Goal: Task Accomplishment & Management: Manage account settings

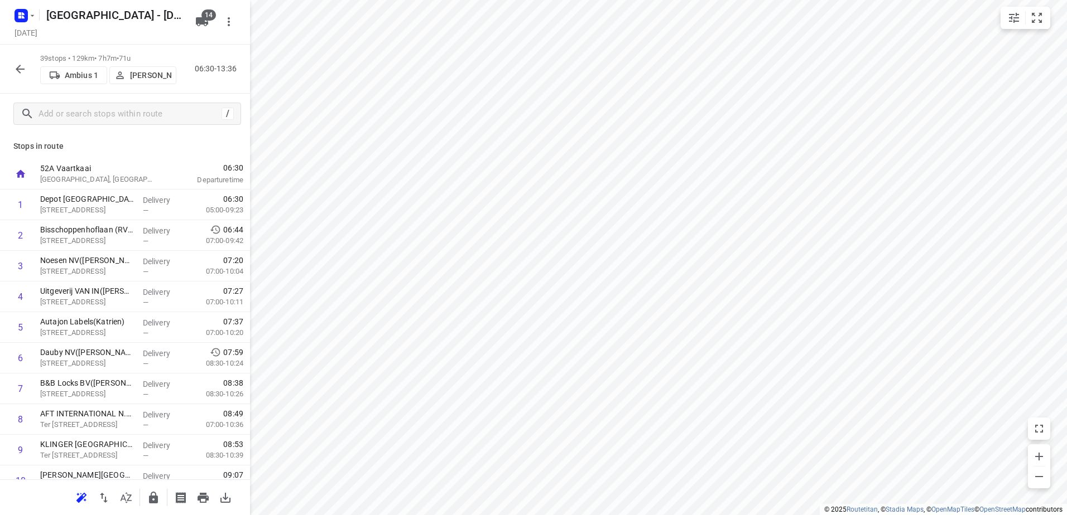
scroll to position [937, 0]
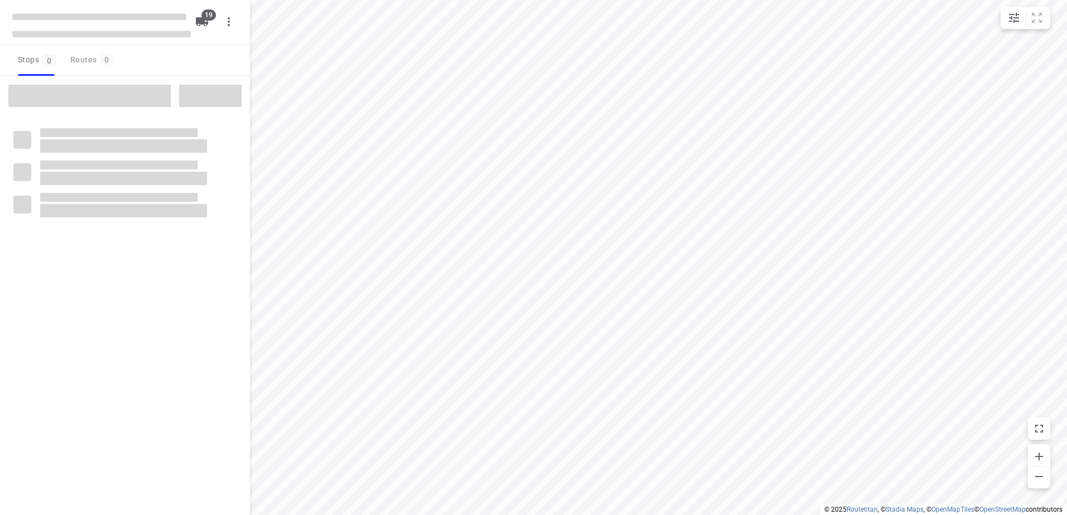
checkbox input "true"
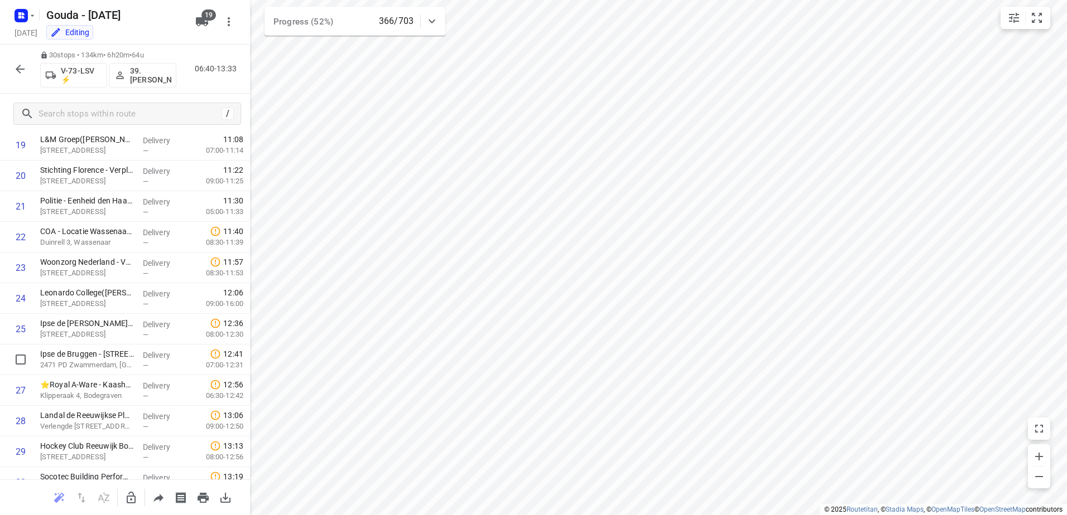
scroll to position [494, 0]
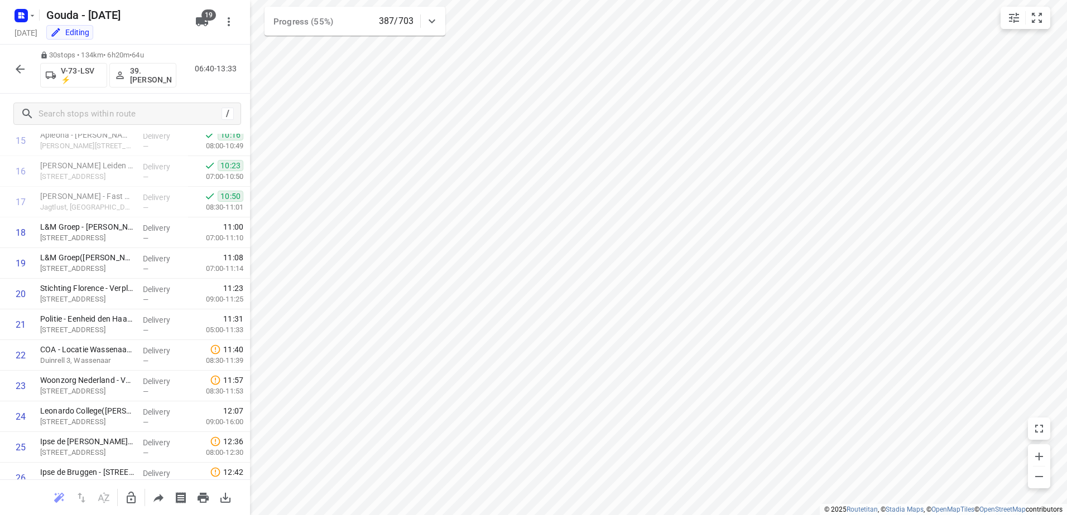
click at [21, 71] on icon "button" at bounding box center [19, 68] width 13 height 13
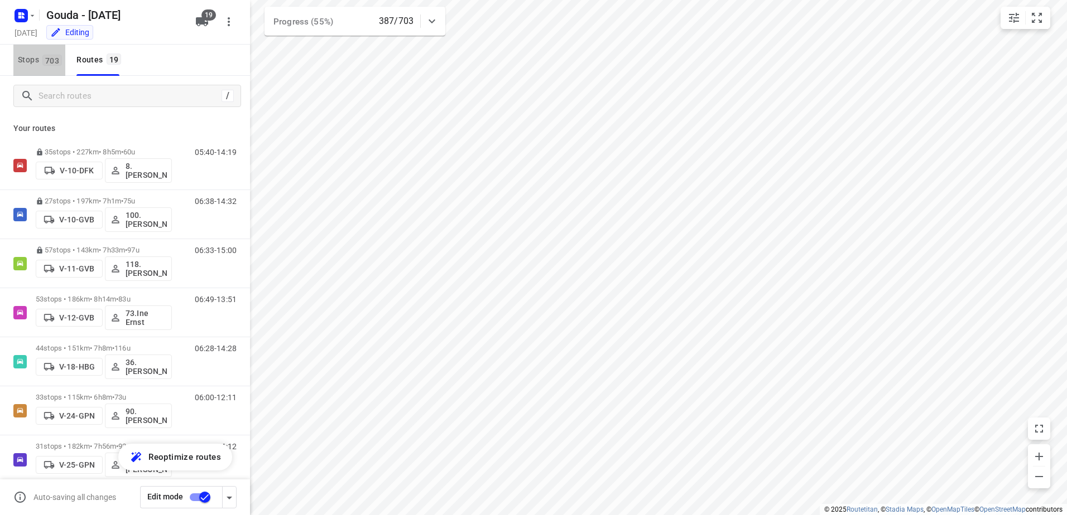
drag, startPoint x: 37, startPoint y: 62, endPoint x: 60, endPoint y: 84, distance: 31.6
click at [36, 62] on span "Stops 703" at bounding box center [41, 60] width 47 height 14
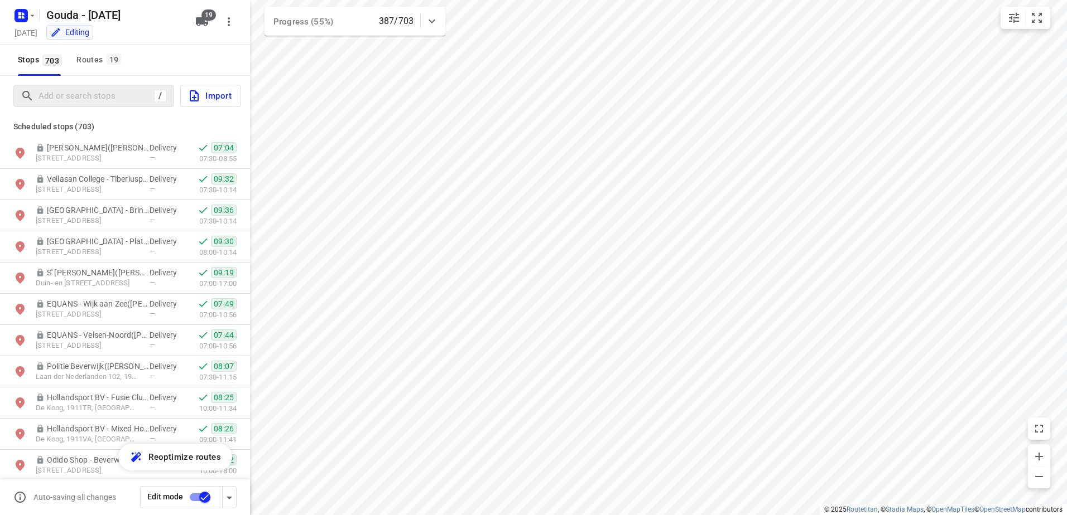
click at [87, 85] on div "/" at bounding box center [93, 96] width 160 height 22
click at [103, 97] on input "Add or search stops" at bounding box center [96, 96] width 114 height 17
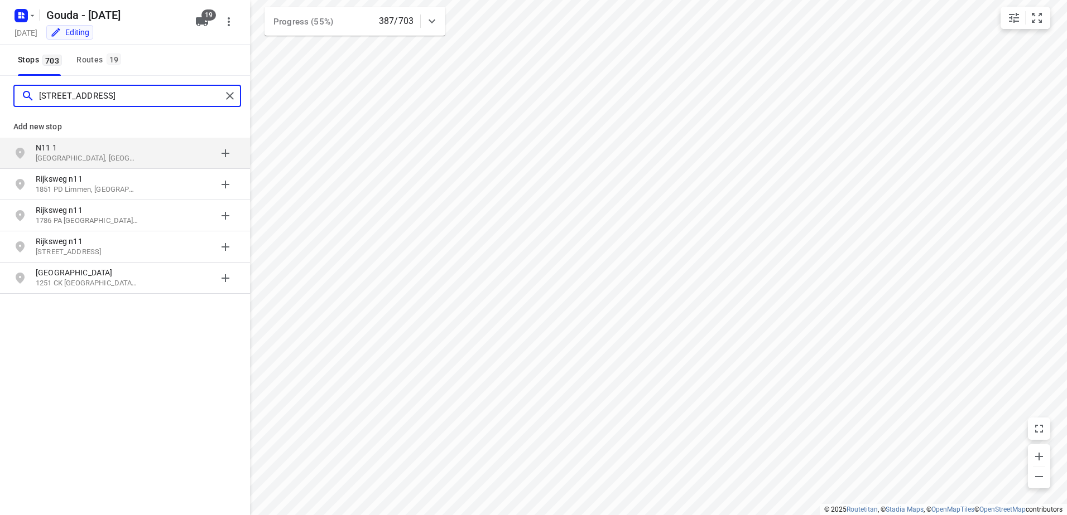
type input "rijsweg n11 1"
click at [224, 155] on div "grid" at bounding box center [192, 153] width 87 height 22
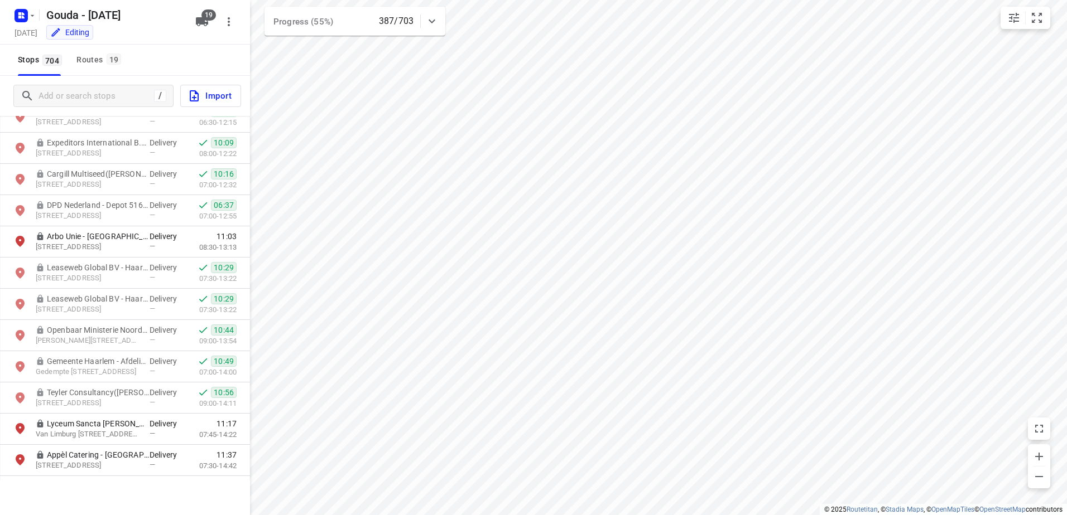
scroll to position [502, 0]
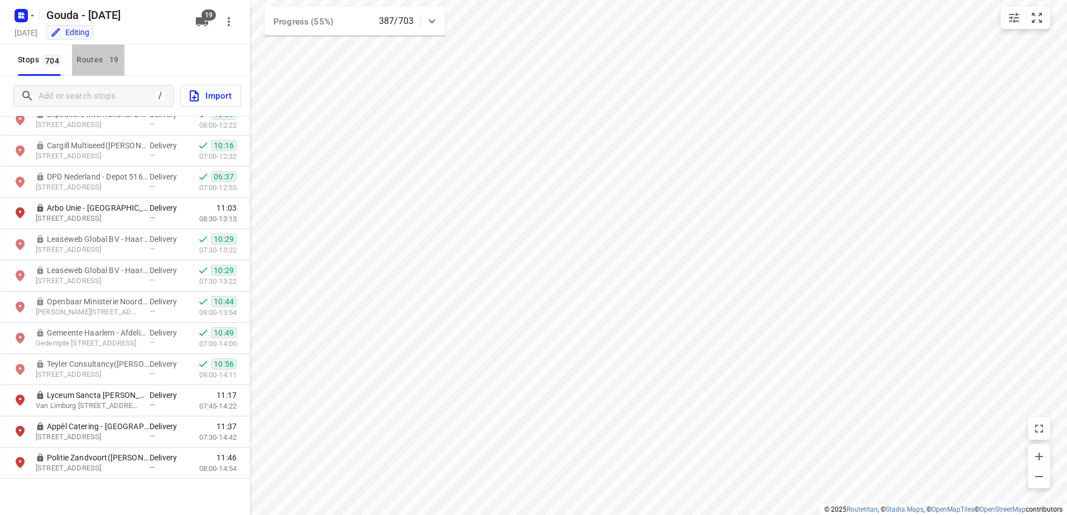
click at [104, 56] on div "Routes 19" at bounding box center [100, 60] width 48 height 14
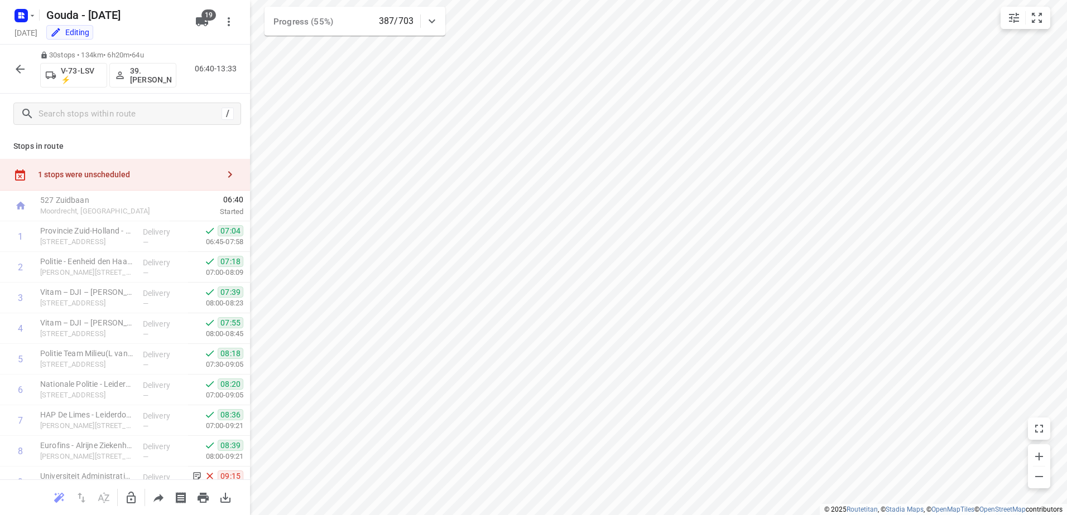
click at [119, 173] on div "1 stops were unscheduled" at bounding box center [128, 174] width 181 height 9
drag, startPoint x: 314, startPoint y: 99, endPoint x: 341, endPoint y: 114, distance: 30.5
click at [315, 99] on p "1 N11" at bounding box center [337, 94] width 94 height 11
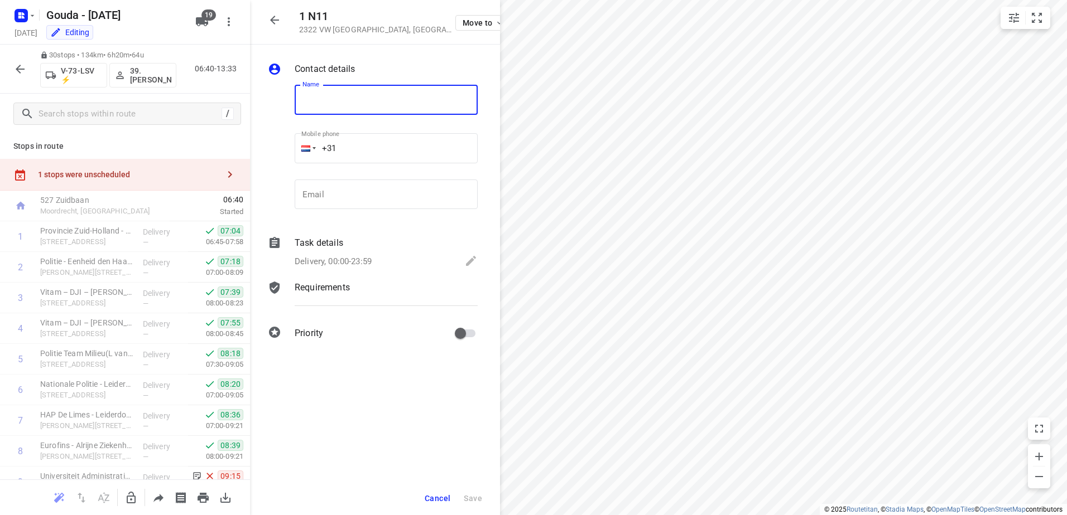
click at [324, 105] on input "text" at bounding box center [386, 100] width 183 height 30
type input "Rijskwaterstaat"
click at [483, 506] on button "Save" at bounding box center [472, 499] width 27 height 20
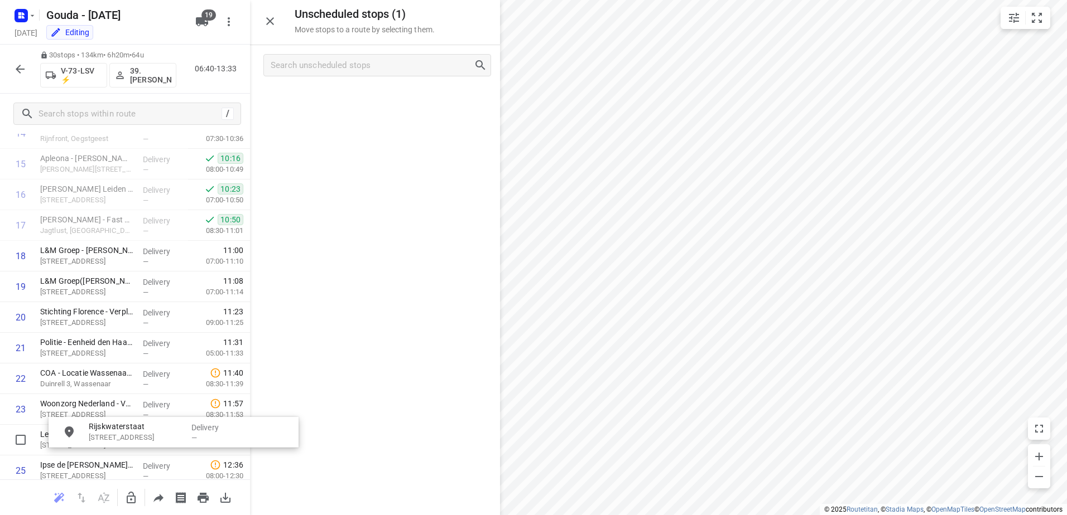
drag, startPoint x: 345, startPoint y: 101, endPoint x: 275, endPoint y: 295, distance: 205.7
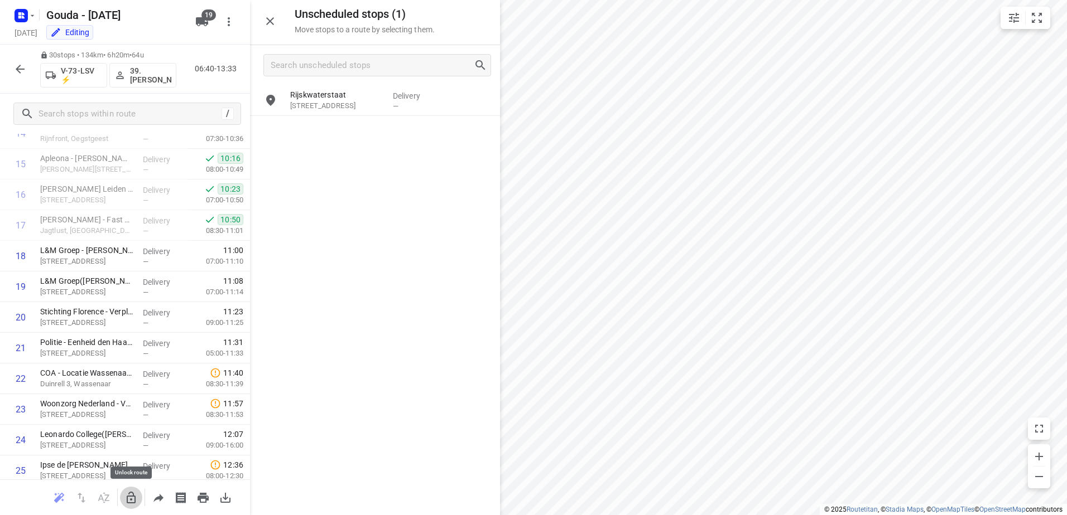
click at [129, 500] on icon "button" at bounding box center [130, 497] width 13 height 13
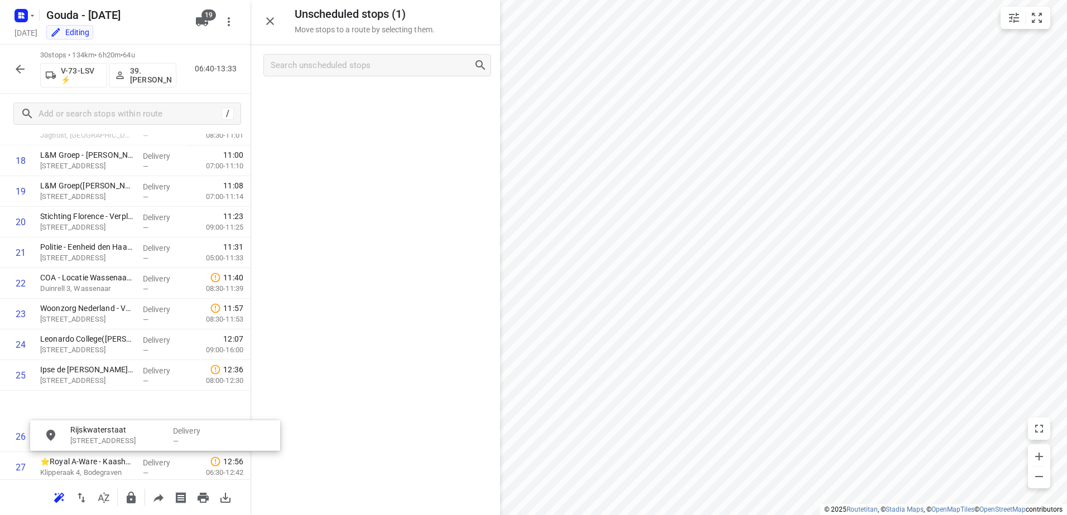
scroll to position [606, 0]
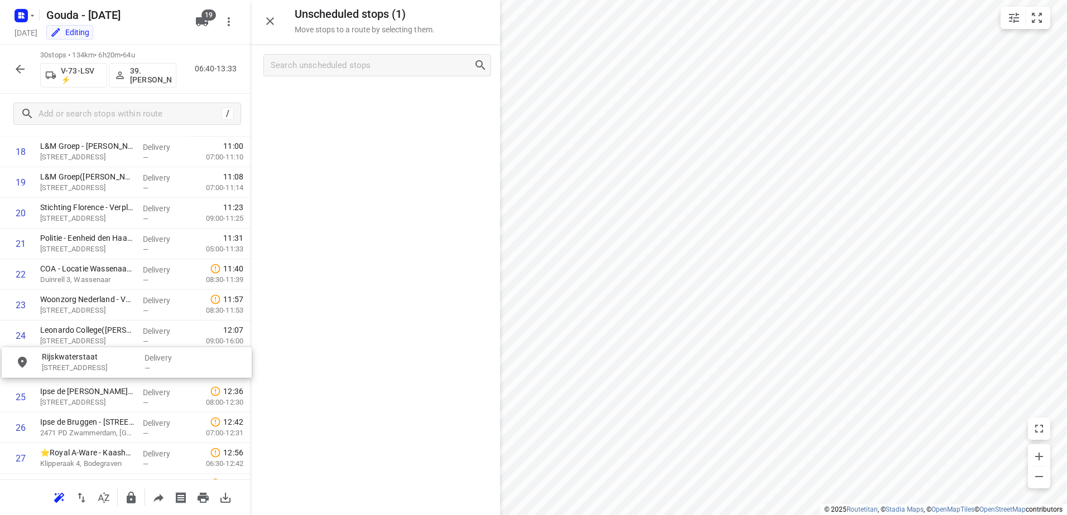
drag, startPoint x: 219, startPoint y: 237, endPoint x: 185, endPoint y: 371, distance: 138.1
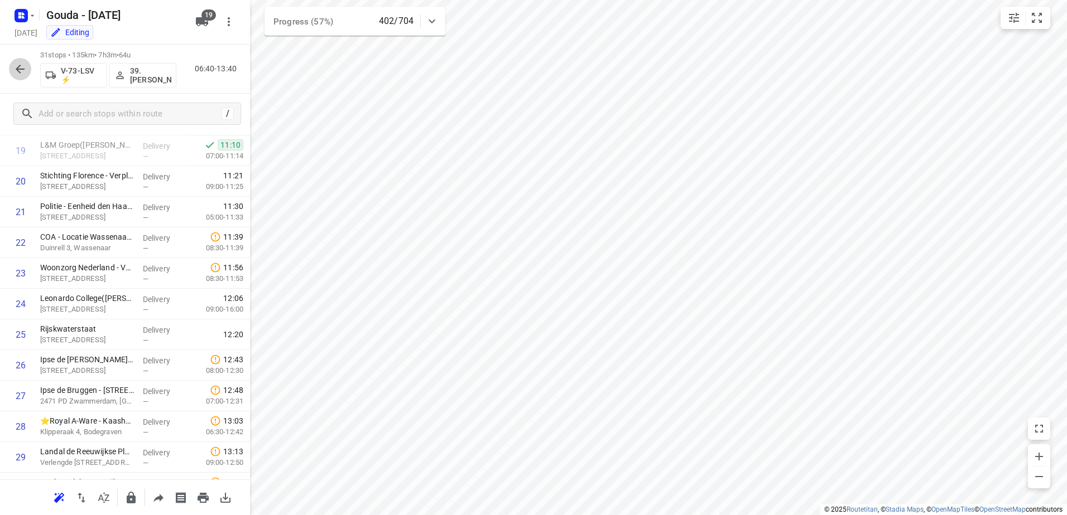
click at [18, 75] on icon "button" at bounding box center [19, 68] width 13 height 13
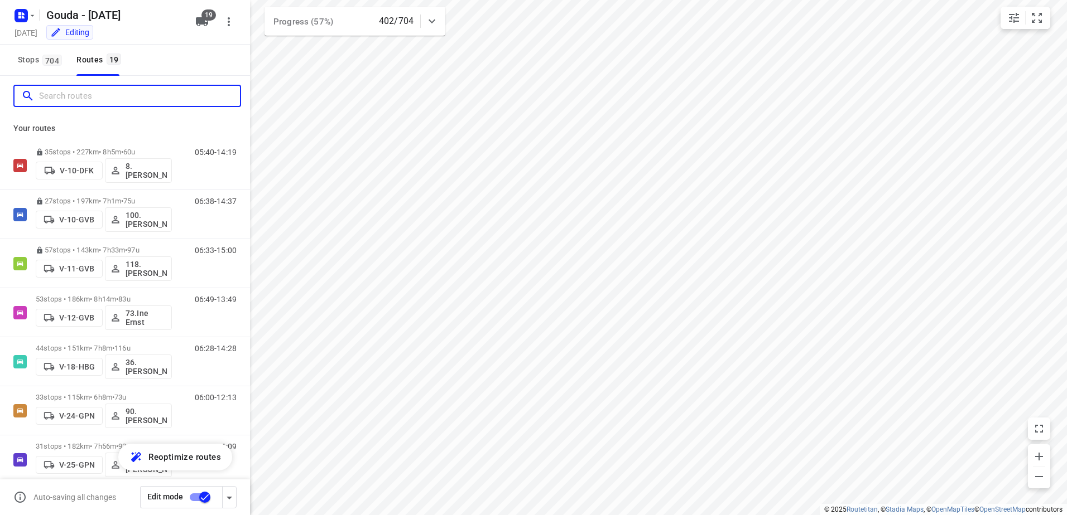
click at [71, 93] on input "Search routes" at bounding box center [139, 96] width 201 height 17
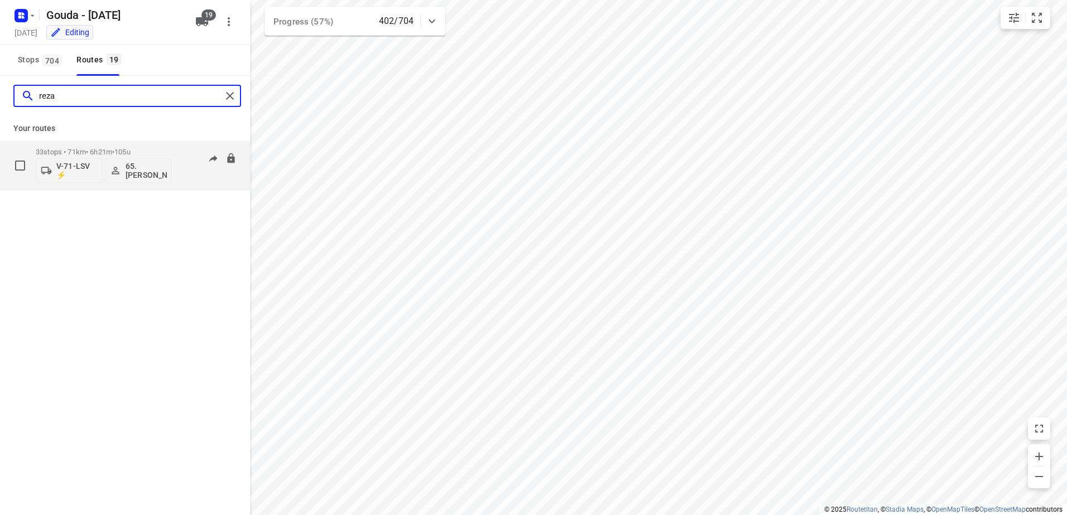
type input "reza"
click at [114, 149] on span "•" at bounding box center [113, 152] width 2 height 8
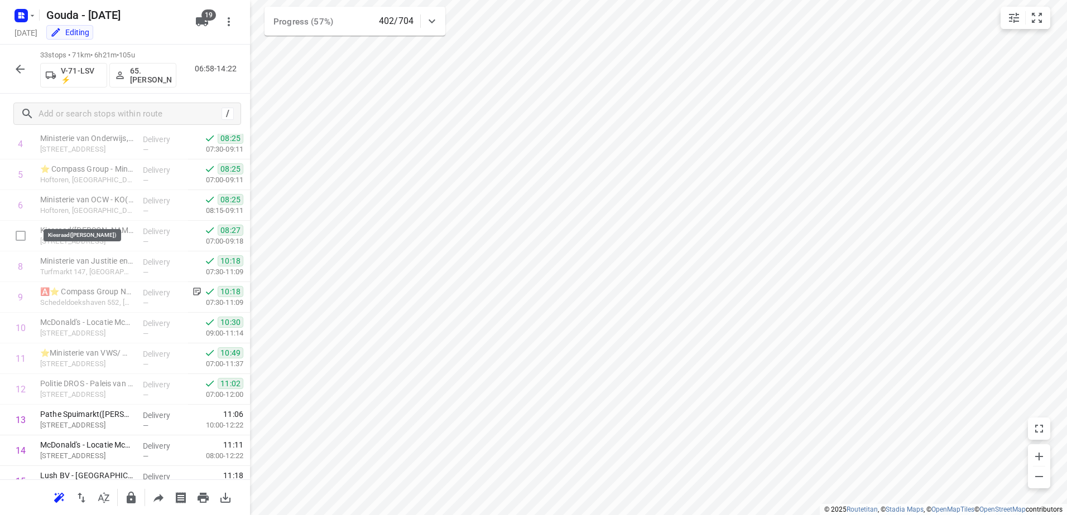
scroll to position [167, 0]
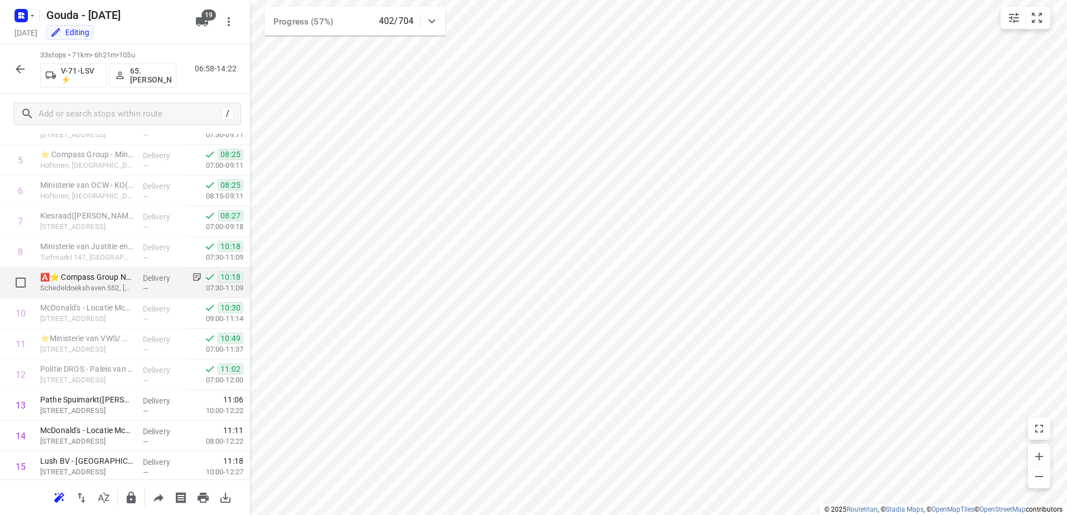
click at [131, 283] on div "🅰️⭐ Compass Group Nederland B.V - Ministerie van BZK/ Ministerie van JenV(Richa…" at bounding box center [87, 283] width 103 height 31
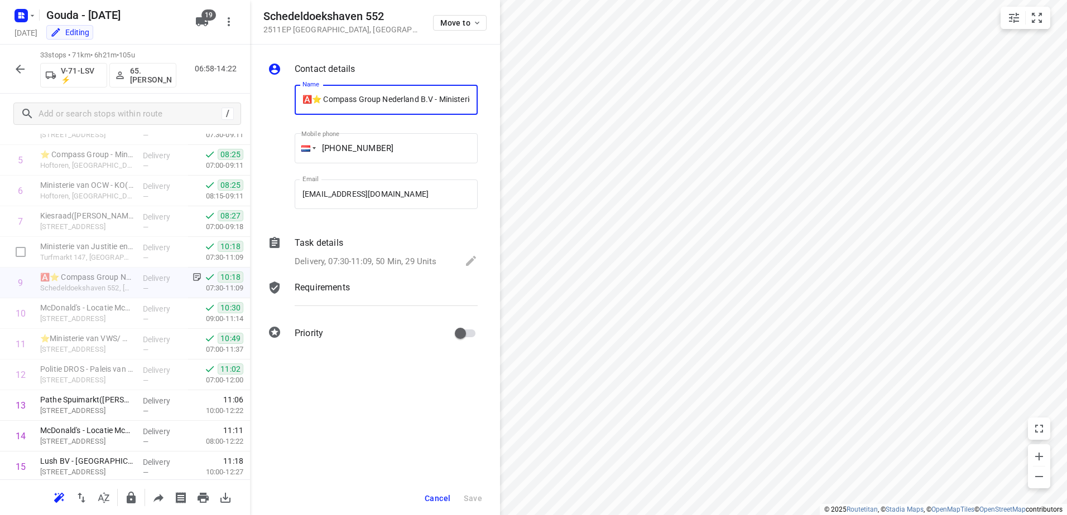
scroll to position [0, 196]
click at [379, 268] on p "Delivery, 07:30-11:09, 50 Min, 29 Units" at bounding box center [366, 261] width 142 height 13
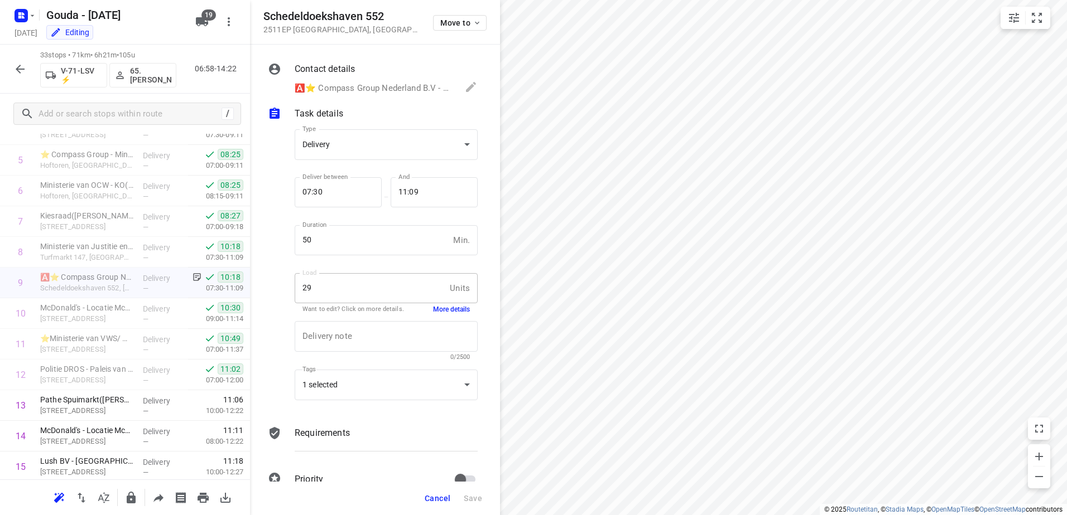
click at [444, 308] on button "More details" at bounding box center [451, 309] width 37 height 9
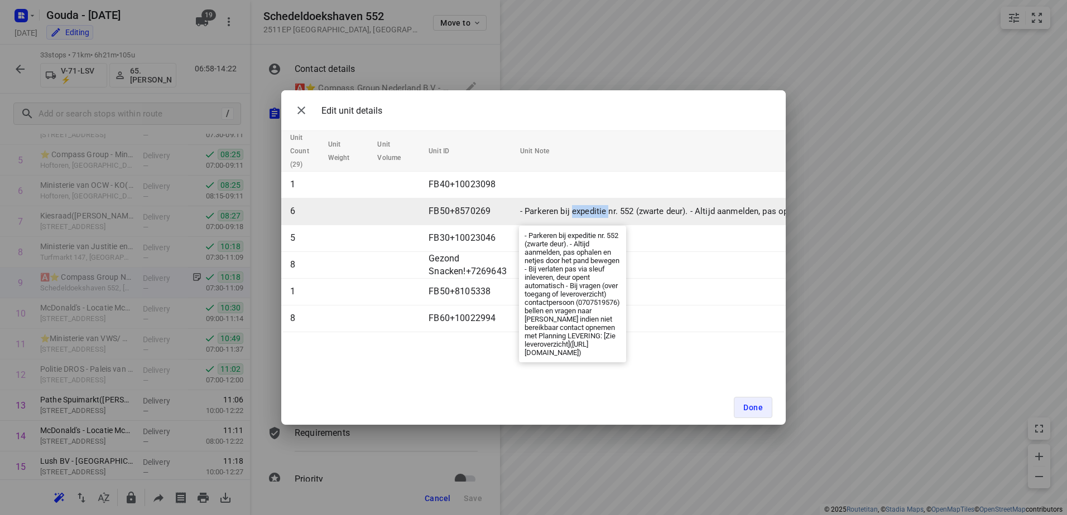
drag, startPoint x: 595, startPoint y: 209, endPoint x: 533, endPoint y: 209, distance: 62.5
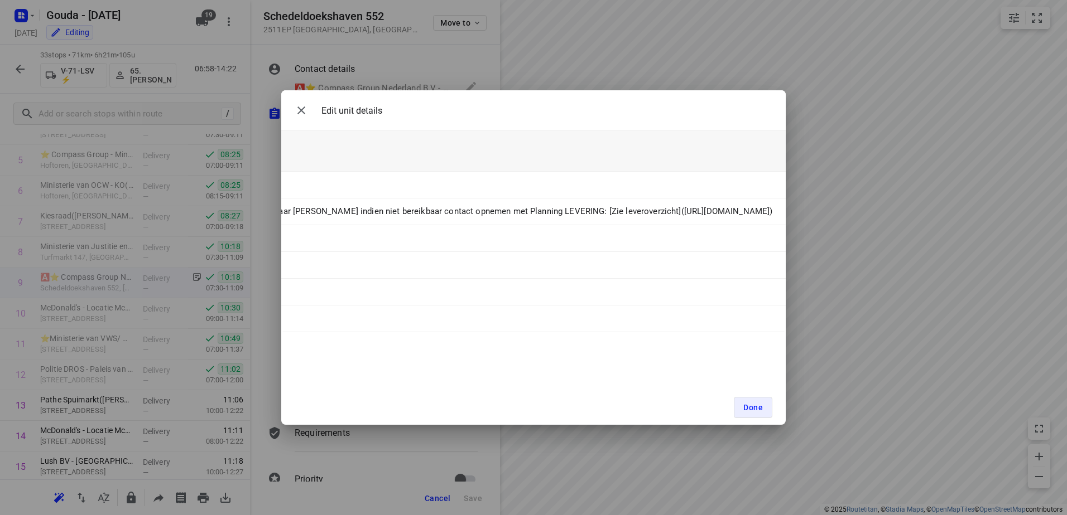
scroll to position [0, 1470]
drag, startPoint x: 530, startPoint y: 213, endPoint x: 814, endPoint y: 218, distance: 283.4
click at [814, 218] on div "Edit unit details Unit Count (29) Unit Weight Unit Volume Unit ID Unit Note 1 F…" at bounding box center [533, 257] width 1067 height 515
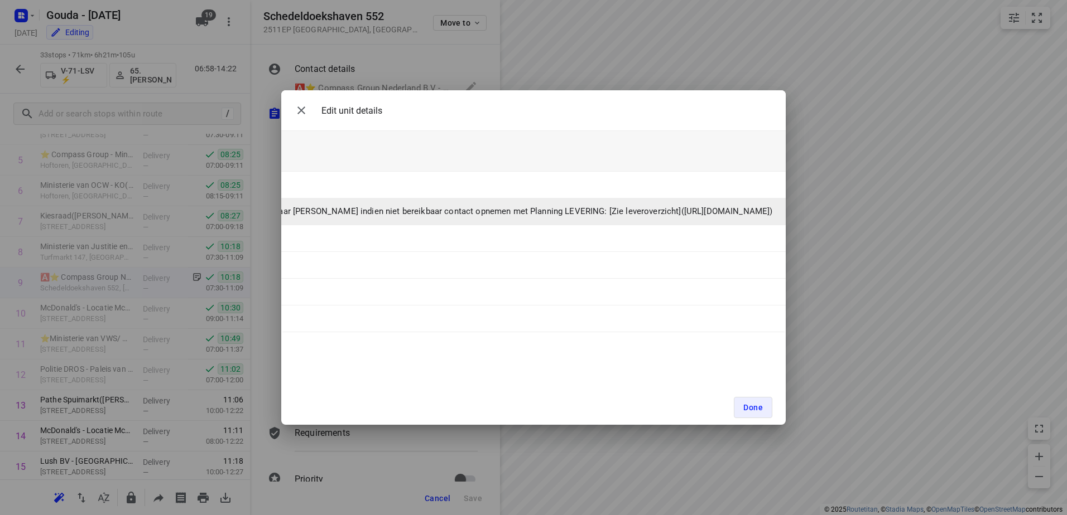
click at [419, 211] on p "- Parkeren bij expeditie nr. 552 (zwarte deur). - Altijd aanmelden, pas ophalen…" at bounding box center [25, 211] width 1493 height 13
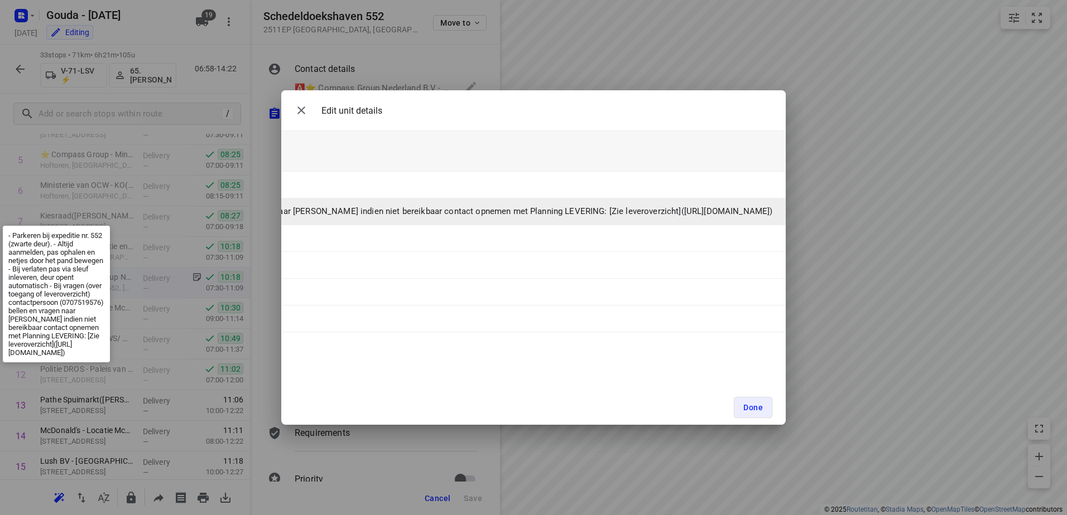
drag, startPoint x: 416, startPoint y: 211, endPoint x: 767, endPoint y: 214, distance: 351.4
click at [767, 214] on p "- Parkeren bij expeditie nr. 552 (zwarte deur). - Altijd aanmelden, pas ophalen…" at bounding box center [25, 211] width 1493 height 13
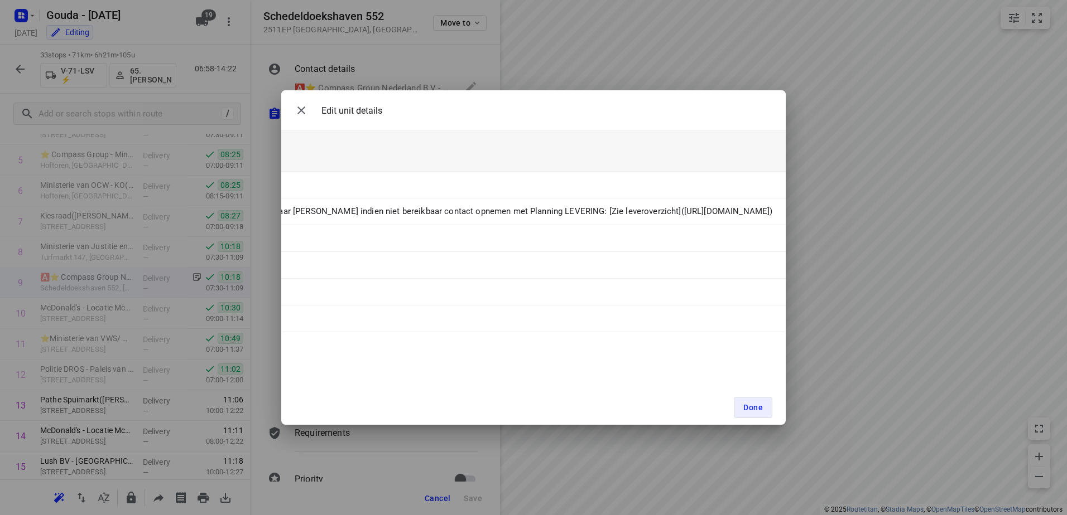
copy p "https://odoo.fruitopjewerk.nl/document/share/173/ae7faedb-5e8c-499c-951b-2df482…"
click at [753, 415] on button "Done" at bounding box center [753, 407] width 38 height 21
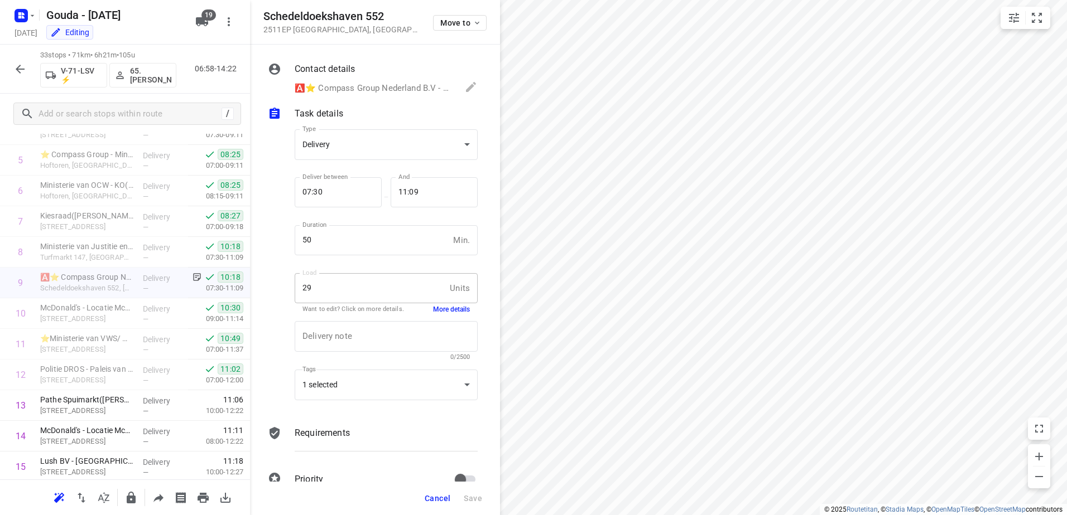
click at [14, 68] on icon "button" at bounding box center [19, 68] width 13 height 13
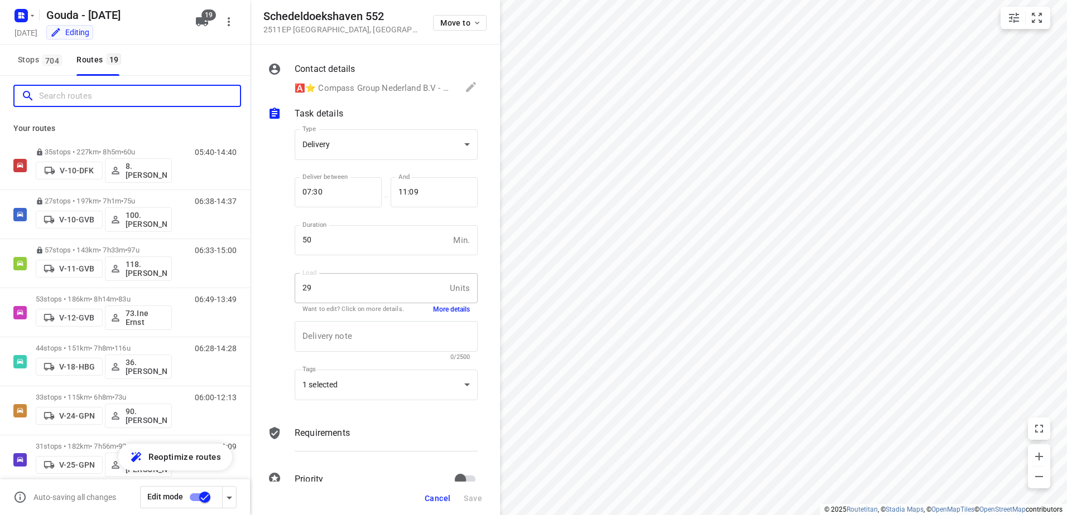
click at [85, 98] on input "Search routes" at bounding box center [139, 96] width 201 height 17
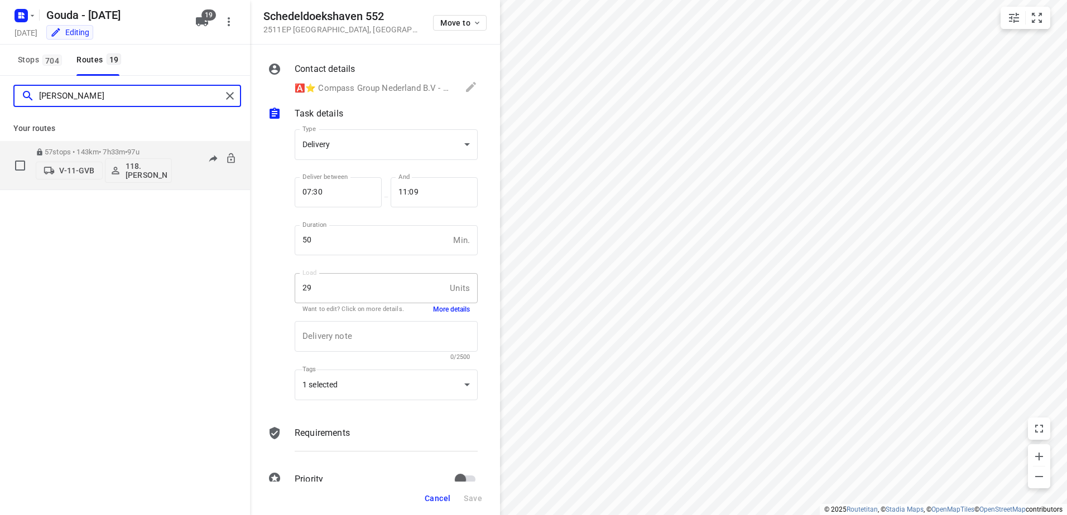
type input "niels"
click at [120, 153] on p "57 stops • 143km • 7h33m • 97u" at bounding box center [104, 152] width 136 height 8
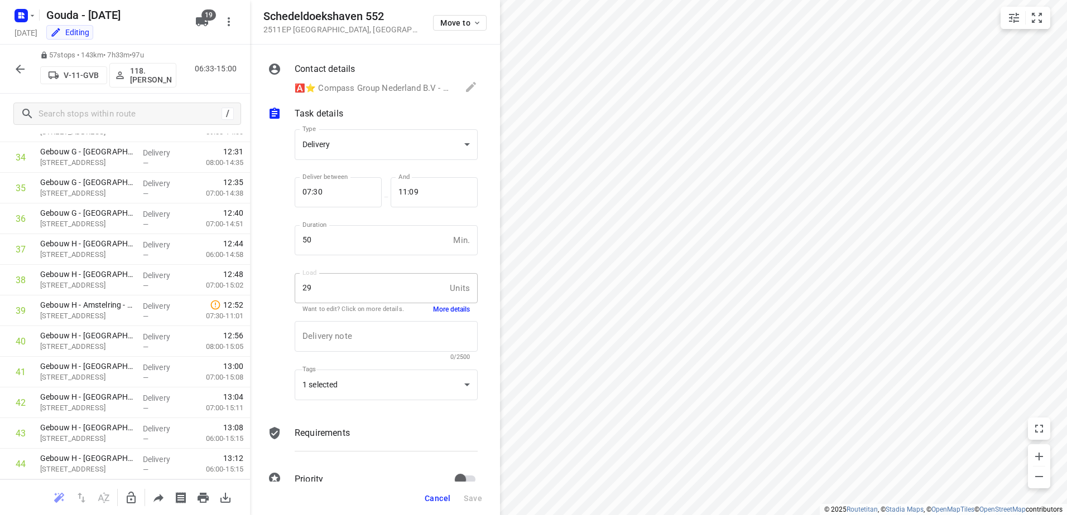
scroll to position [1489, 0]
click at [459, 515] on html "i © 2025 Routetitan , © Stadia Maps , © OpenMapTiles © OpenStreetMap contributo…" at bounding box center [533, 257] width 1067 height 515
click at [12, 59] on div at bounding box center [20, 69] width 22 height 22
click at [15, 67] on icon "button" at bounding box center [19, 68] width 13 height 13
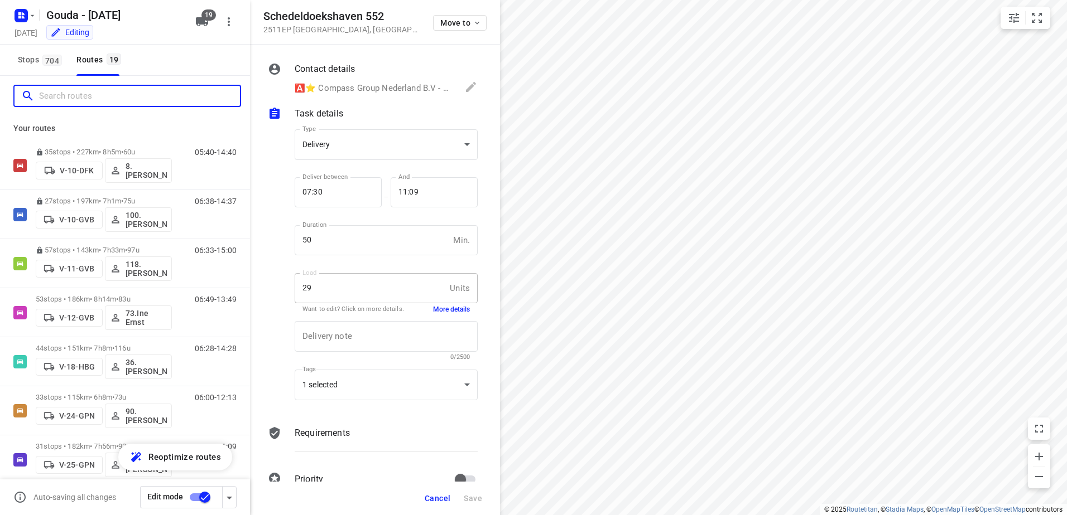
click at [66, 95] on input "Search routes" at bounding box center [139, 96] width 201 height 17
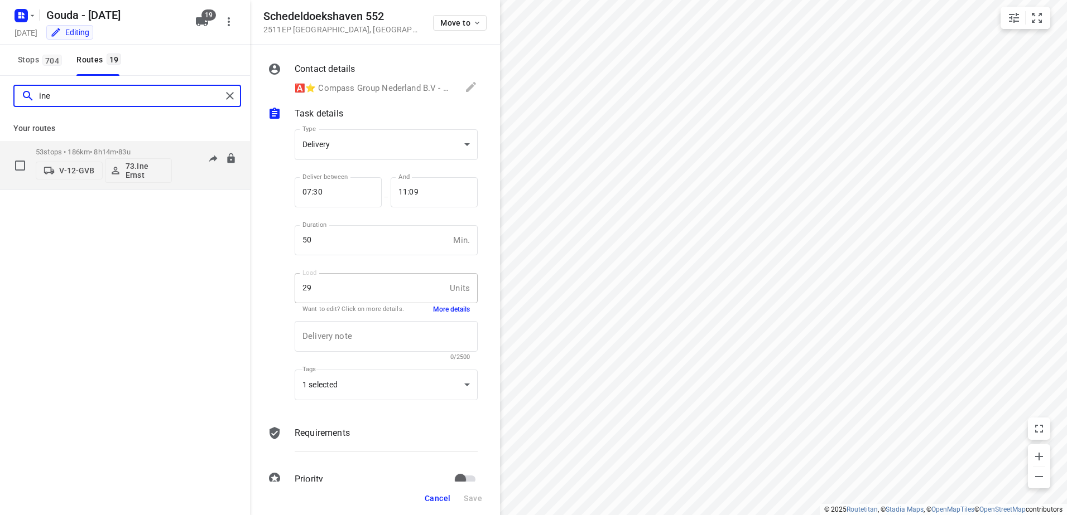
type input "ine"
click at [140, 144] on div "53 stops • 186km • 8h14m • 83u V-12-GVB 73.Ine Ernst" at bounding box center [104, 165] width 136 height 46
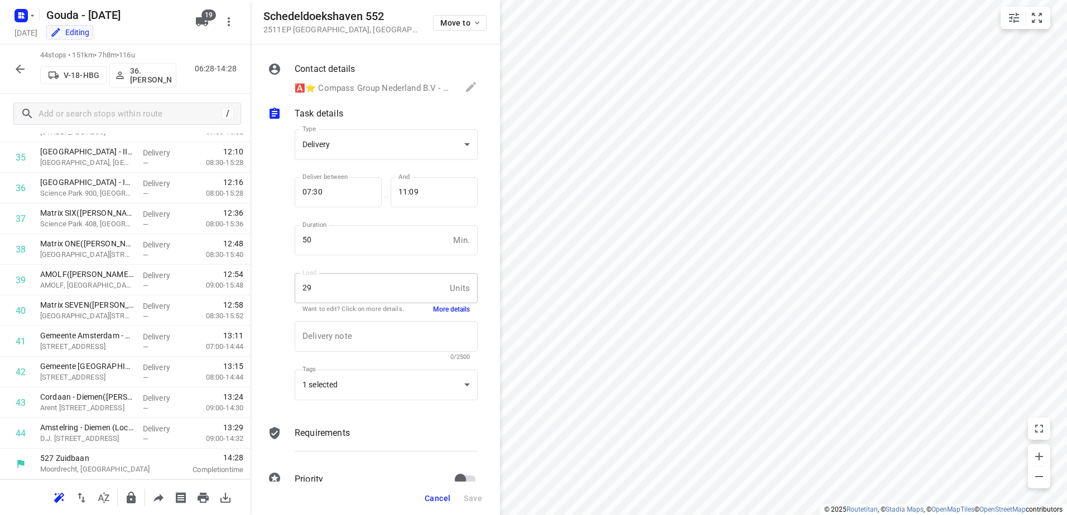
scroll to position [1091, 0]
click at [27, 66] on button "button" at bounding box center [20, 69] width 22 height 22
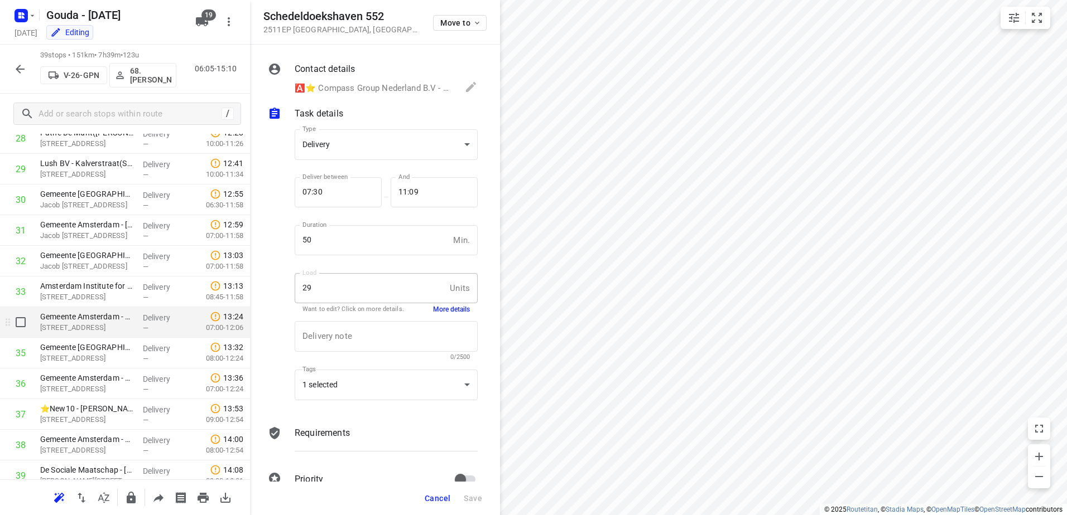
scroll to position [937, 0]
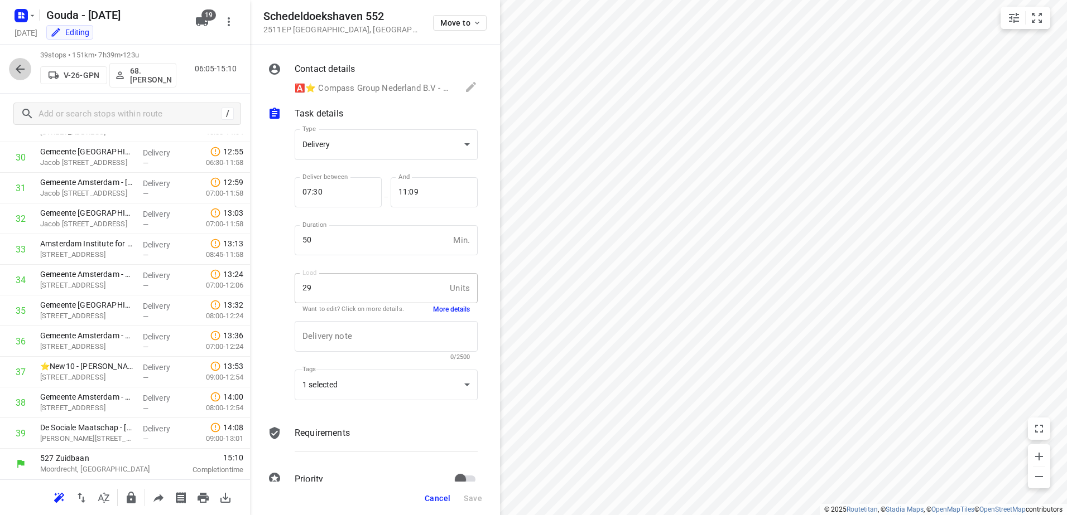
click at [17, 67] on icon "button" at bounding box center [20, 69] width 9 height 9
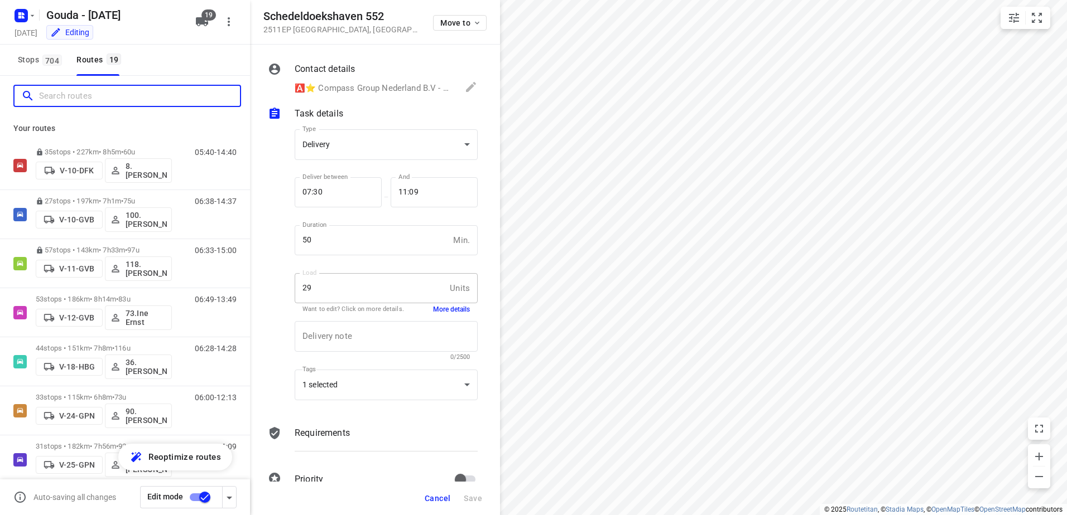
click at [72, 93] on input "Search routes" at bounding box center [139, 96] width 201 height 17
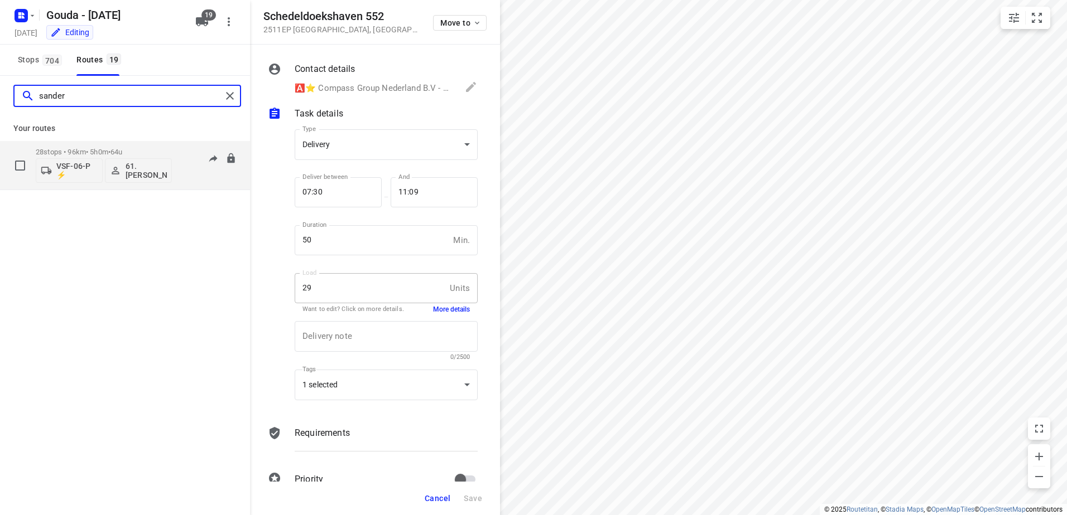
type input "sander"
click at [94, 152] on p "28 stops • 96km • 5h0m • 64u" at bounding box center [104, 152] width 136 height 8
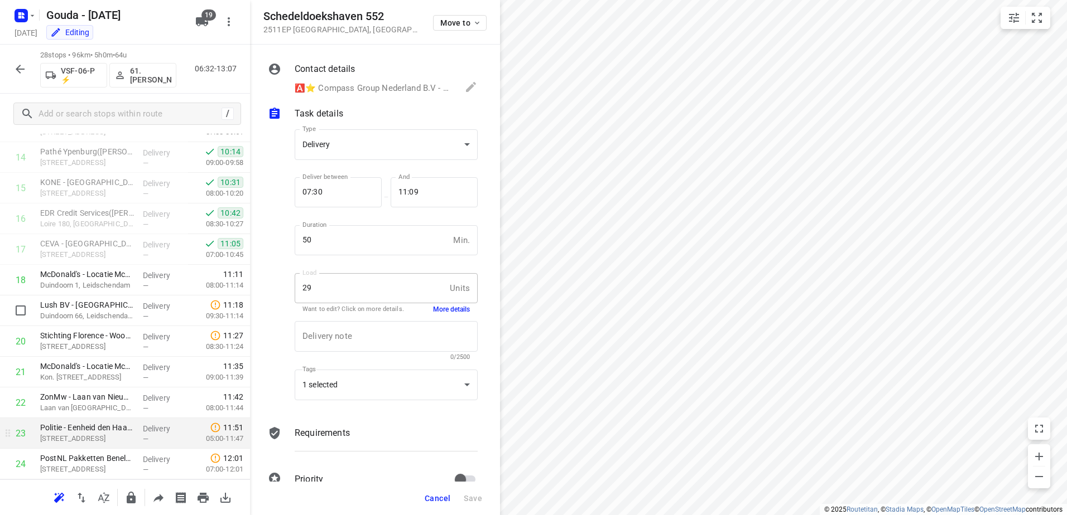
scroll to position [600, 0]
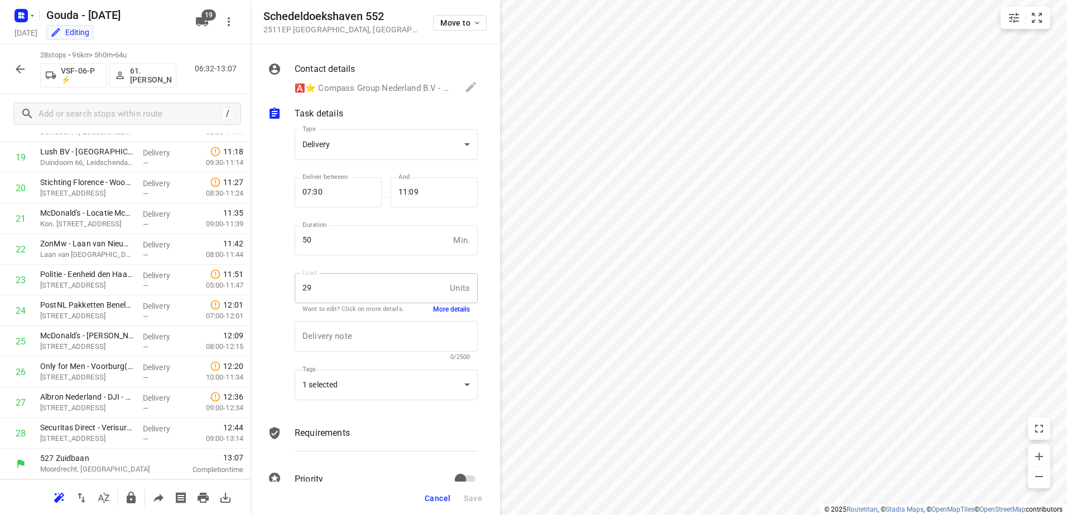
click at [22, 69] on icon "button" at bounding box center [20, 69] width 9 height 9
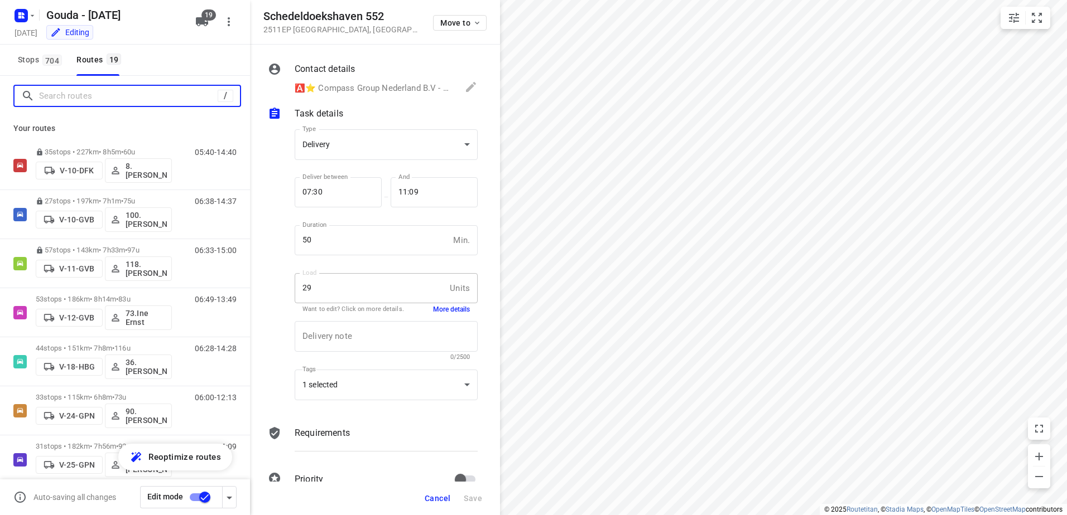
click at [73, 100] on input "Search routes" at bounding box center [128, 96] width 179 height 17
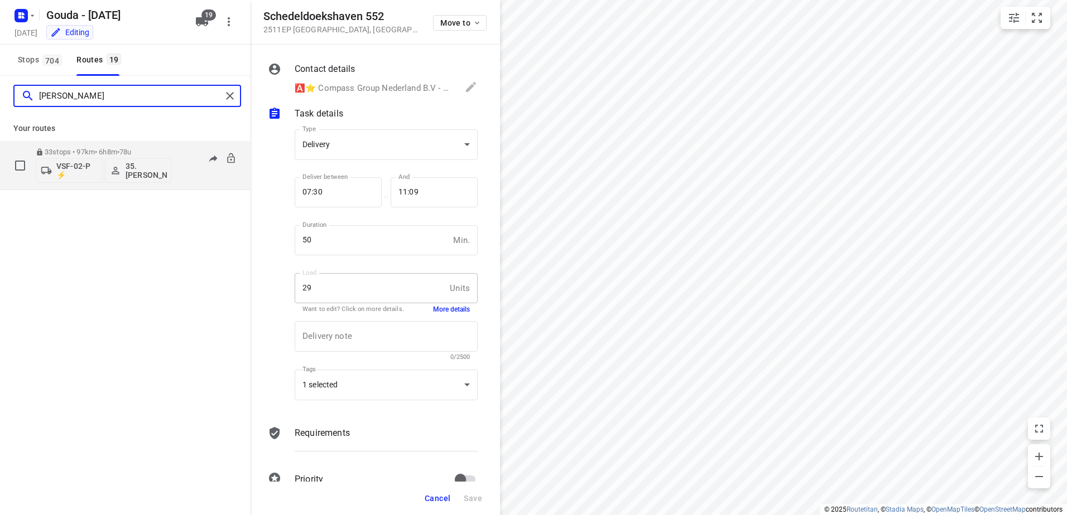
type input "alex"
click at [119, 152] on span "•" at bounding box center [118, 152] width 2 height 8
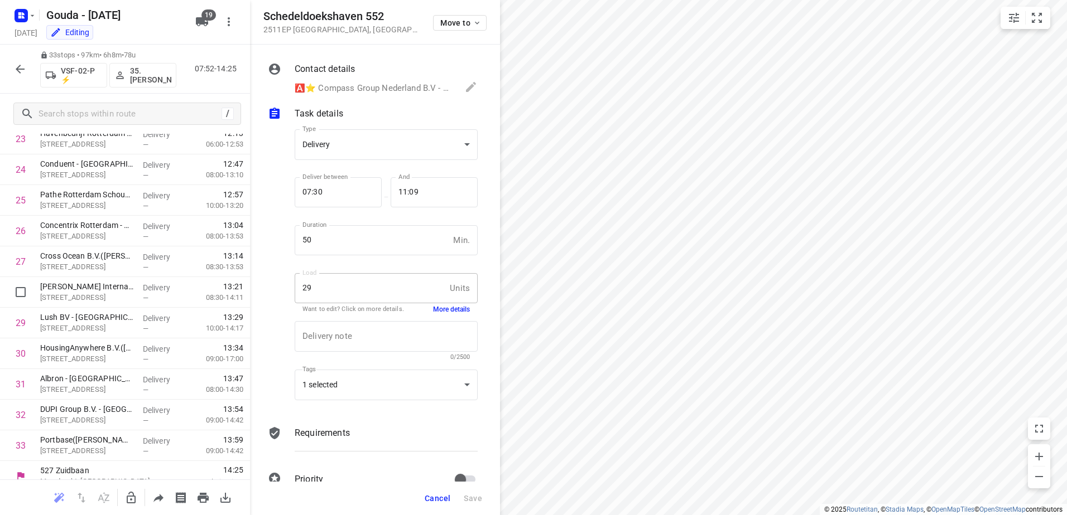
scroll to position [753, 0]
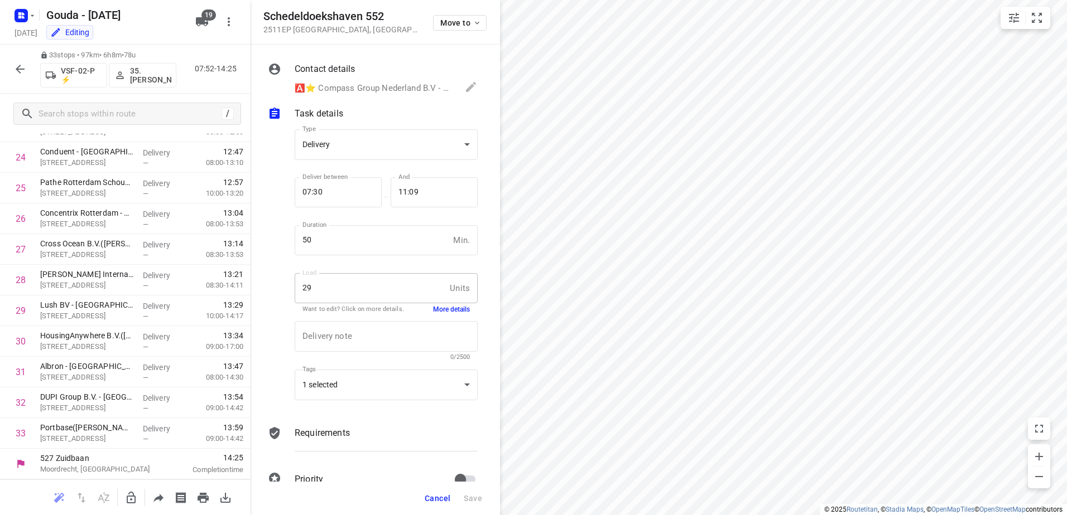
click at [24, 72] on icon "button" at bounding box center [19, 68] width 13 height 13
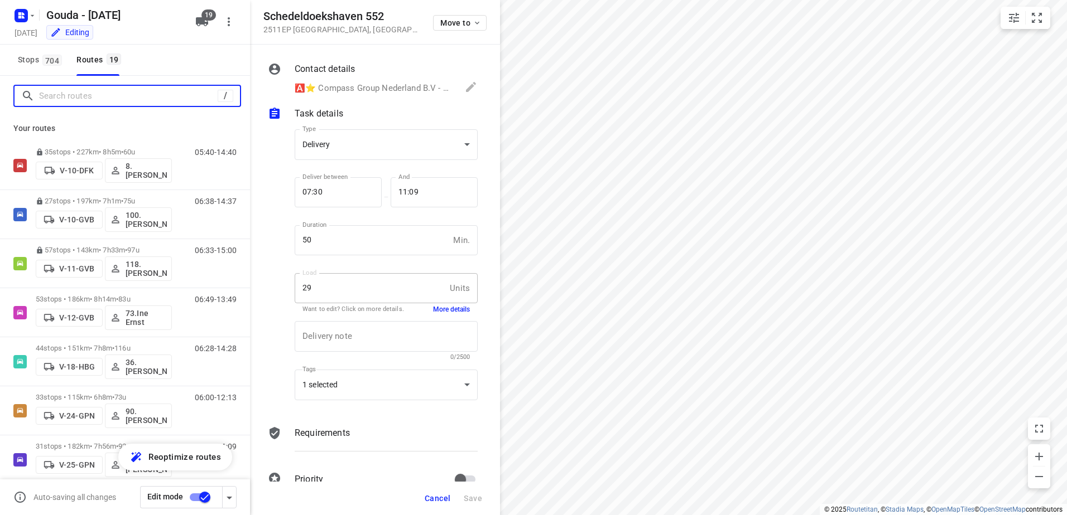
click at [75, 99] on input "Search routes" at bounding box center [128, 96] width 179 height 17
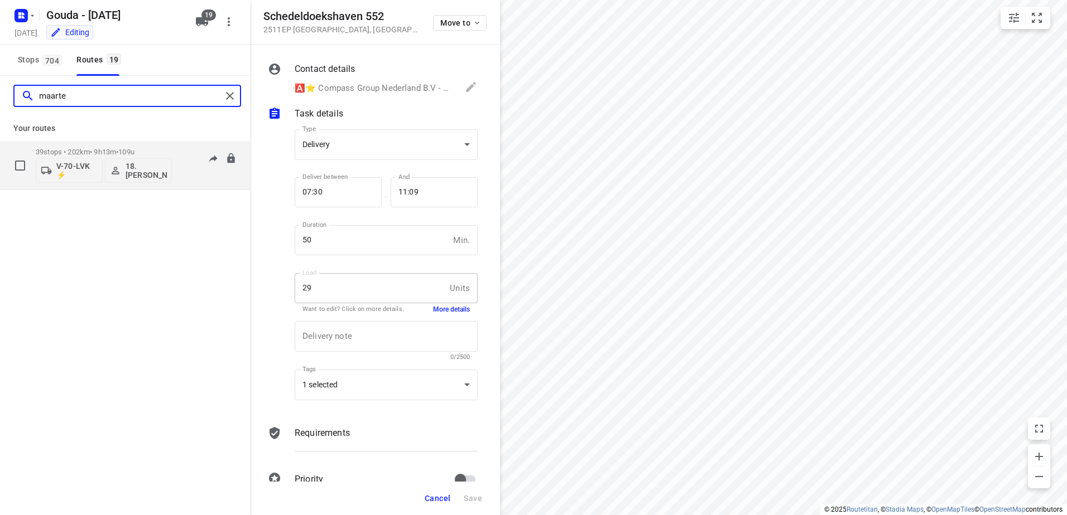
type input "maarte"
click at [118, 148] on span "•" at bounding box center [117, 152] width 2 height 8
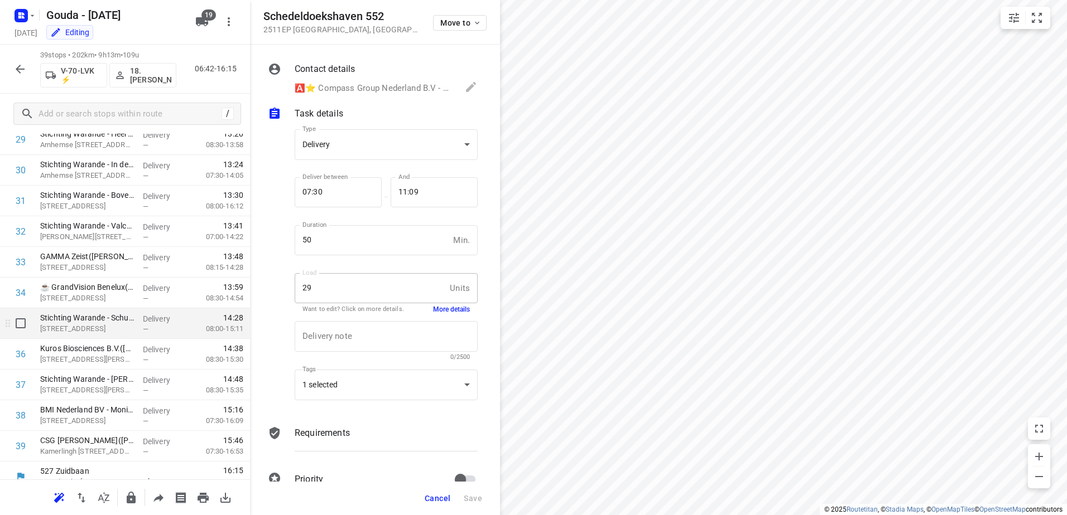
scroll to position [937, 0]
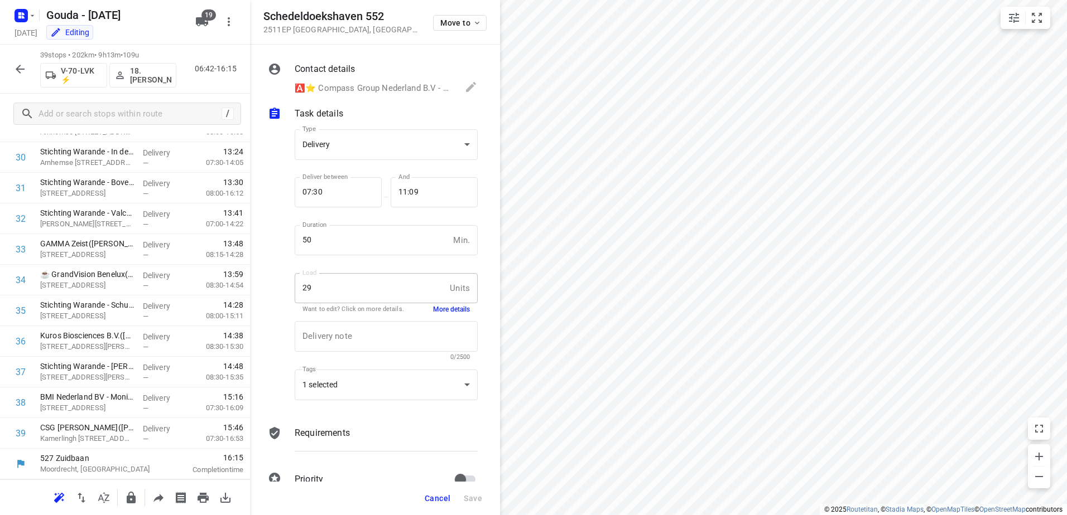
click at [446, 499] on span "Cancel" at bounding box center [437, 498] width 26 height 9
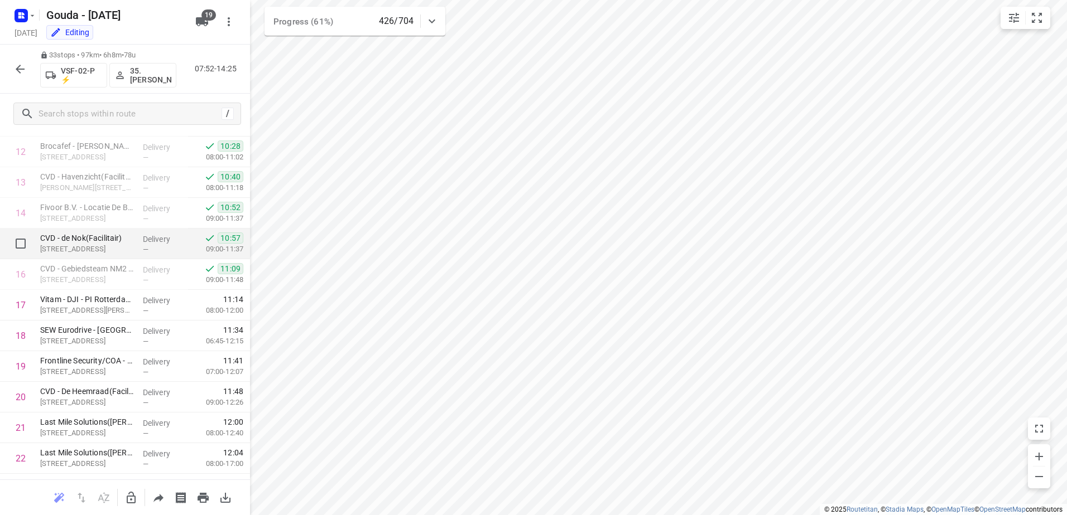
scroll to position [614, 0]
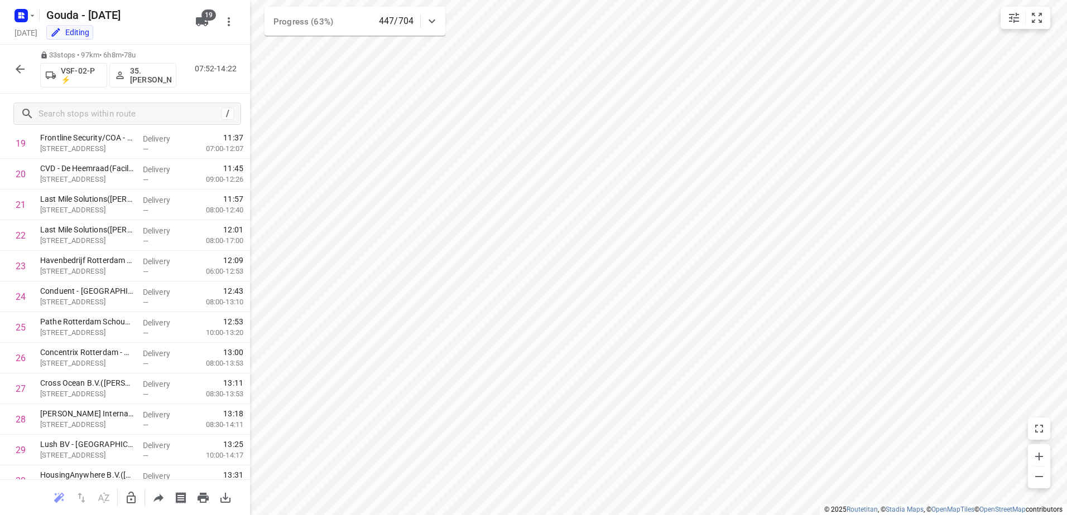
click at [406, 515] on html "i © 2025 Routetitan , © Stadia Maps , © OpenMapTiles © OpenStreetMap contributo…" at bounding box center [533, 257] width 1067 height 515
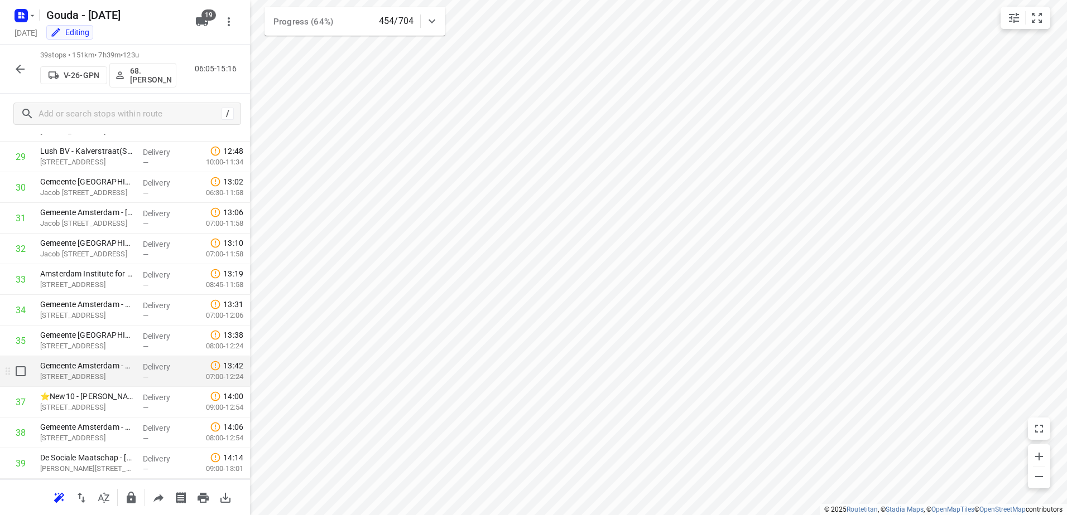
scroll to position [937, 0]
click at [129, 371] on p "⭐New10 - ABN AMRO(Joelle Patrick)" at bounding box center [87, 366] width 94 height 11
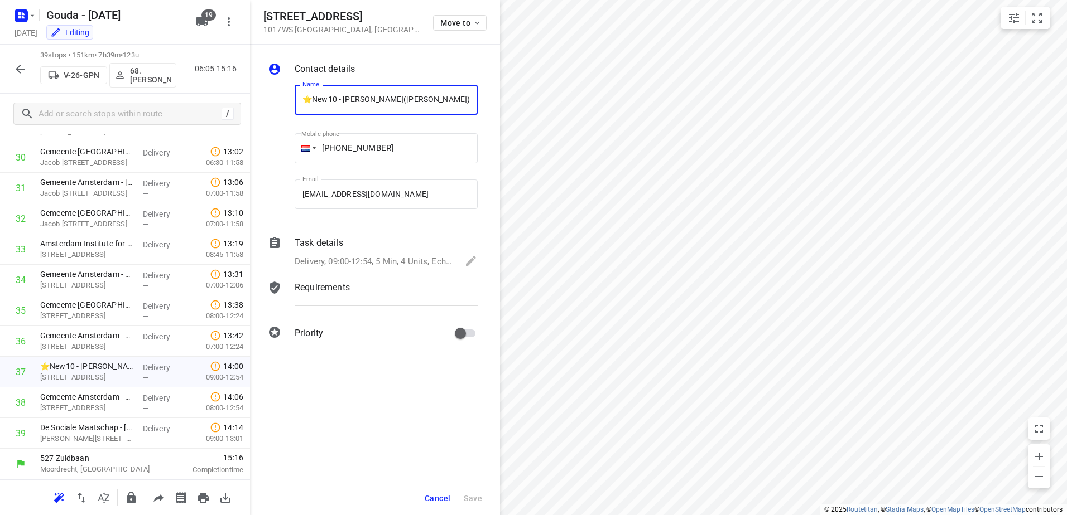
click at [328, 259] on p "Delivery, 09:00-12:54, 5 Min, 4 Units, Echt schalen meenemen (Ligt bij de entre…" at bounding box center [374, 261] width 159 height 13
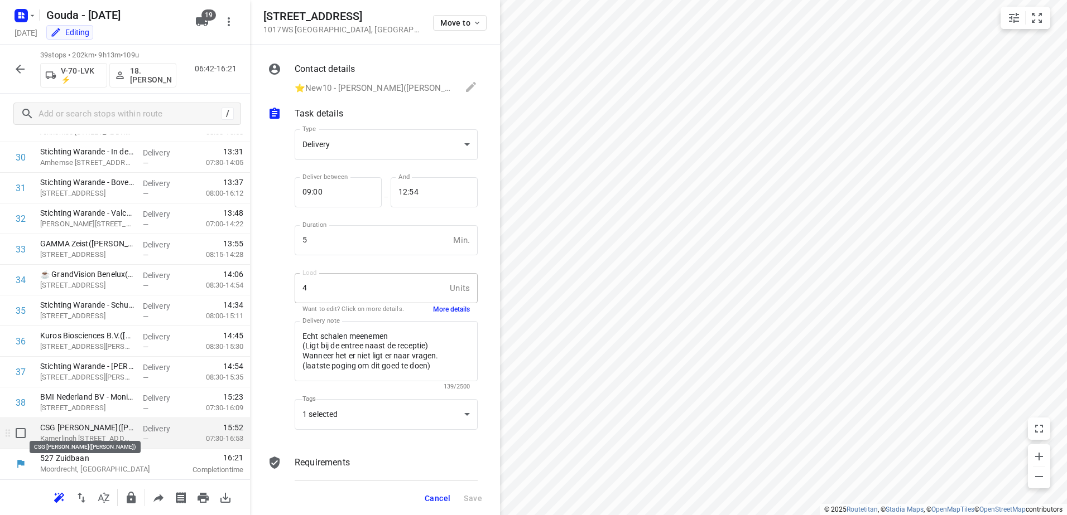
click at [123, 437] on p "Kamerlingh Onnesdreef 4, Schoonhoven" at bounding box center [87, 438] width 94 height 11
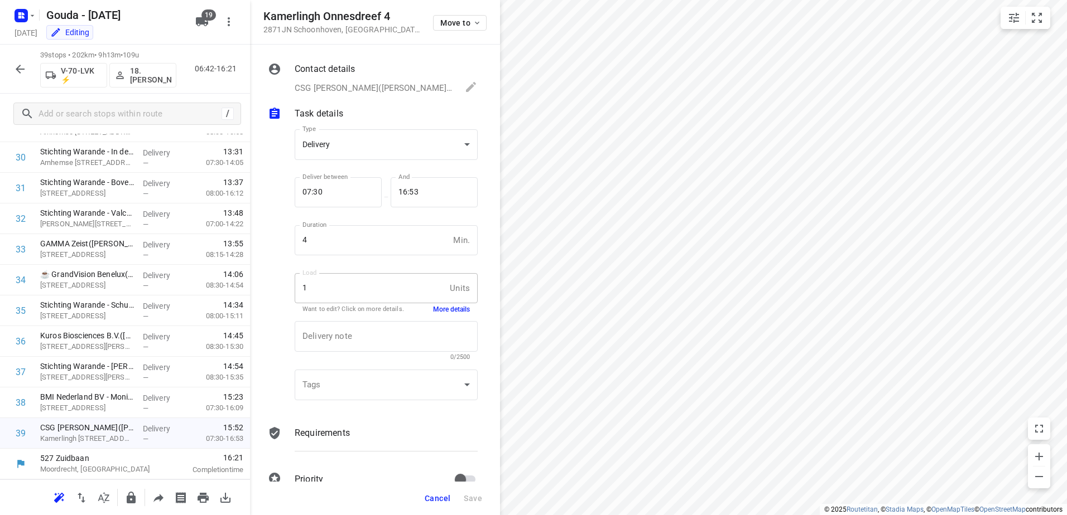
click at [440, 312] on button "More details" at bounding box center [451, 309] width 37 height 9
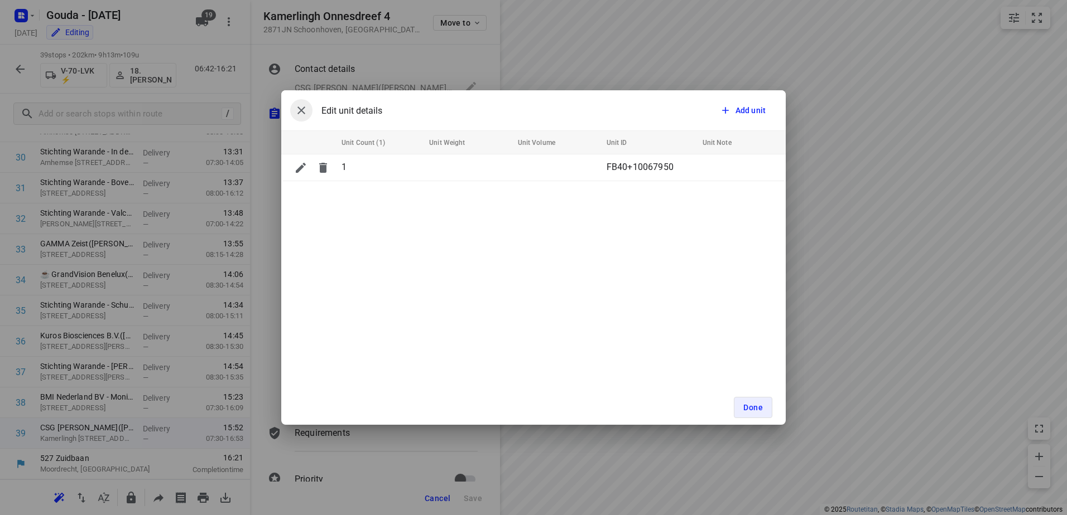
click at [294, 114] on button "button" at bounding box center [301, 110] width 22 height 22
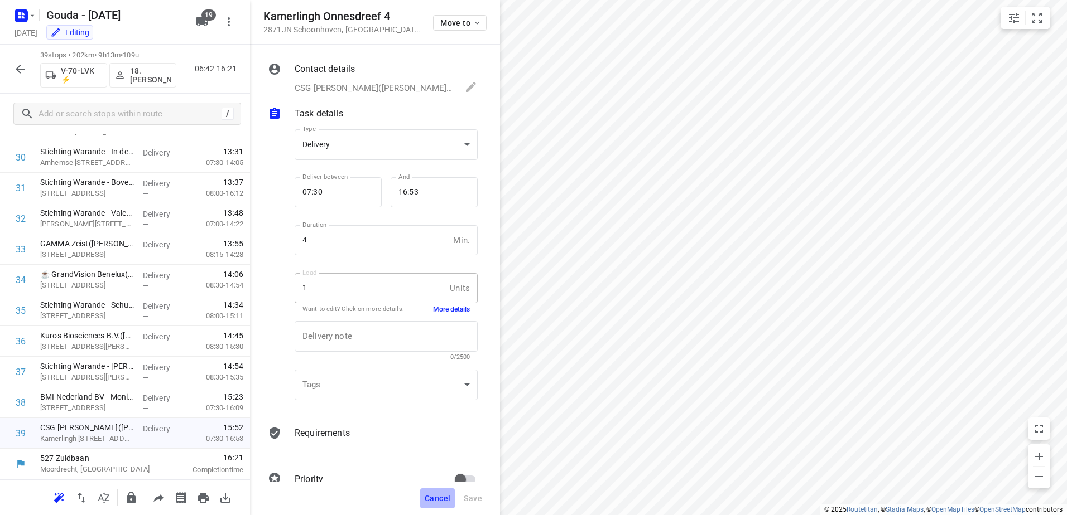
click at [452, 494] on button "Cancel" at bounding box center [437, 499] width 35 height 20
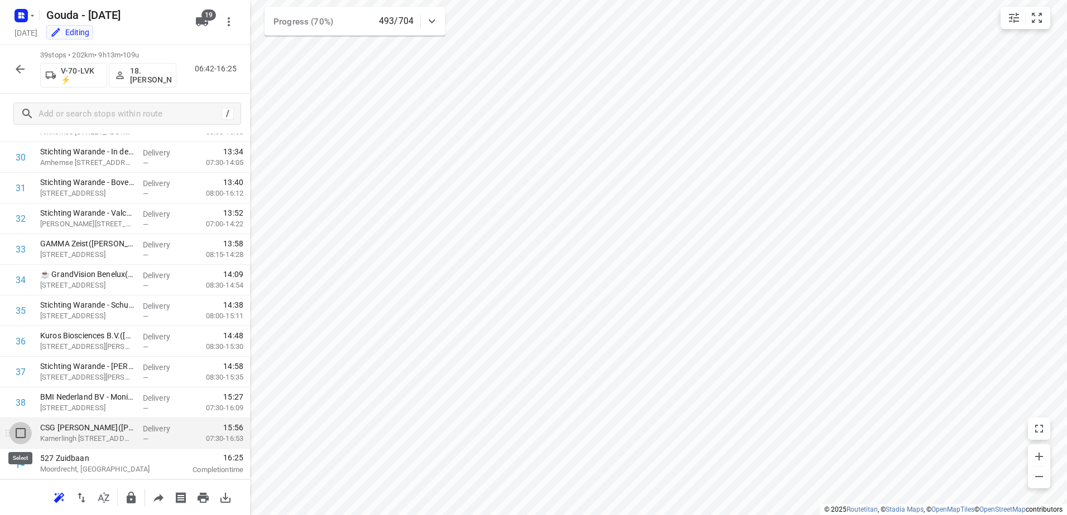
click at [18, 441] on input "checkbox" at bounding box center [20, 433] width 22 height 22
checkbox input "true"
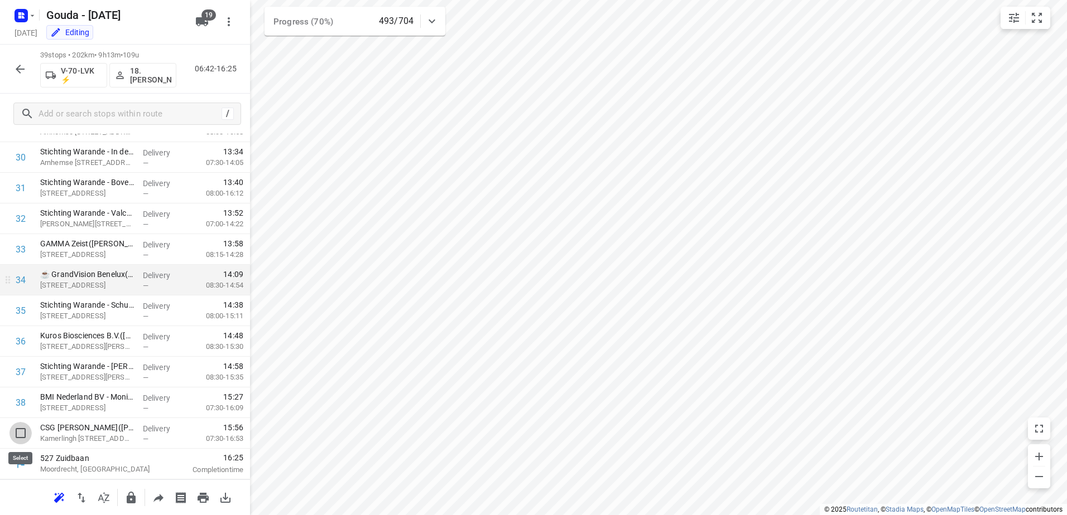
scroll to position [933, 0]
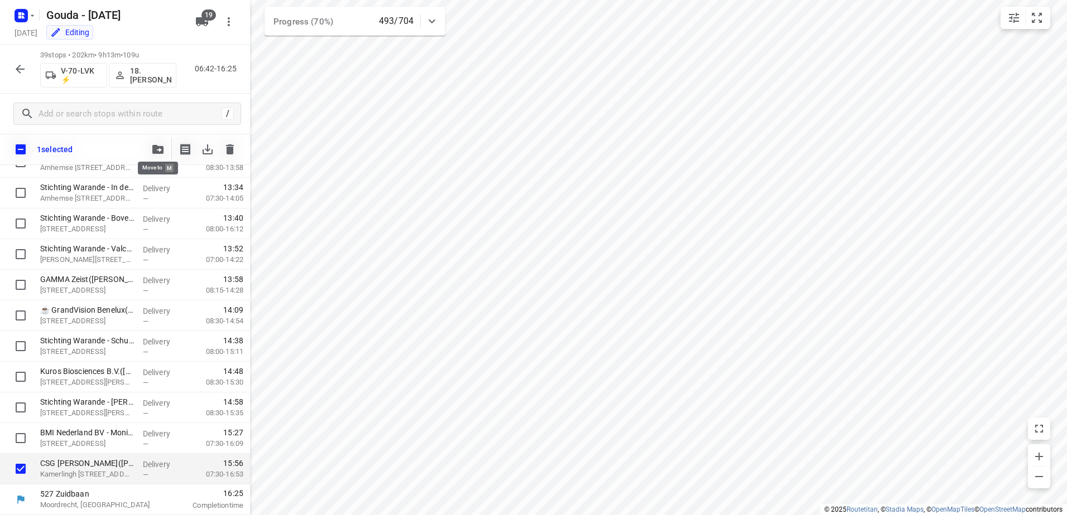
click at [163, 156] on button "button" at bounding box center [158, 149] width 22 height 22
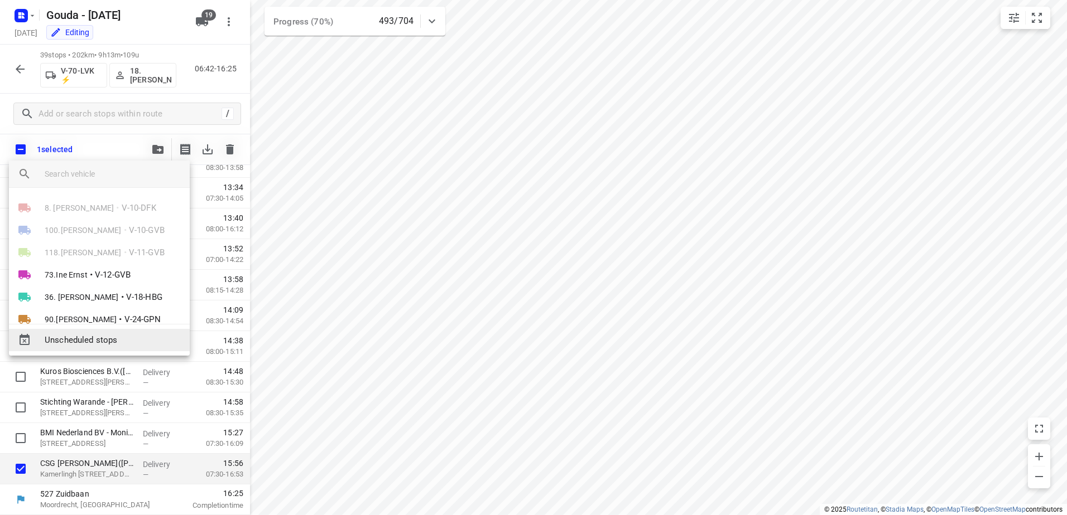
click at [134, 340] on span "Unscheduled stops" at bounding box center [113, 340] width 136 height 13
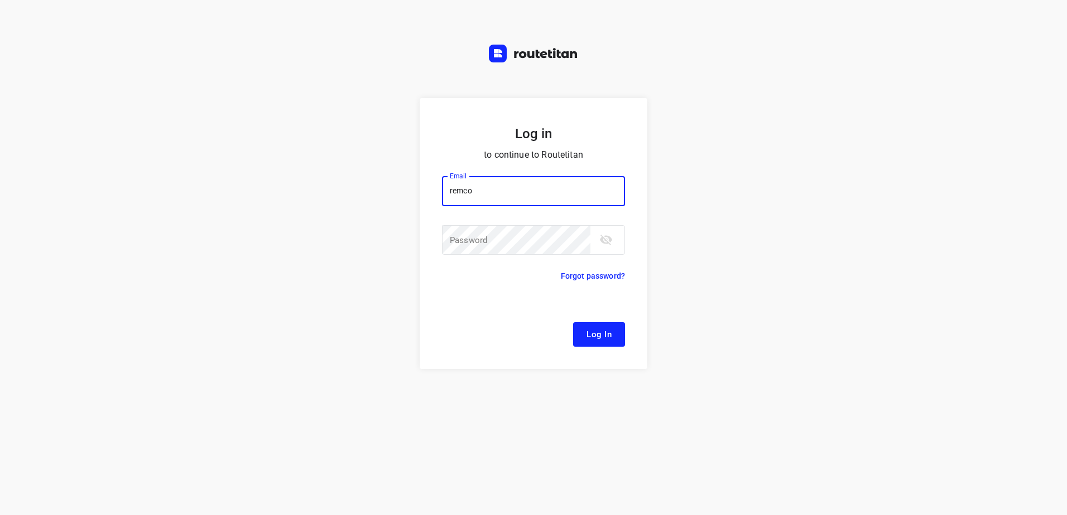
click at [476, 199] on input "remco" at bounding box center [533, 191] width 183 height 30
type input "remco@fruitopjewerk.nl"
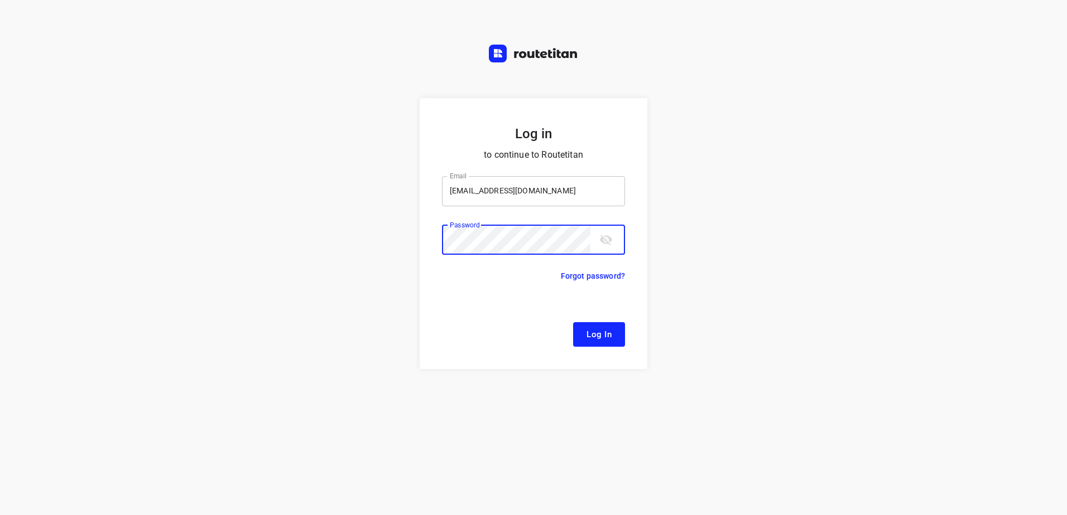
click at [573, 322] on button "Log In" at bounding box center [599, 334] width 52 height 25
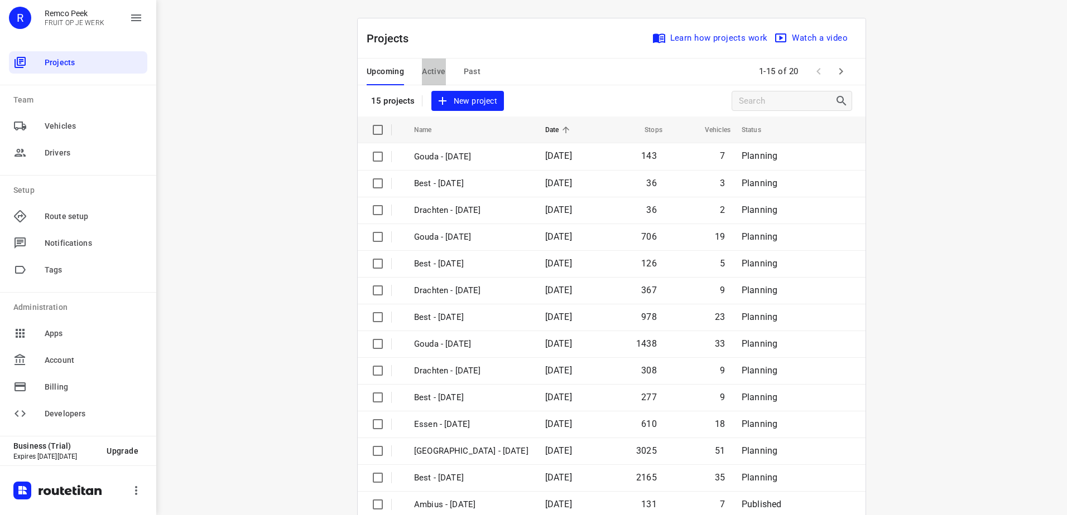
click at [429, 70] on span "Active" at bounding box center [433, 72] width 23 height 14
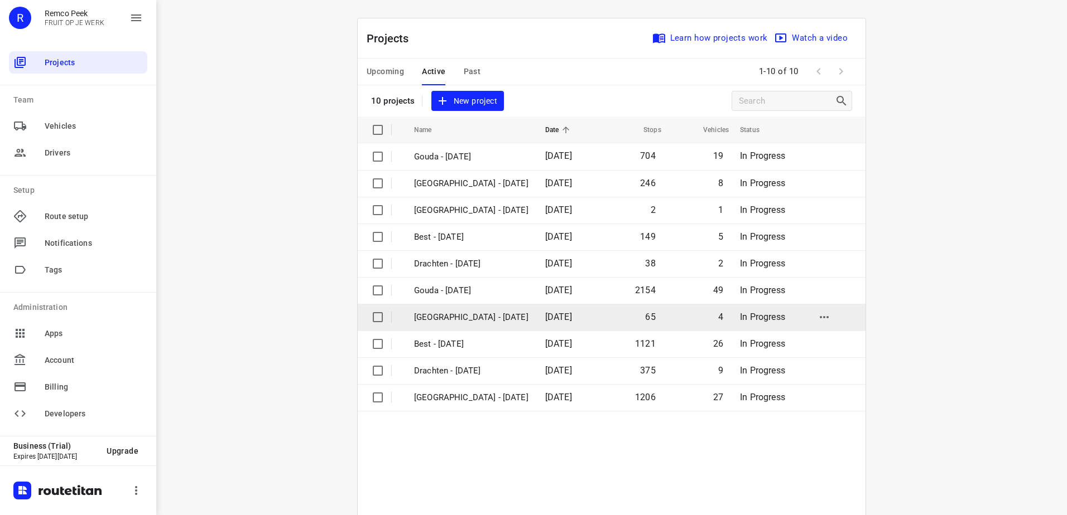
click at [472, 306] on td "Antwerpen - Wednesday" at bounding box center [469, 317] width 133 height 27
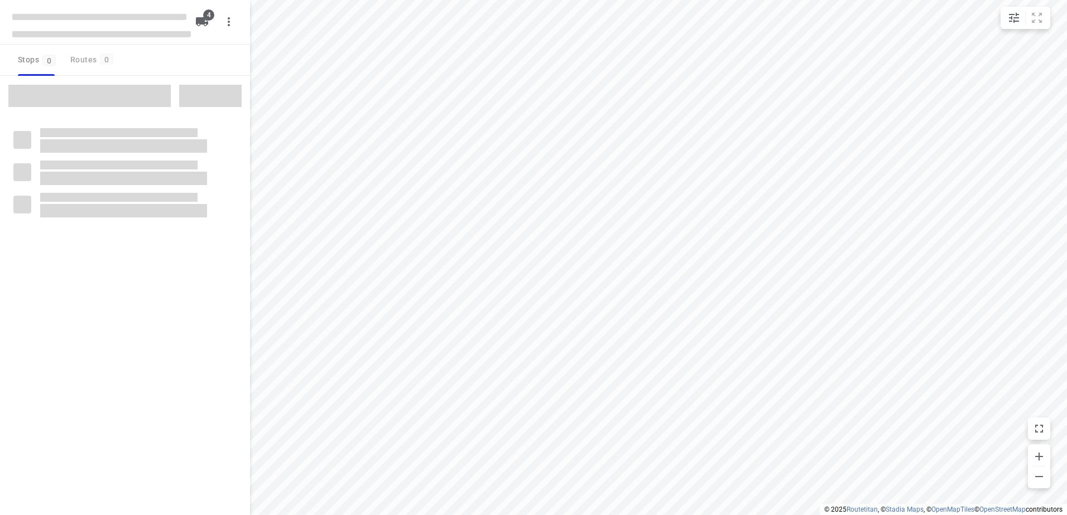
checkbox input "true"
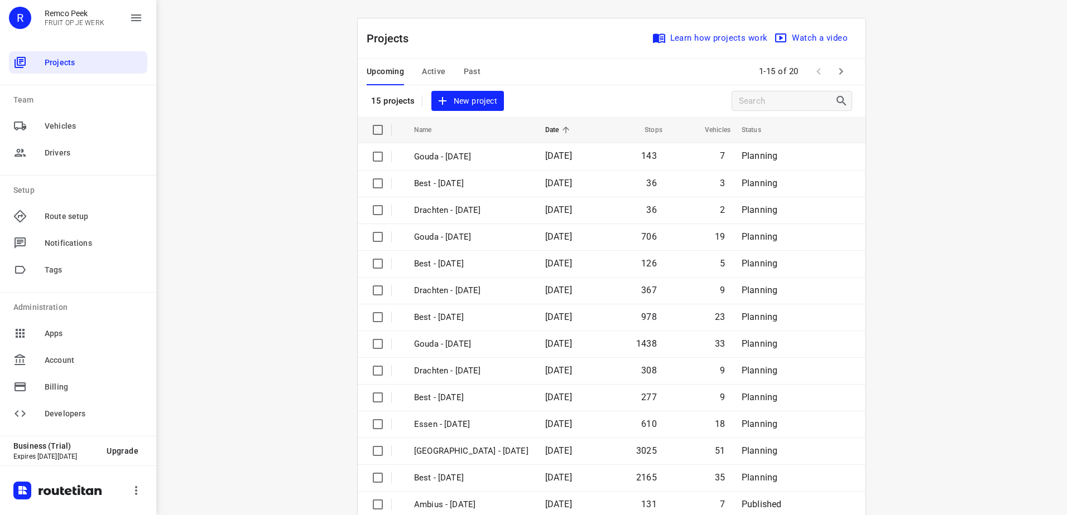
click at [422, 65] on span "Active" at bounding box center [433, 72] width 23 height 14
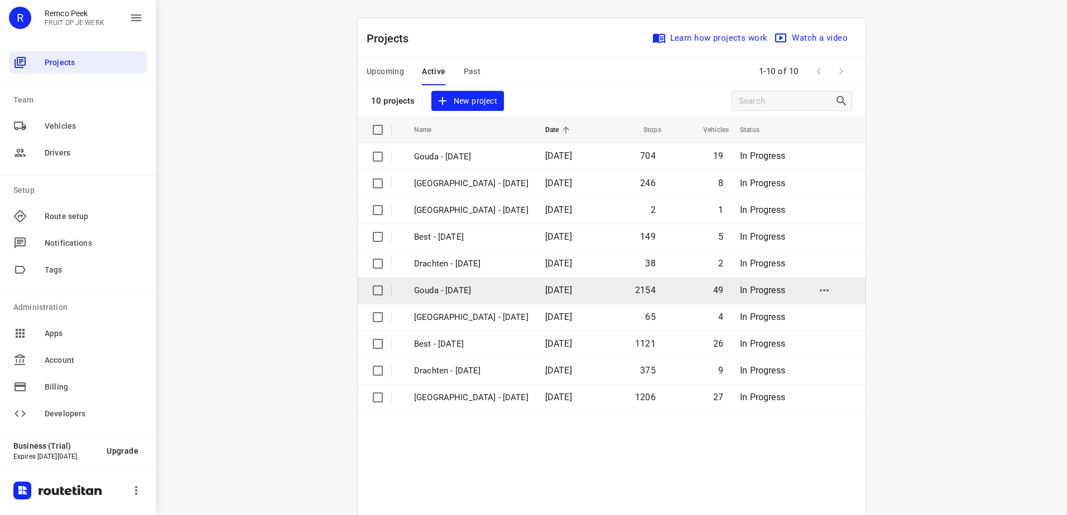
click at [486, 294] on p "Gouda - Wednesday" at bounding box center [471, 290] width 114 height 13
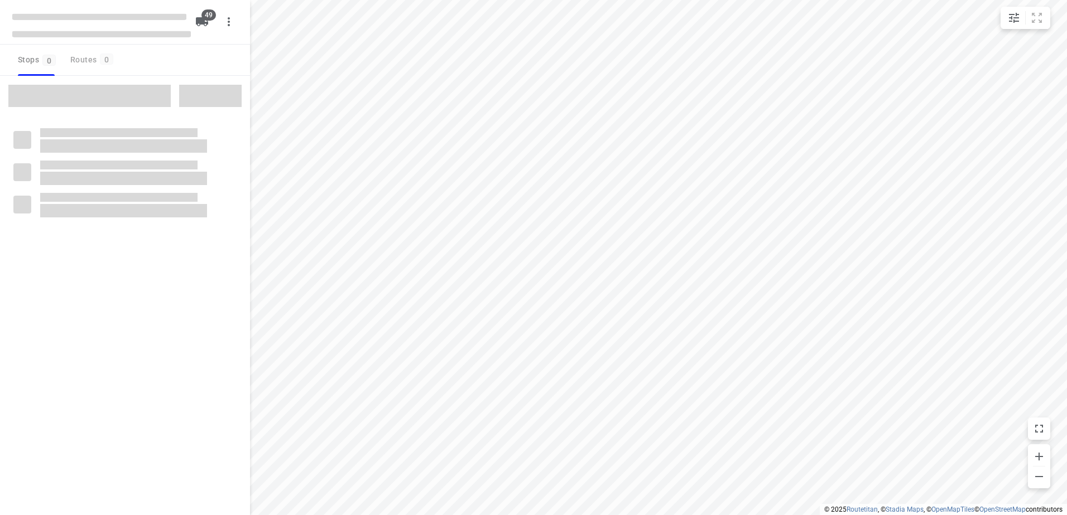
checkbox input "true"
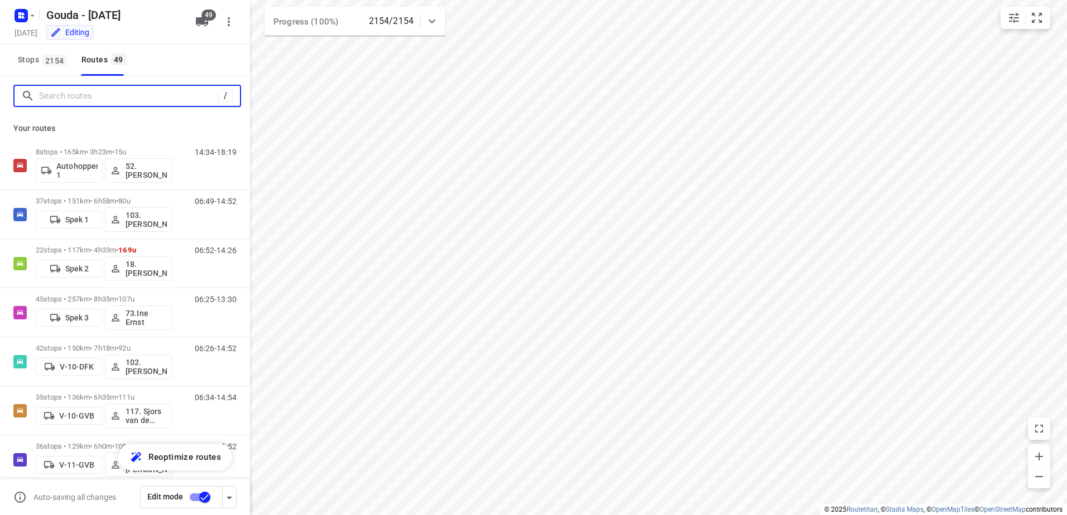
click at [122, 94] on input "Search routes" at bounding box center [128, 96] width 179 height 17
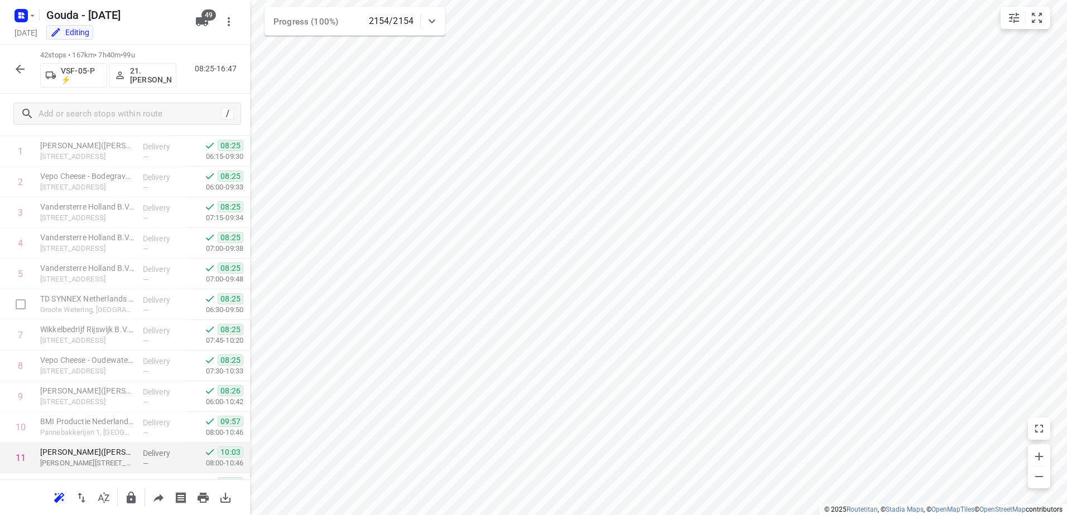
scroll to position [167, 0]
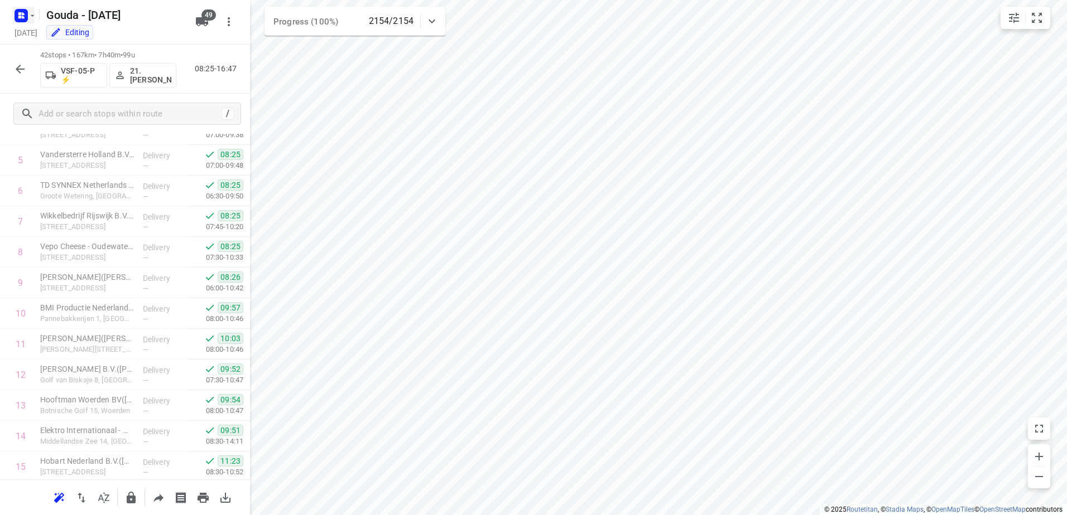
click at [32, 12] on icon "button" at bounding box center [32, 15] width 9 height 9
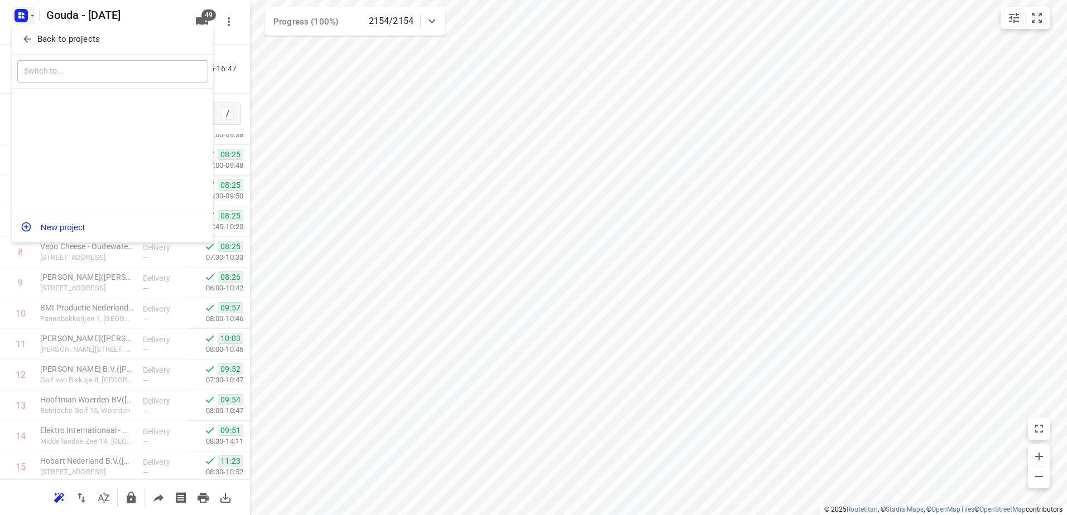
click at [52, 36] on p "Back to projects" at bounding box center [68, 39] width 62 height 13
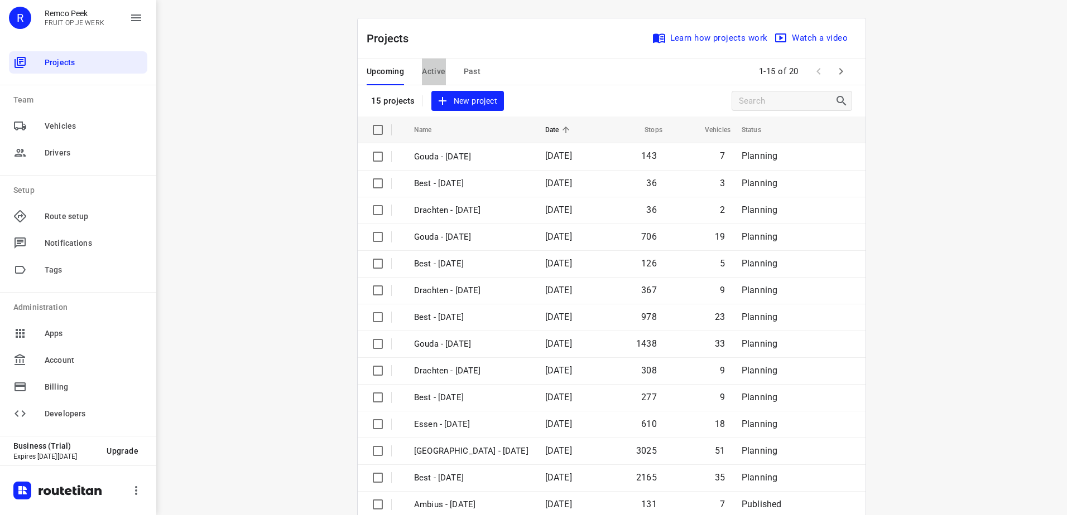
click at [426, 66] on span "Active" at bounding box center [433, 72] width 23 height 14
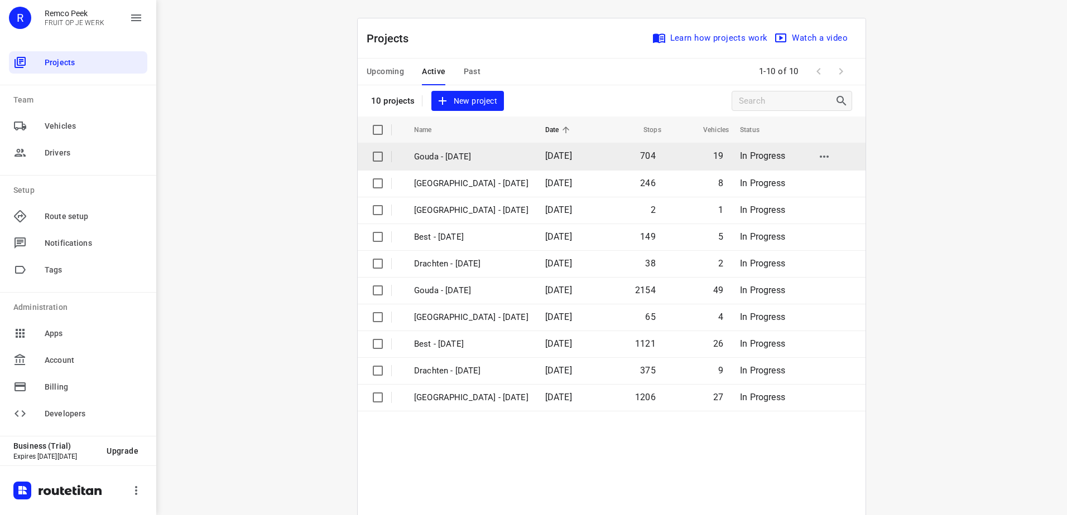
click at [461, 163] on td "Gouda - [DATE]" at bounding box center [469, 156] width 133 height 27
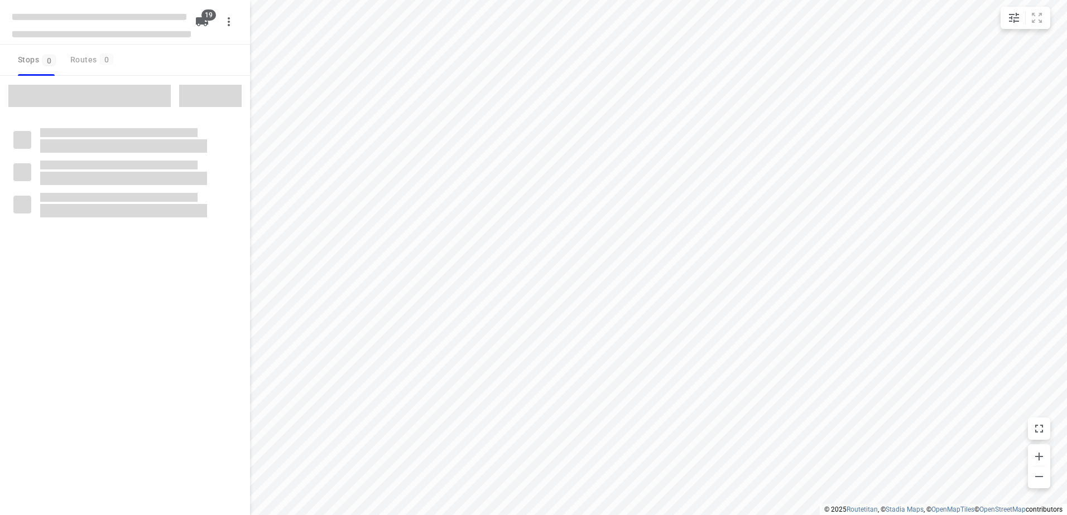
checkbox input "true"
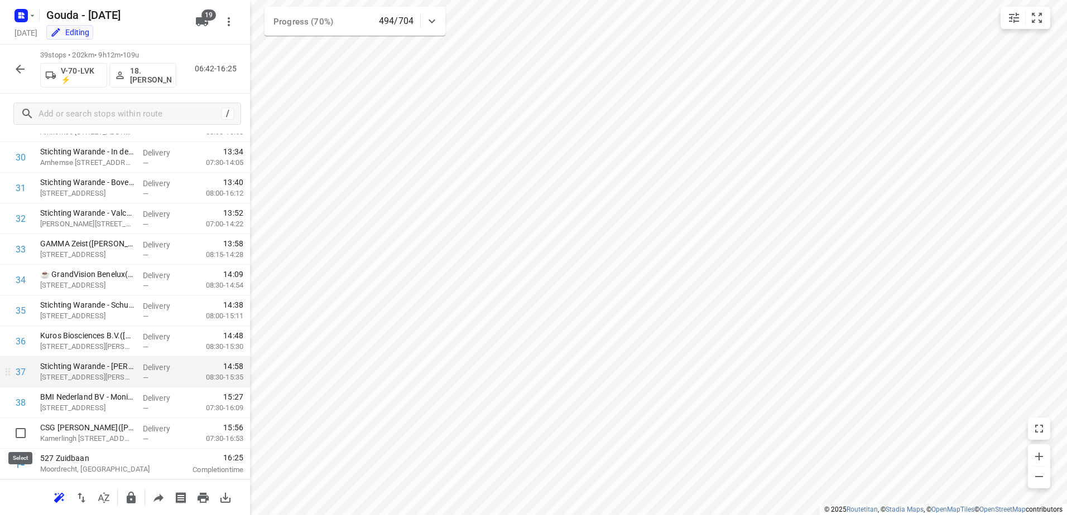
click at [17, 437] on input "checkbox" at bounding box center [20, 433] width 22 height 22
checkbox input "true"
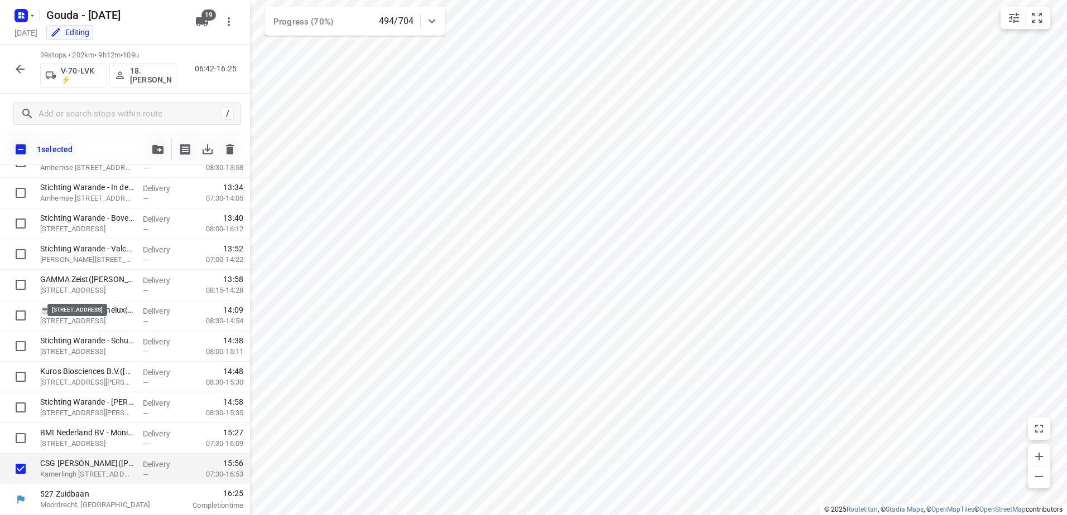
scroll to position [933, 0]
click at [151, 151] on span "button" at bounding box center [157, 149] width 13 height 9
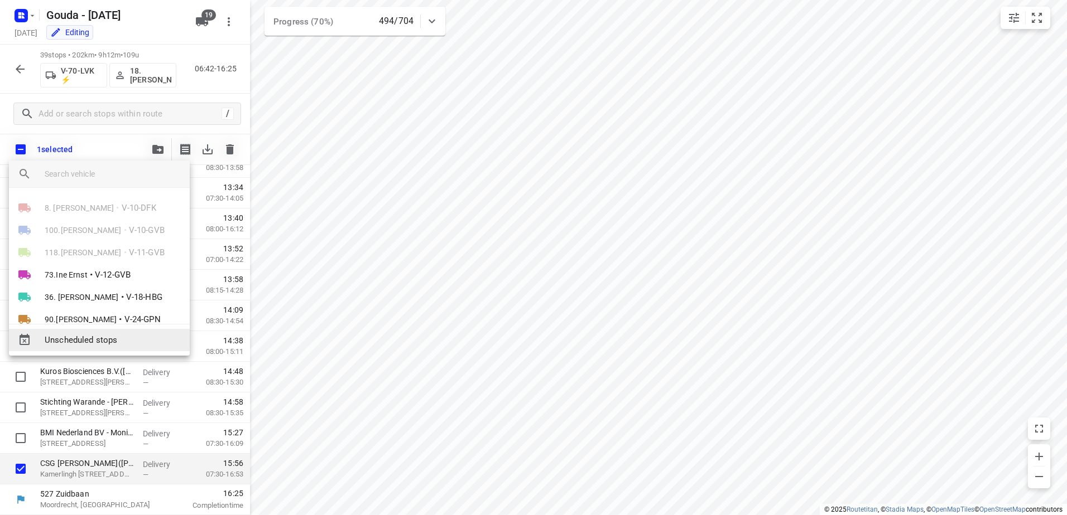
click at [99, 340] on span "Unscheduled stops" at bounding box center [113, 340] width 136 height 13
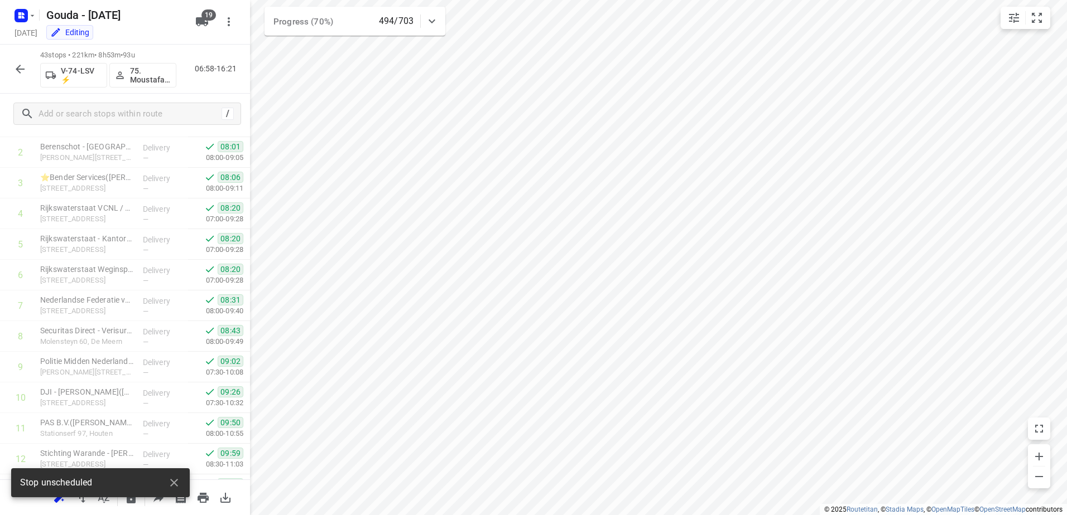
scroll to position [0, 0]
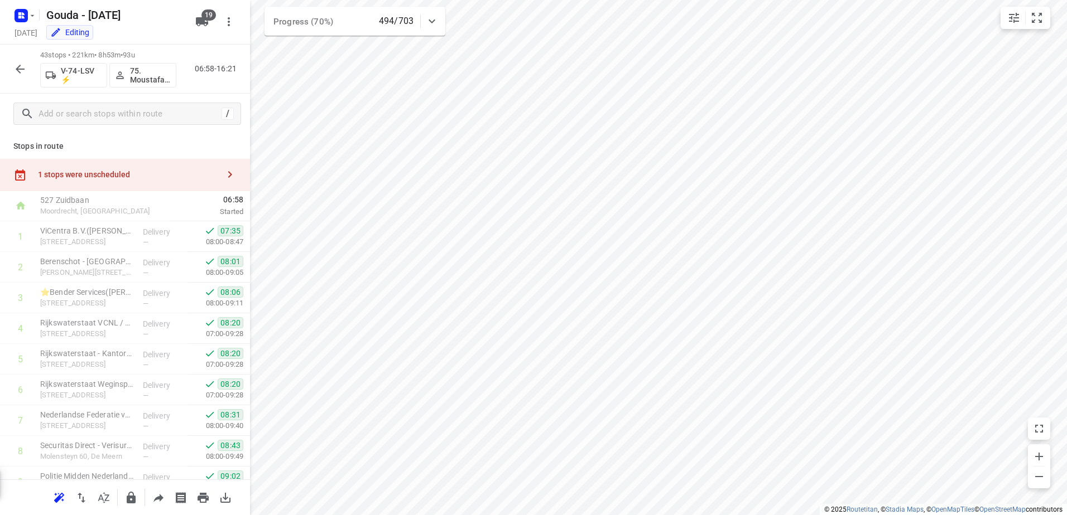
click at [134, 184] on div "1 stops were unscheduled" at bounding box center [125, 175] width 250 height 32
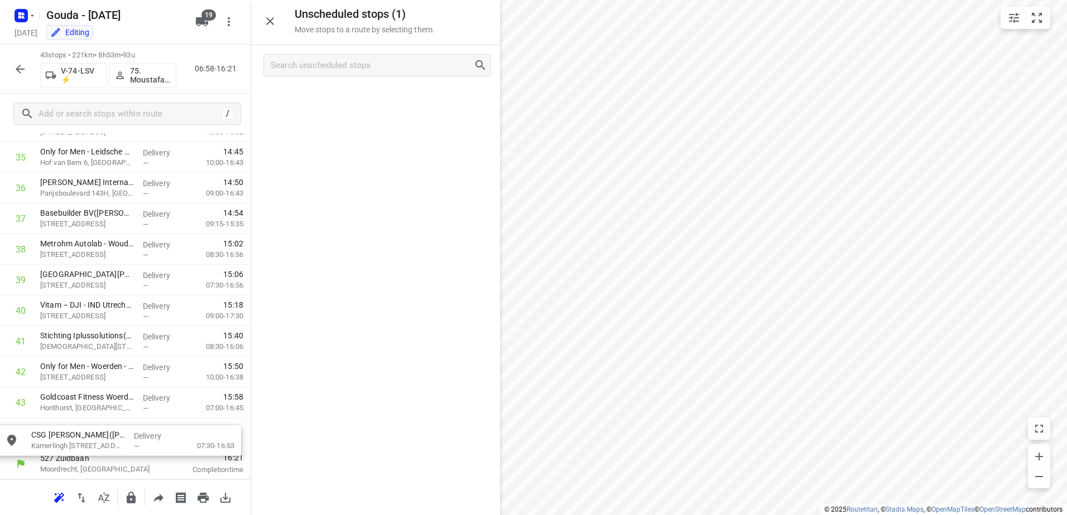
drag, startPoint x: 341, startPoint y: 104, endPoint x: 78, endPoint y: 445, distance: 431.5
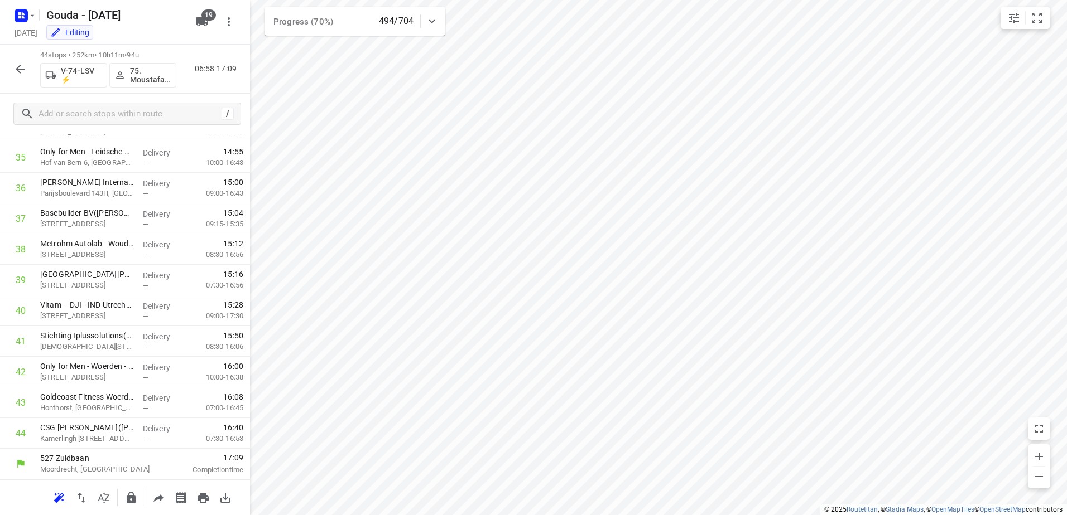
scroll to position [1091, 0]
click at [27, 438] on input "checkbox" at bounding box center [20, 433] width 22 height 22
checkbox input "true"
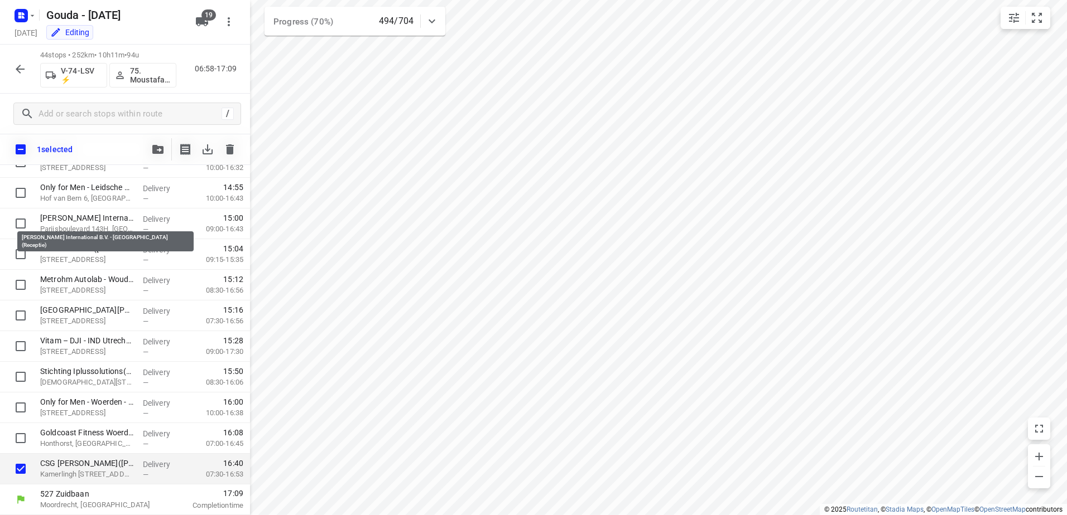
scroll to position [1086, 0]
click at [153, 145] on icon "button" at bounding box center [157, 149] width 11 height 9
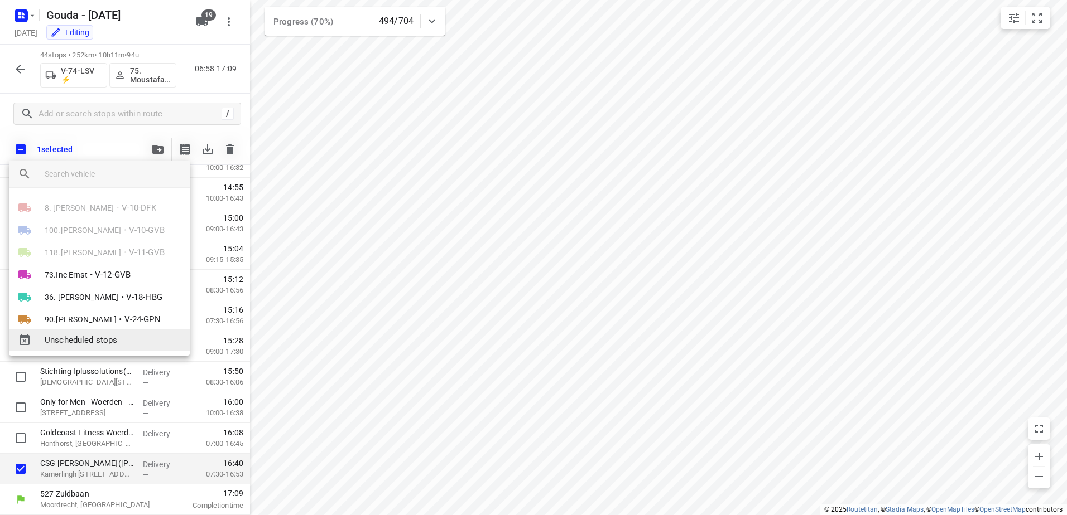
click at [113, 344] on span "Unscheduled stops" at bounding box center [113, 340] width 136 height 13
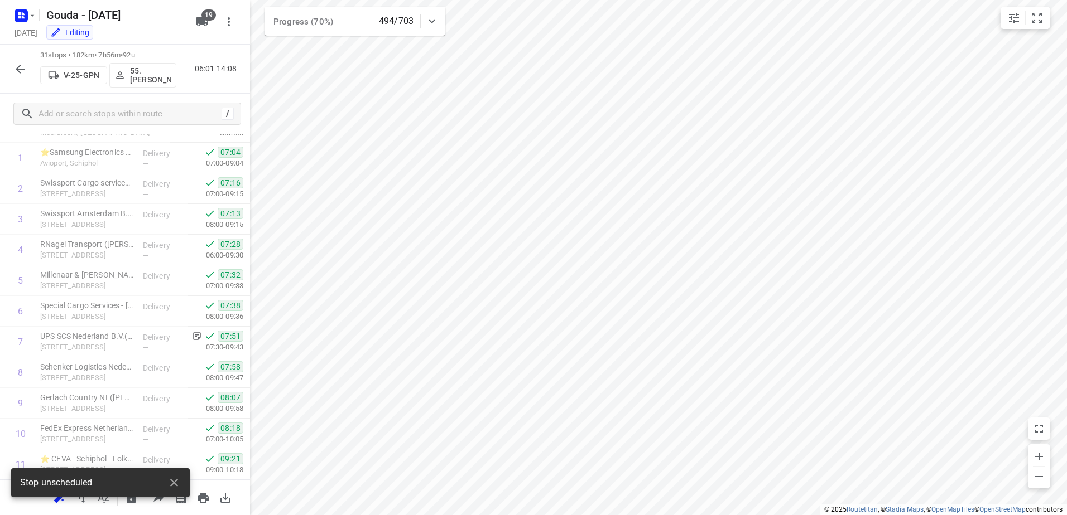
scroll to position [0, 0]
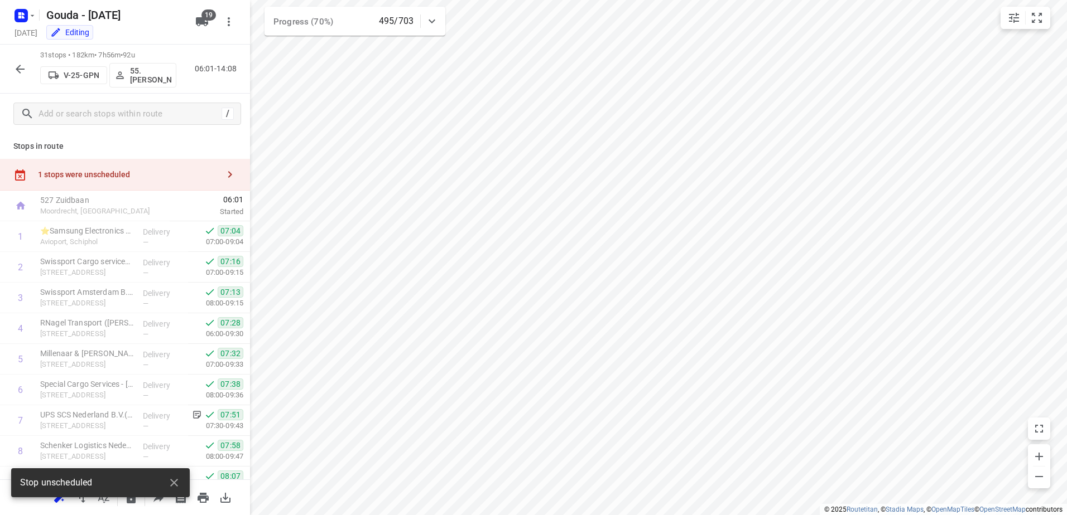
click at [136, 162] on div "1 stops were unscheduled" at bounding box center [125, 175] width 250 height 32
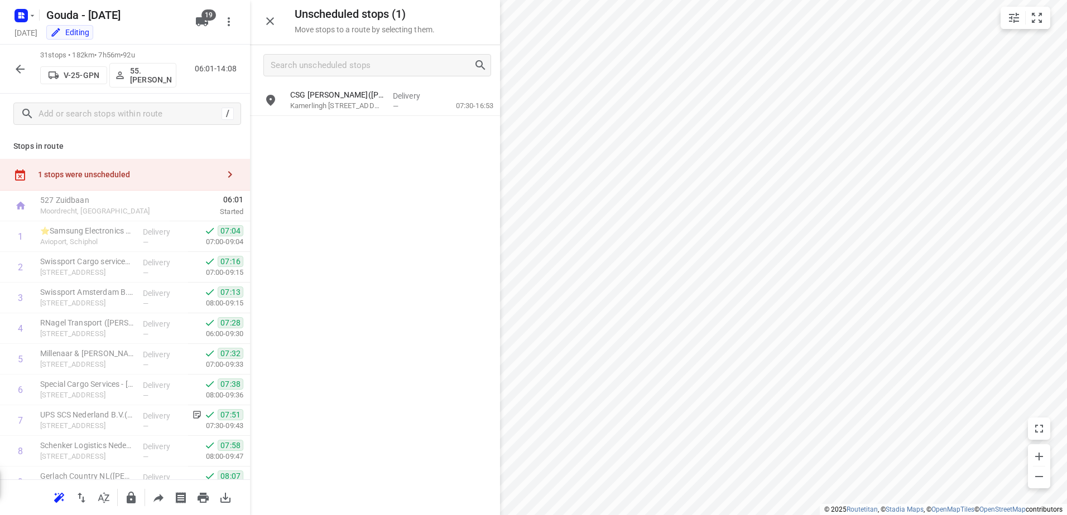
click at [377, 79] on div at bounding box center [375, 65] width 250 height 40
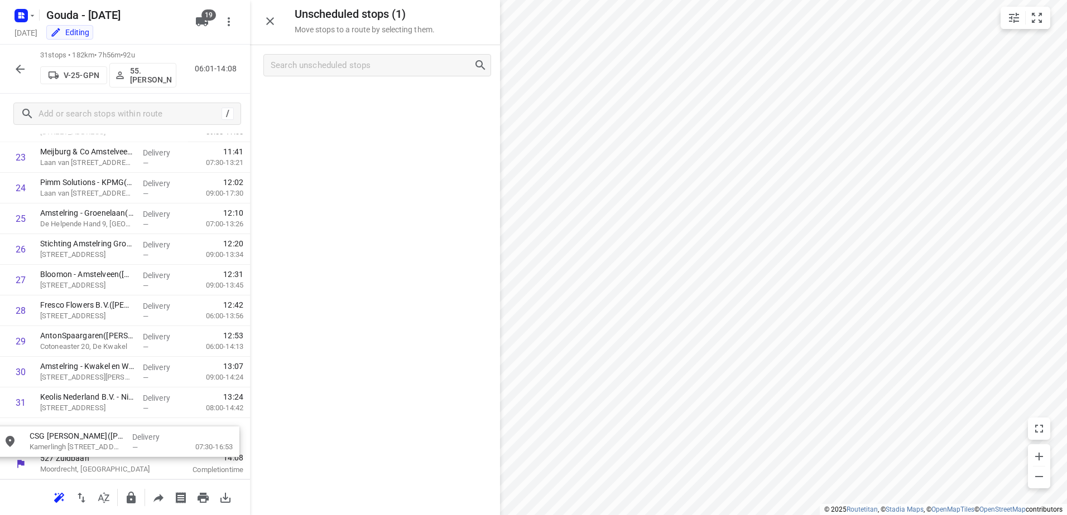
drag, startPoint x: 382, startPoint y: 90, endPoint x: 117, endPoint y: 427, distance: 428.6
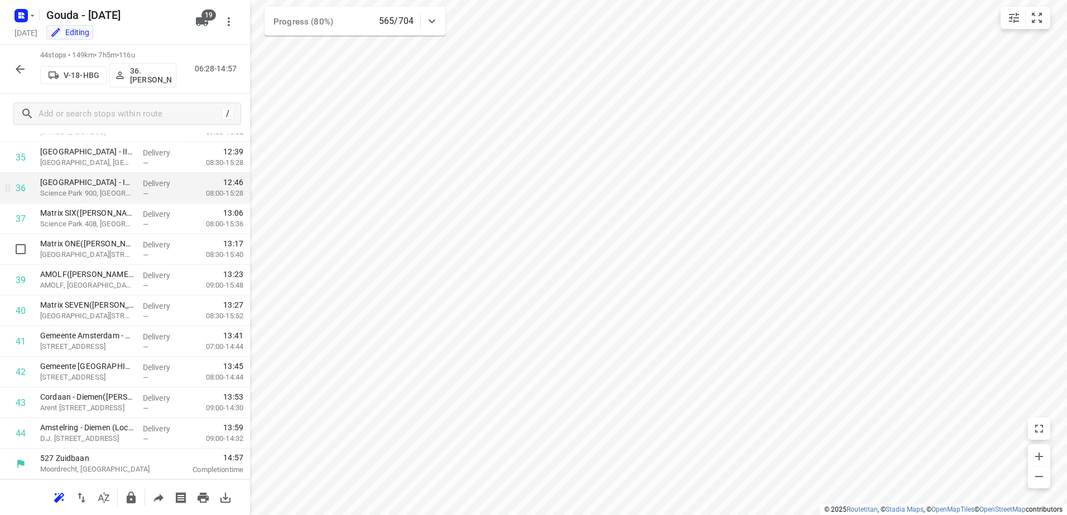
scroll to position [1035, 0]
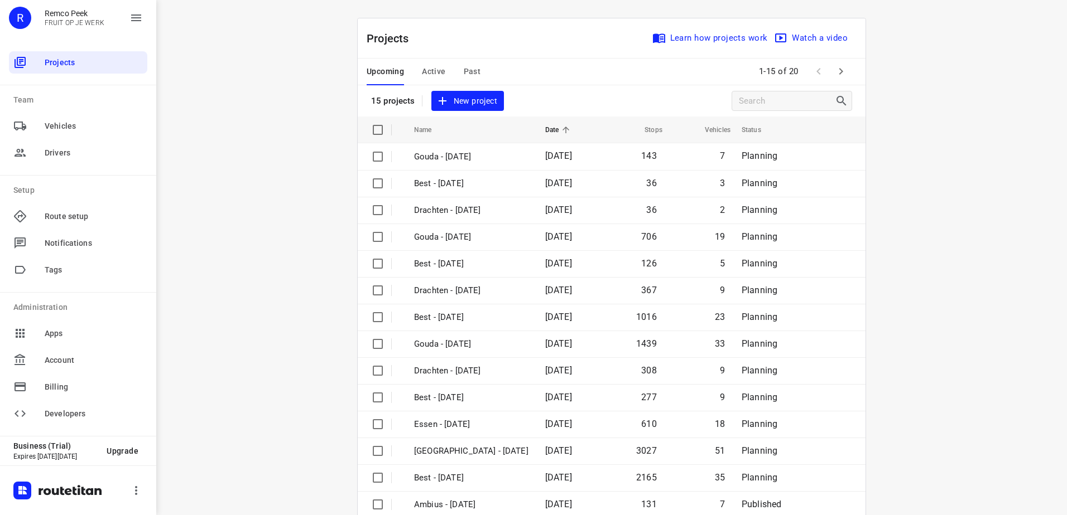
click at [430, 73] on span "Active" at bounding box center [433, 72] width 23 height 14
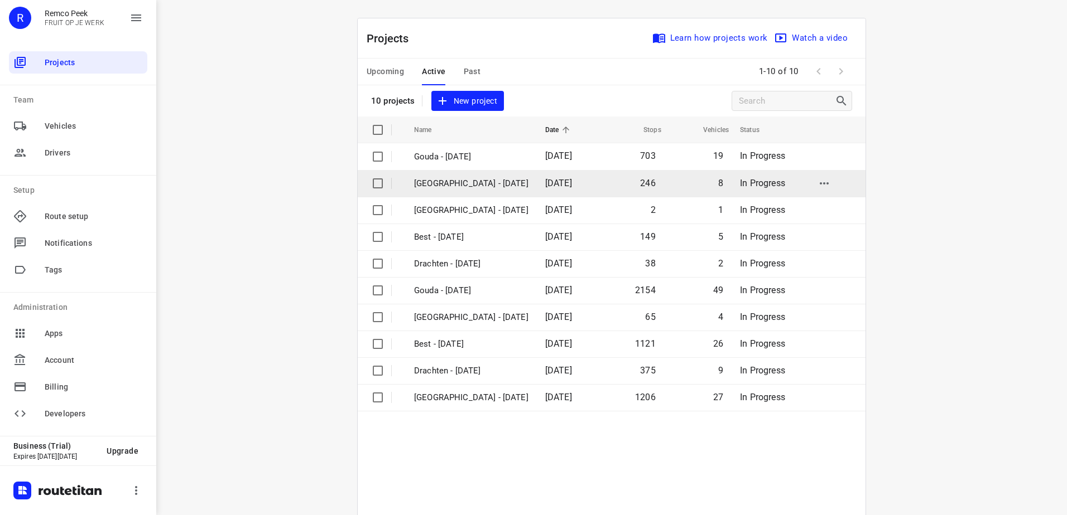
click at [463, 181] on p "[GEOGRAPHIC_DATA] - [DATE]" at bounding box center [471, 183] width 114 height 13
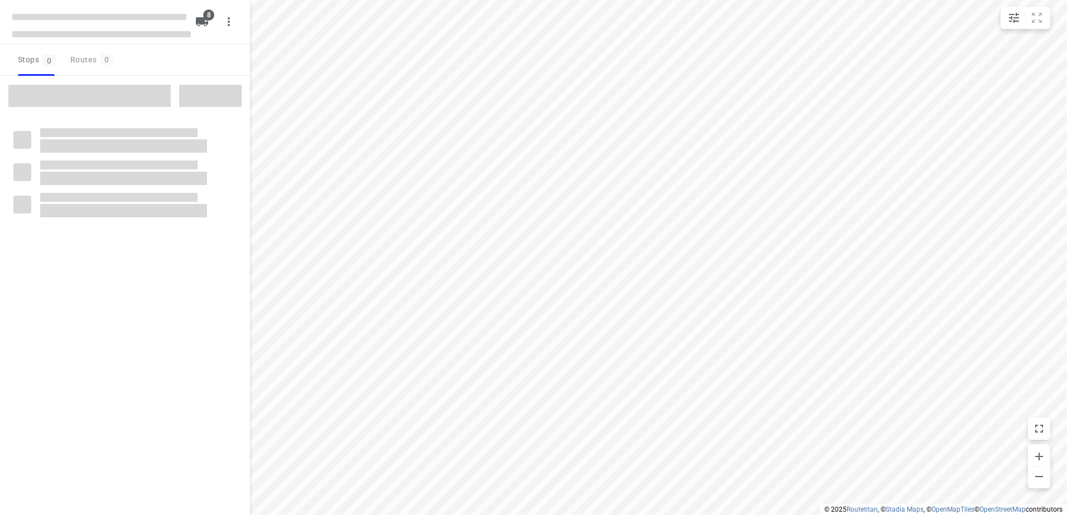
checkbox input "true"
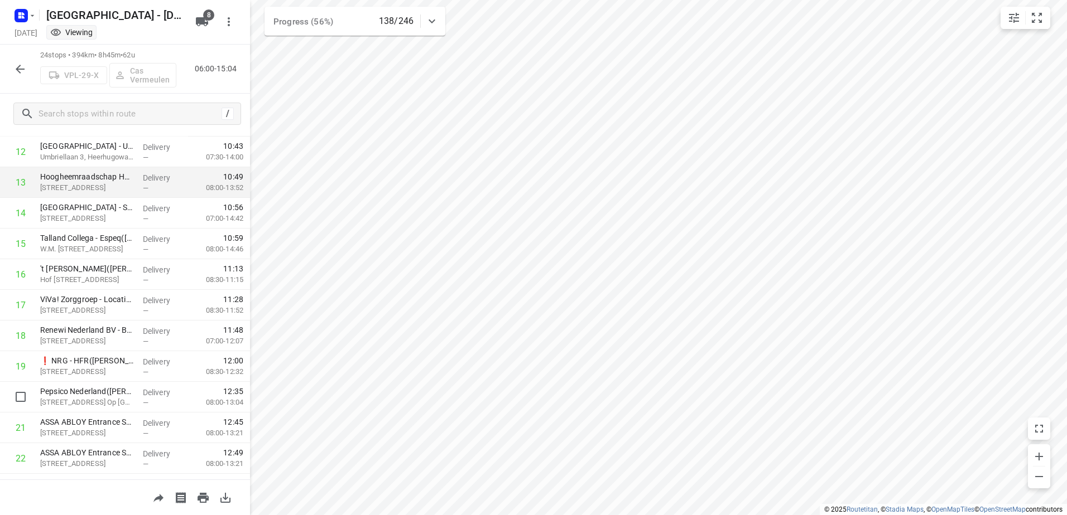
scroll to position [254, 0]
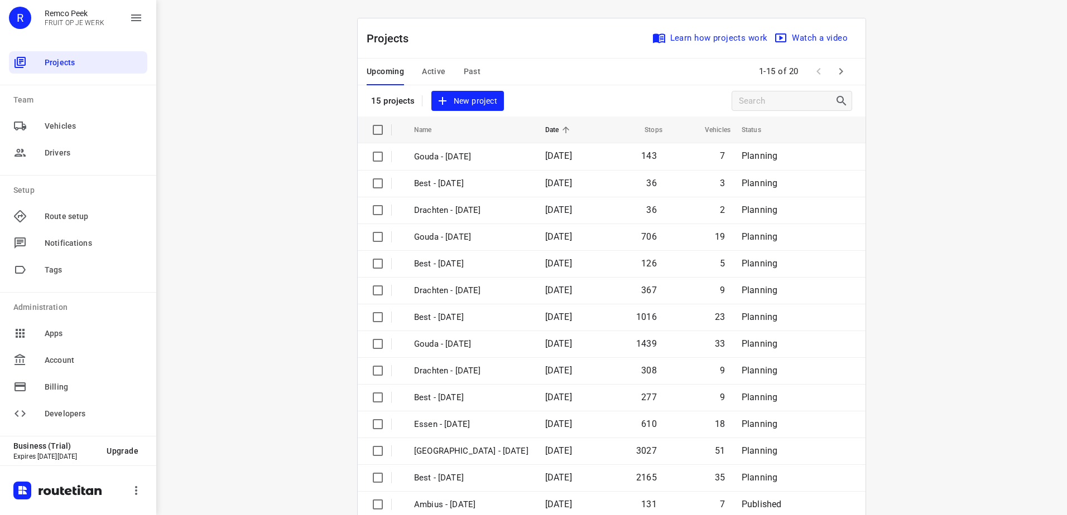
click at [432, 71] on span "Active" at bounding box center [433, 72] width 23 height 14
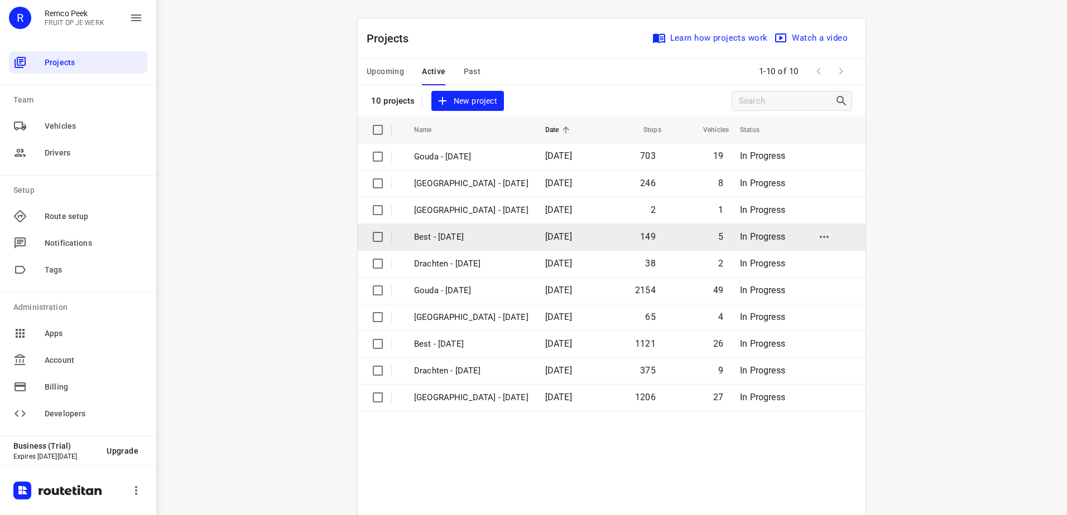
click at [486, 243] on p "Best - [DATE]" at bounding box center [471, 237] width 114 height 13
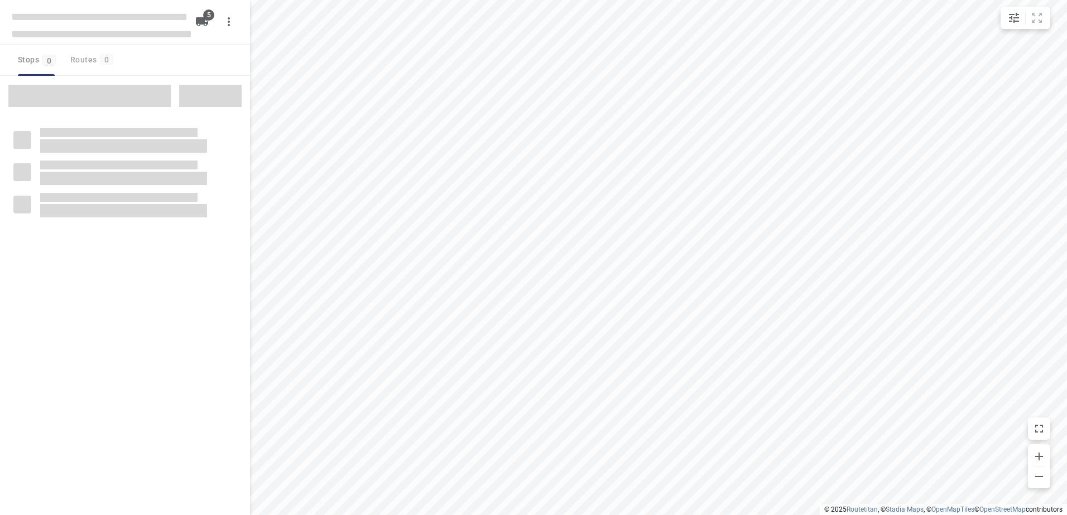
checkbox input "true"
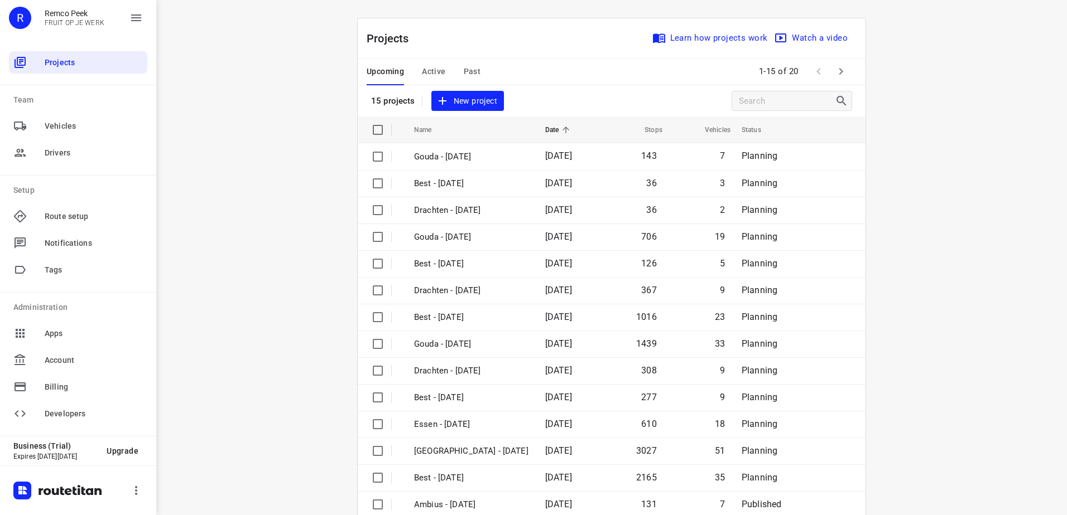
click at [430, 74] on span "Active" at bounding box center [433, 72] width 23 height 14
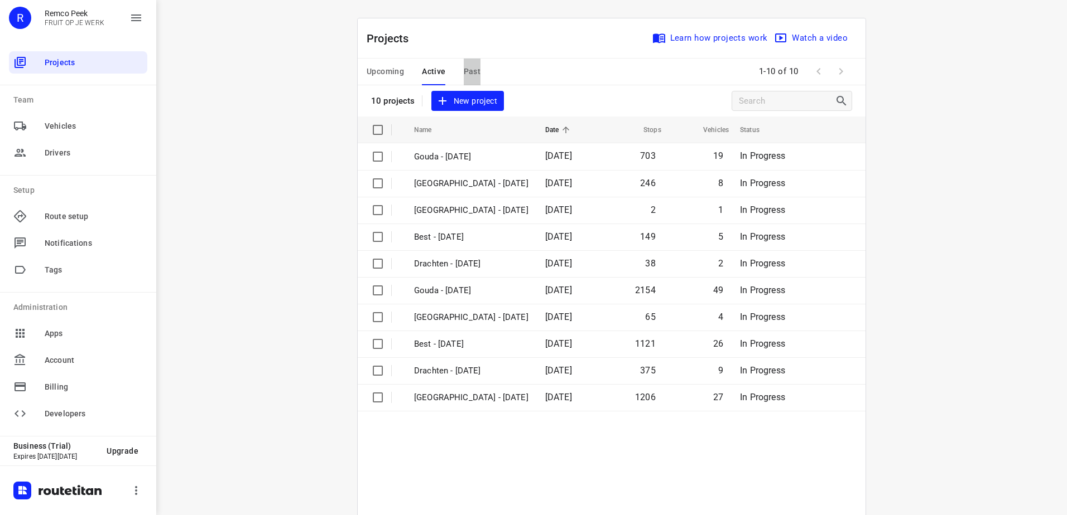
click at [467, 71] on span "Past" at bounding box center [472, 72] width 17 height 14
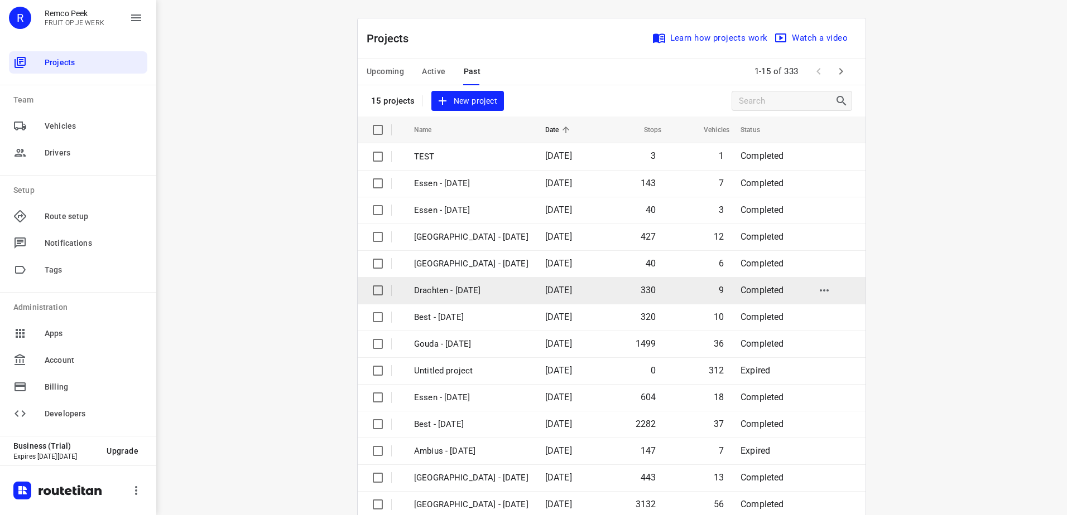
click at [499, 298] on td "Drachten - Tuesday" at bounding box center [469, 290] width 133 height 27
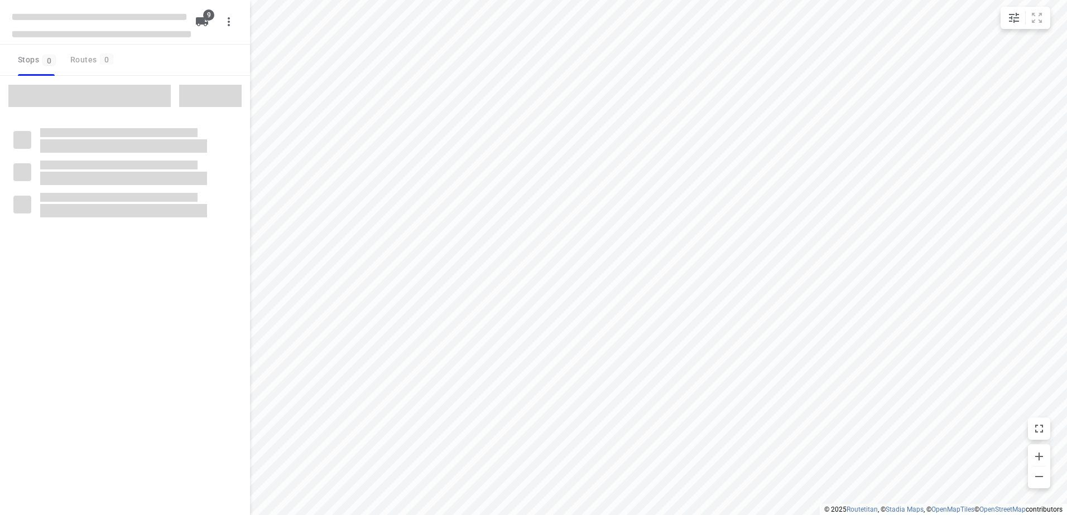
checkbox input "true"
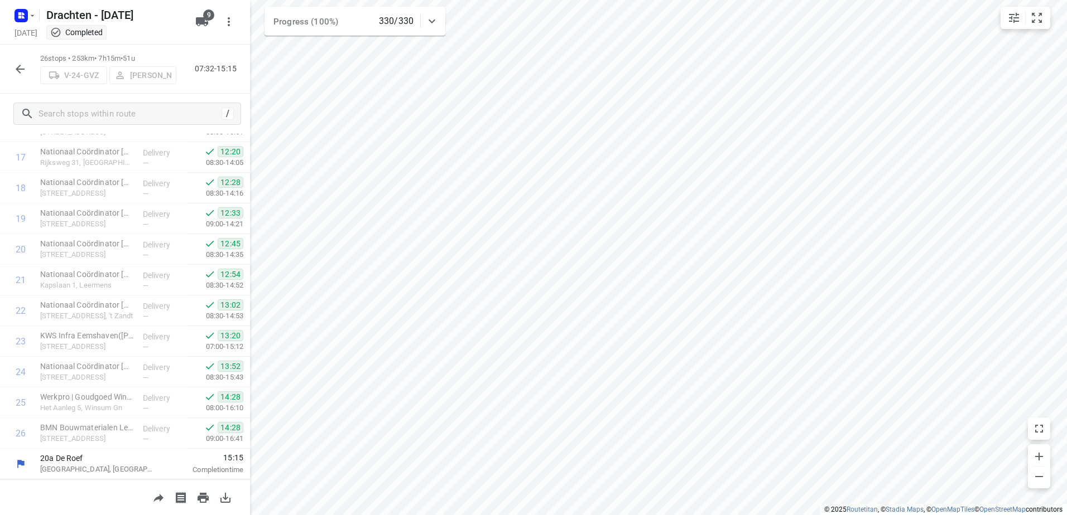
scroll to position [538, 0]
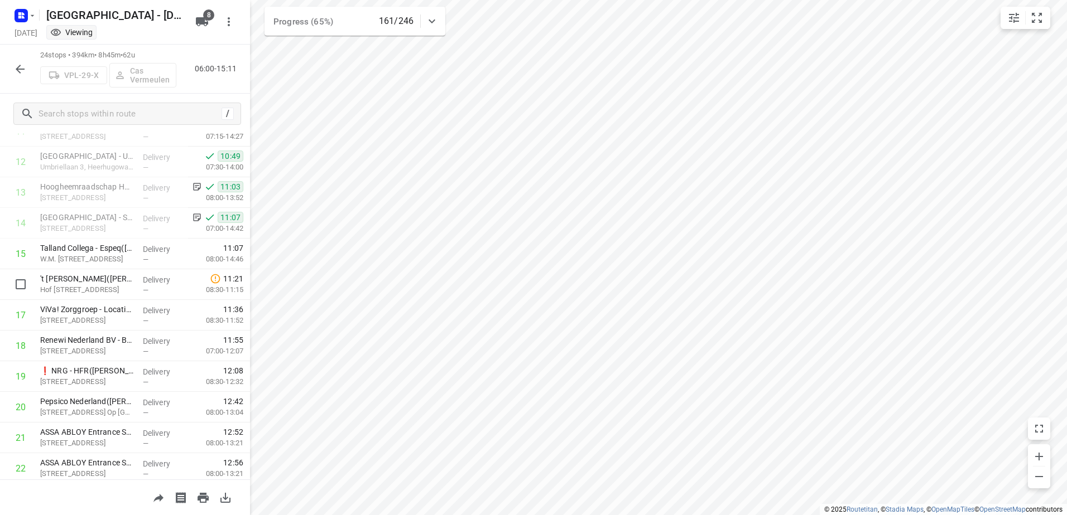
scroll to position [477, 0]
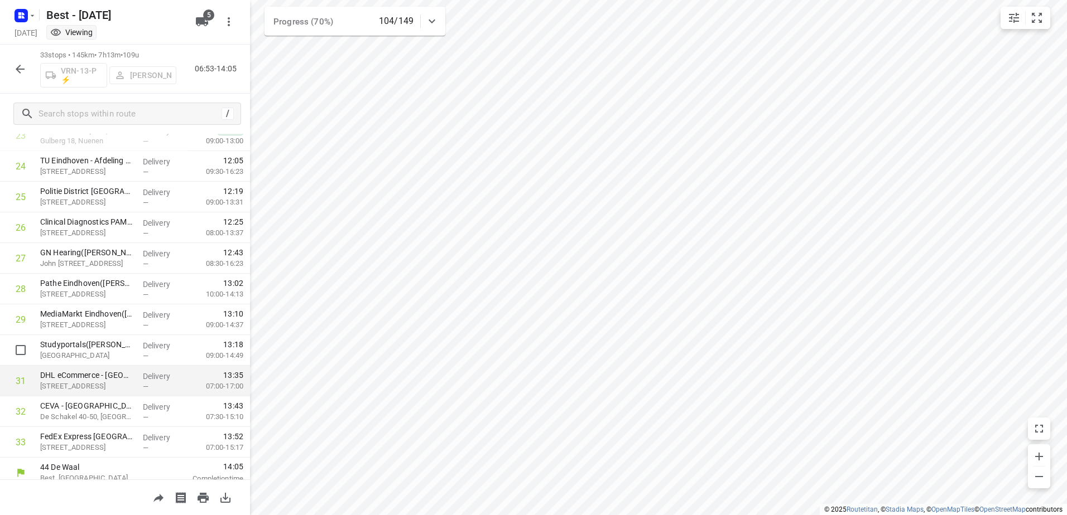
scroll to position [753, 0]
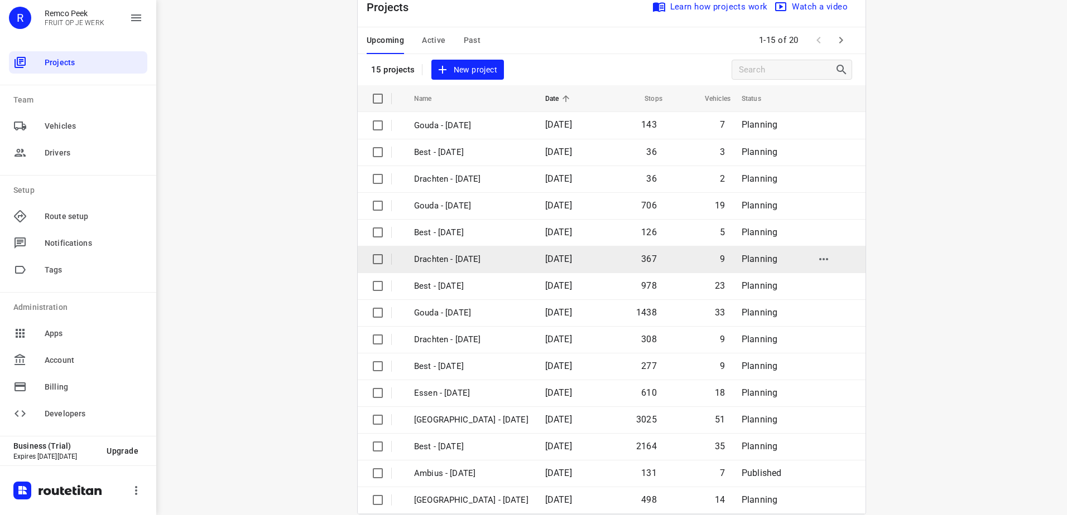
scroll to position [49, 0]
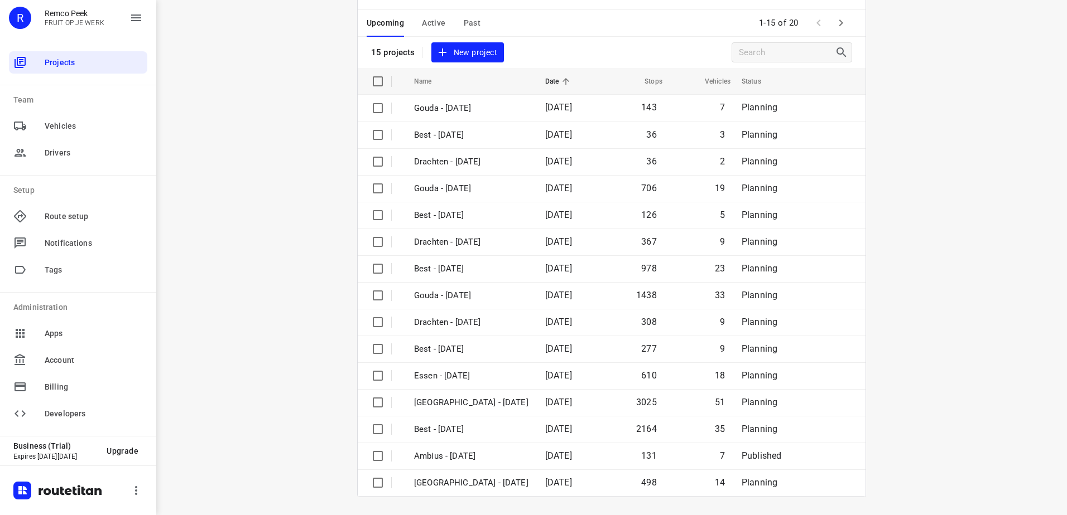
click at [657, 22] on div "Upcoming Active Past 1-15 of 20" at bounding box center [612, 23] width 508 height 27
click at [839, 18] on icon "button" at bounding box center [840, 22] width 13 height 13
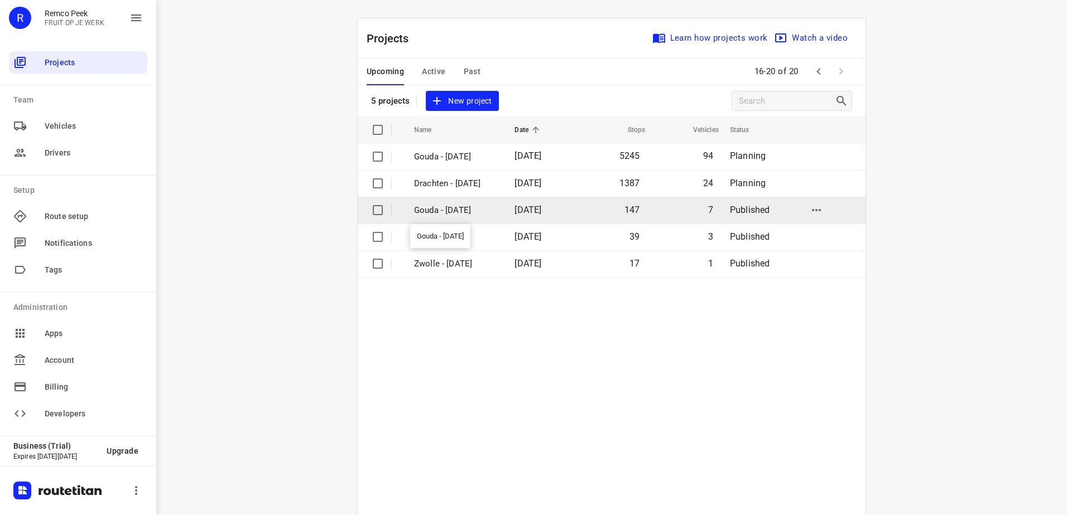
click at [461, 213] on p "Gouda - Friday" at bounding box center [456, 210] width 84 height 13
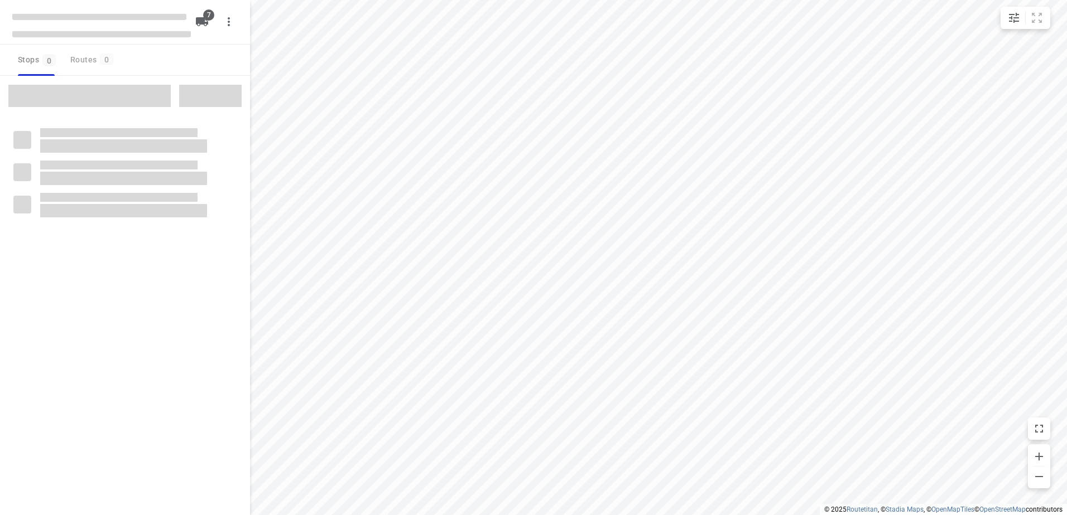
checkbox input "true"
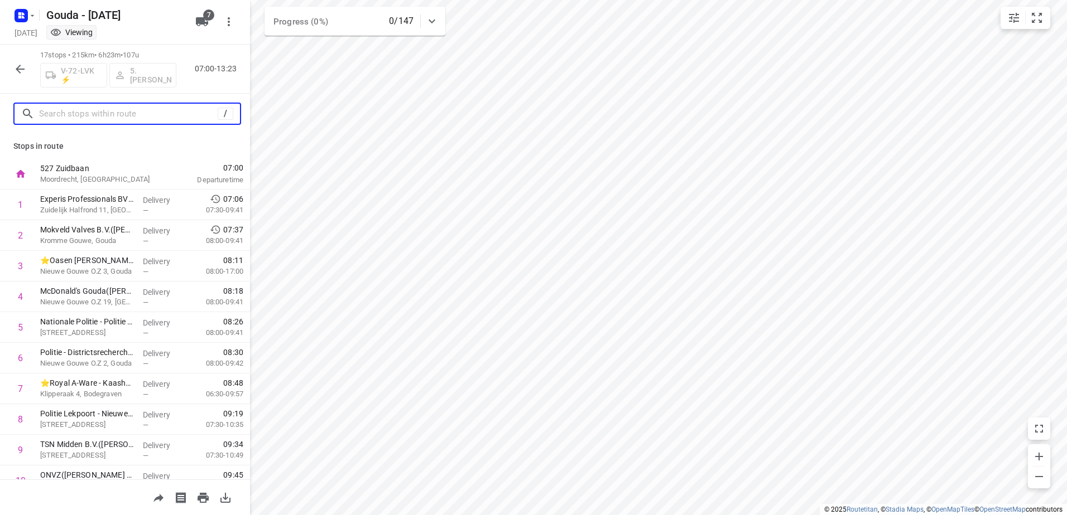
click at [67, 114] on input "text" at bounding box center [128, 113] width 179 height 17
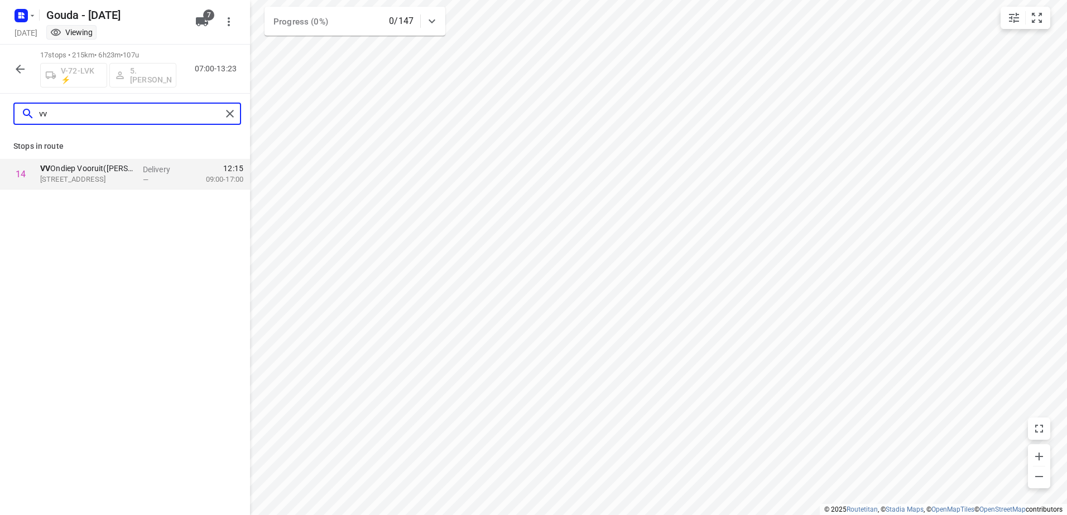
type input "vv"
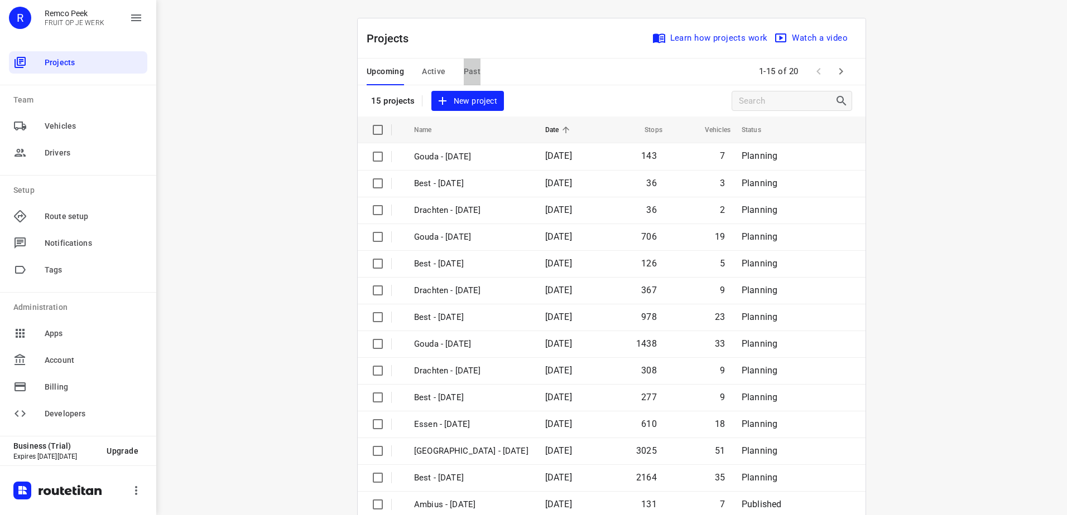
click at [465, 78] on span "Past" at bounding box center [472, 72] width 17 height 14
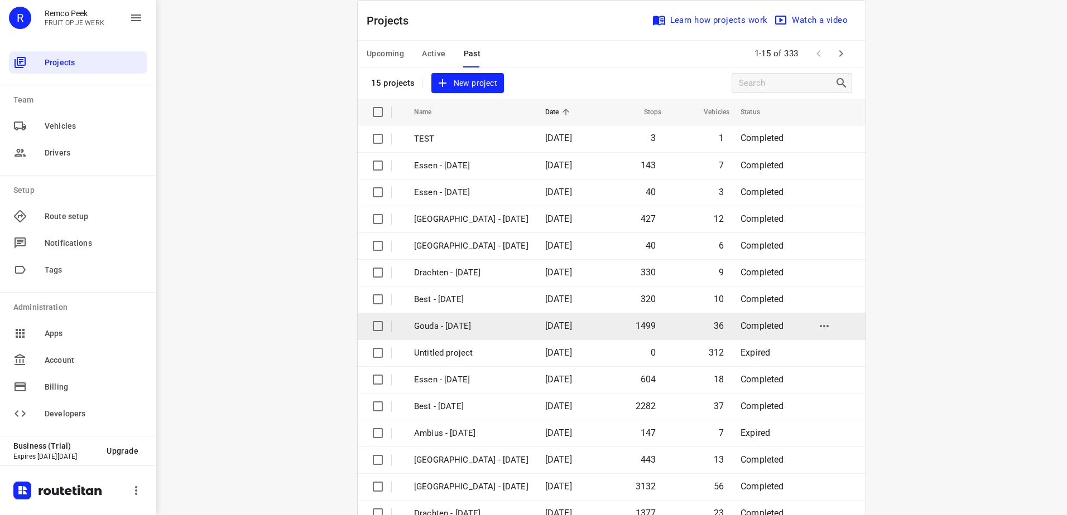
scroll to position [49, 0]
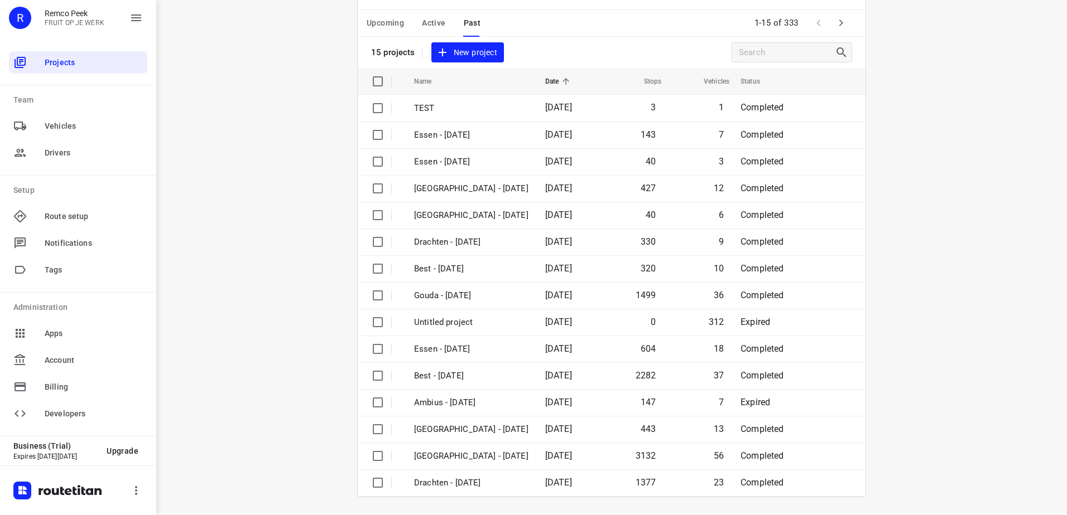
click at [842, 26] on icon "button" at bounding box center [840, 22] width 13 height 13
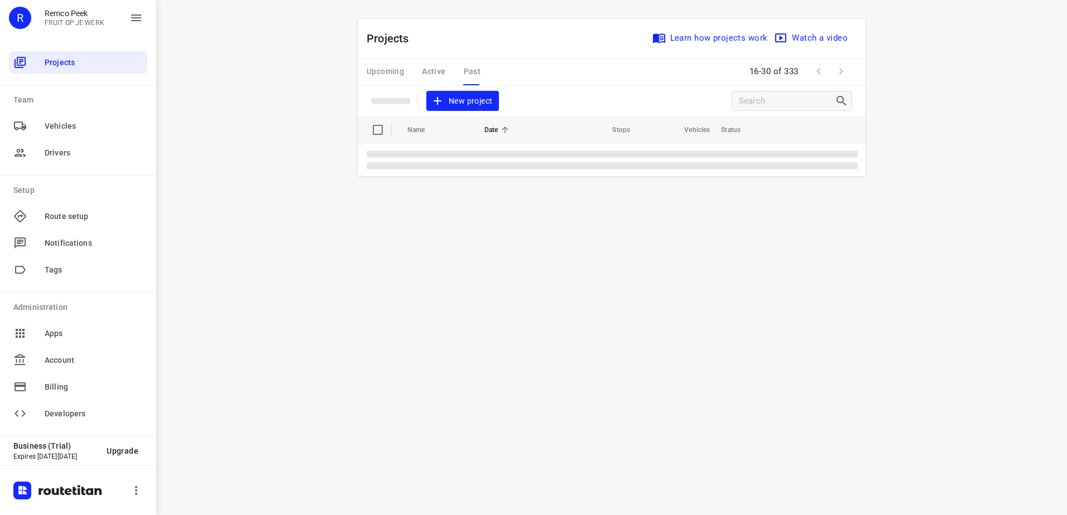
scroll to position [0, 0]
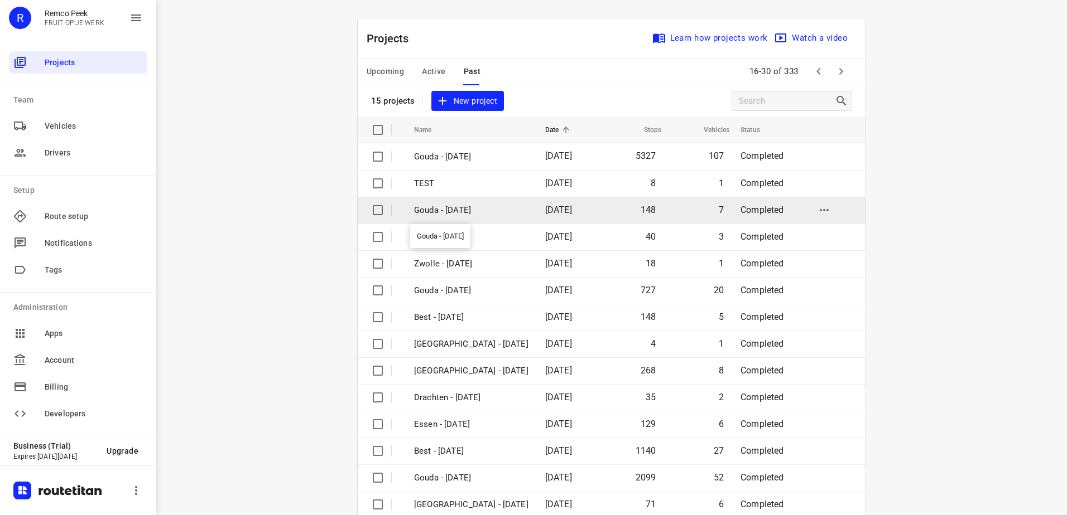
click at [483, 213] on p "Gouda - [DATE]" at bounding box center [471, 210] width 114 height 13
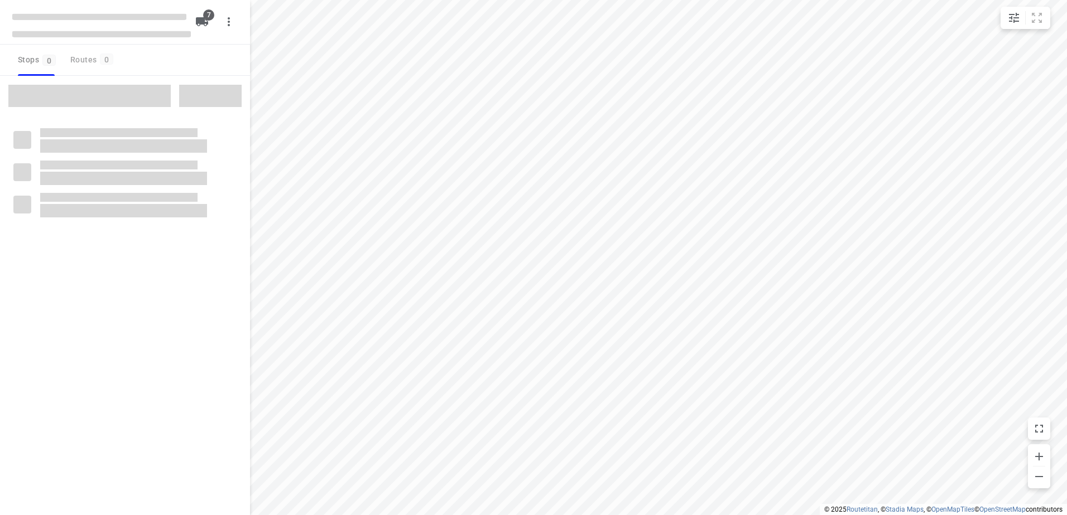
checkbox input "true"
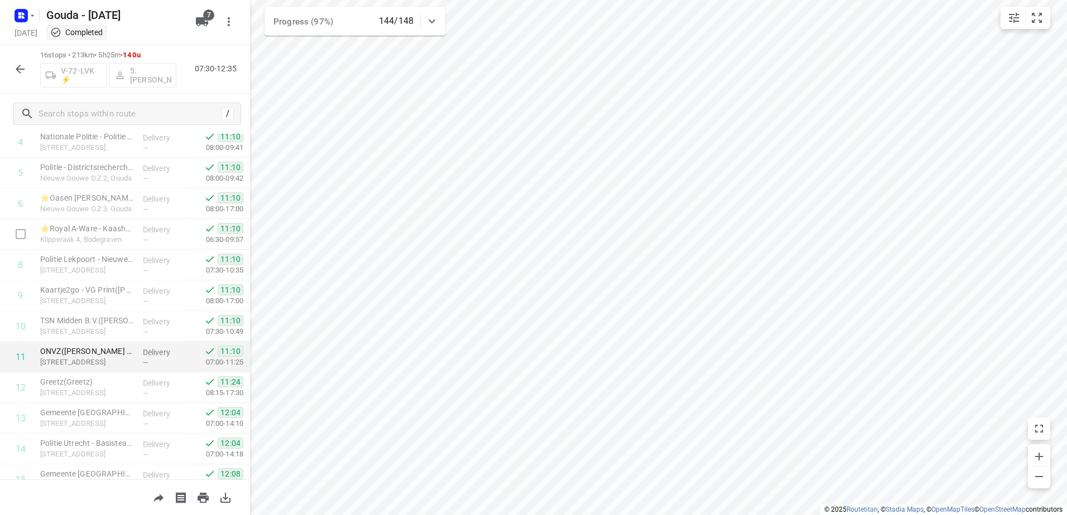
scroll to position [231, 0]
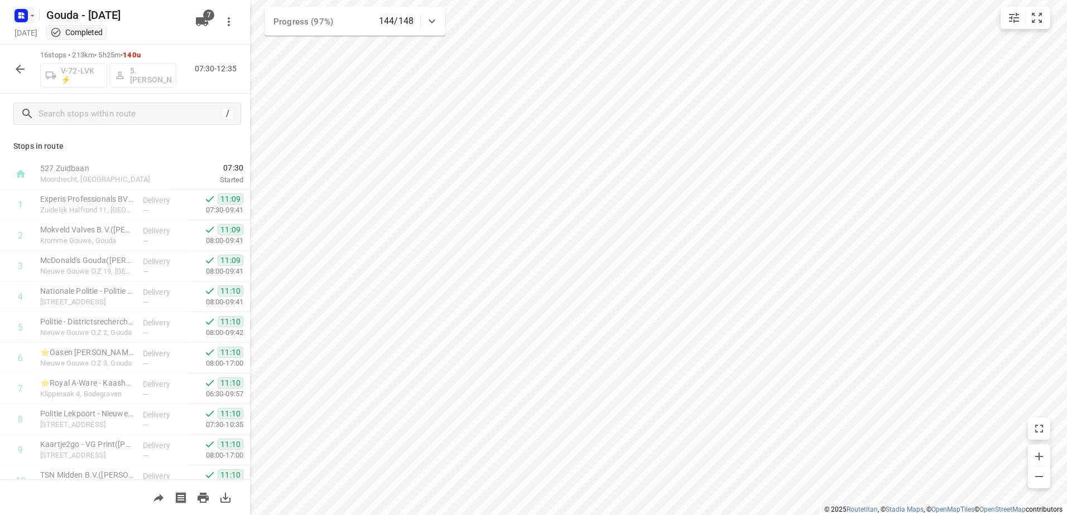
scroll to position [231, 0]
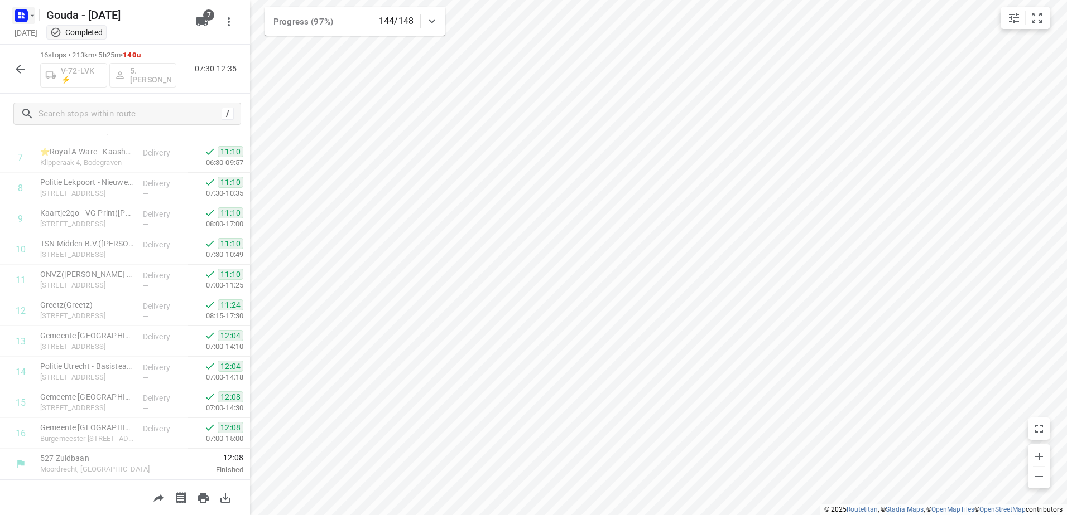
click at [17, 18] on rect "button" at bounding box center [21, 15] width 13 height 13
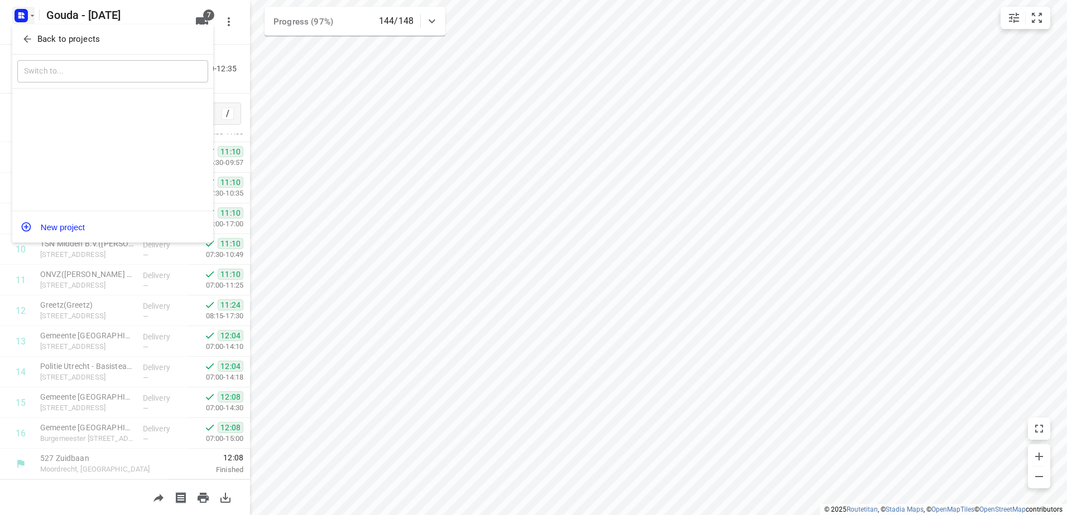
click at [79, 49] on div "Back to projects" at bounding box center [112, 40] width 201 height 30
click at [113, 49] on div "Back to projects" at bounding box center [112, 40] width 201 height 30
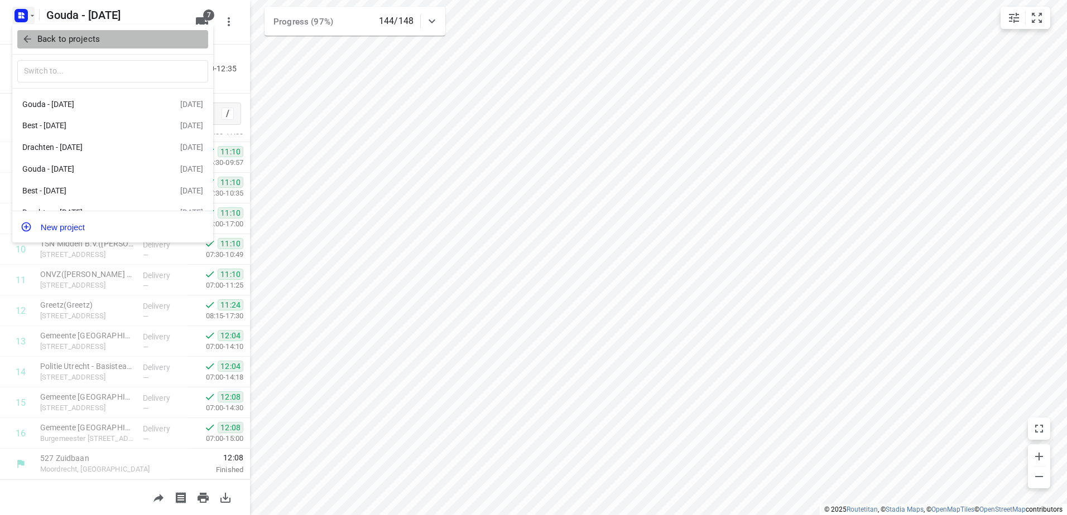
click at [124, 39] on span "Back to projects" at bounding box center [113, 39] width 182 height 13
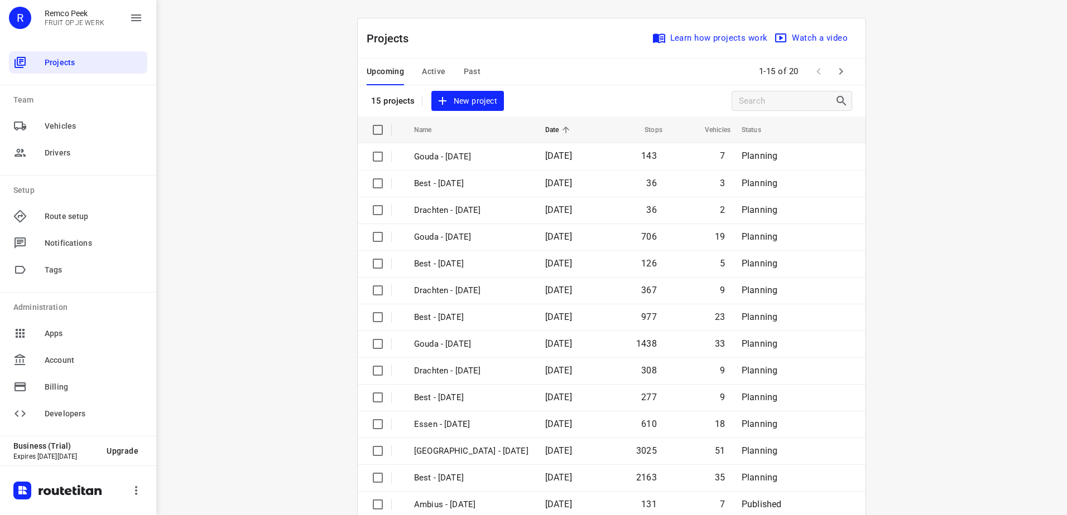
click at [433, 73] on span "Active" at bounding box center [433, 72] width 23 height 14
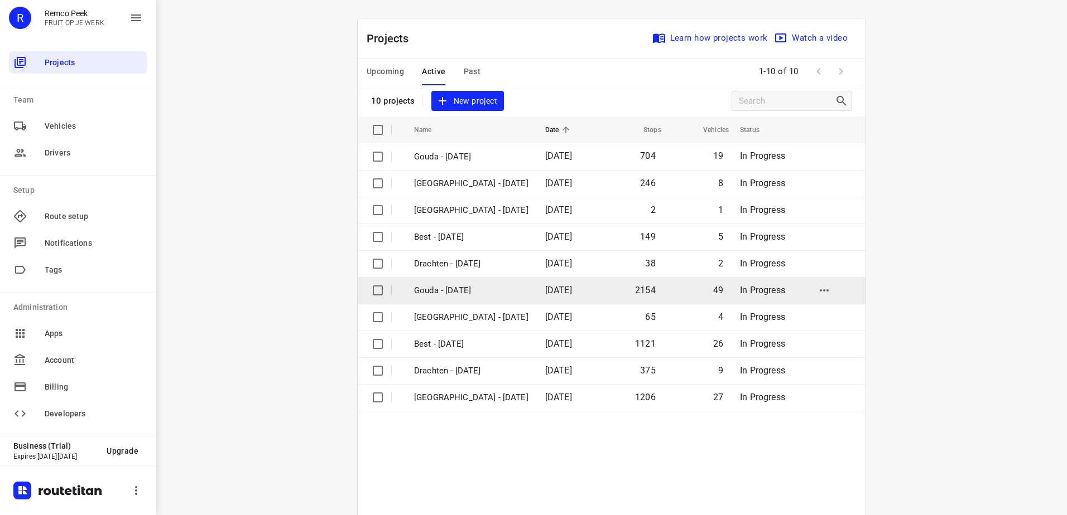
click at [545, 290] on span "[DATE]" at bounding box center [558, 290] width 27 height 11
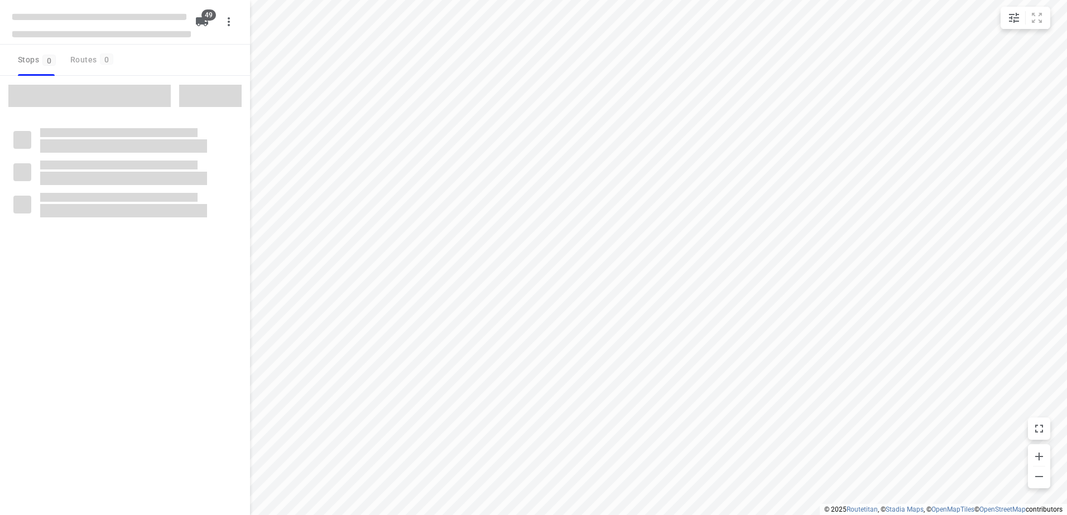
checkbox input "true"
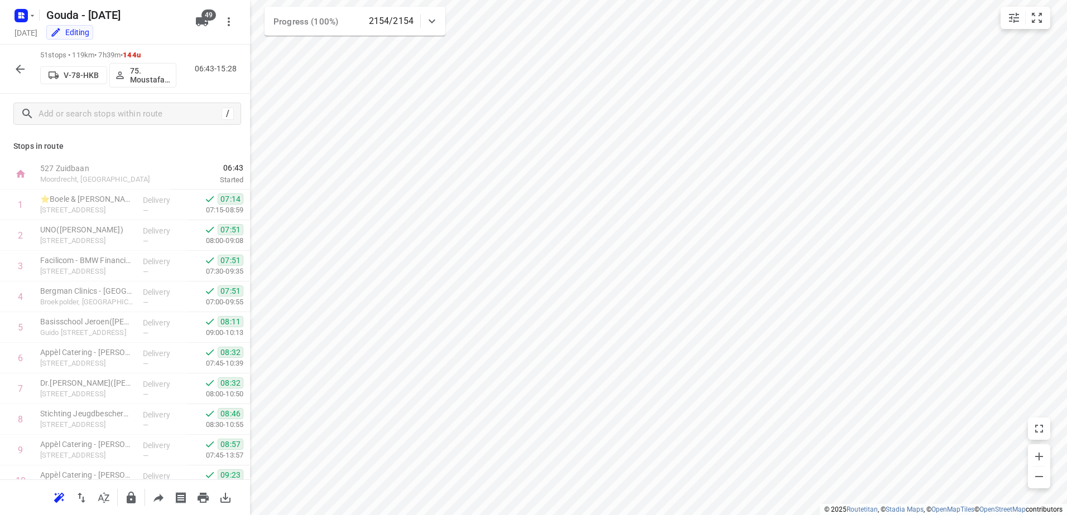
click at [612, 515] on html "i © 2025 Routetitan , © Stadia Maps , © OpenMapTiles © OpenStreetMap contributo…" at bounding box center [533, 257] width 1067 height 515
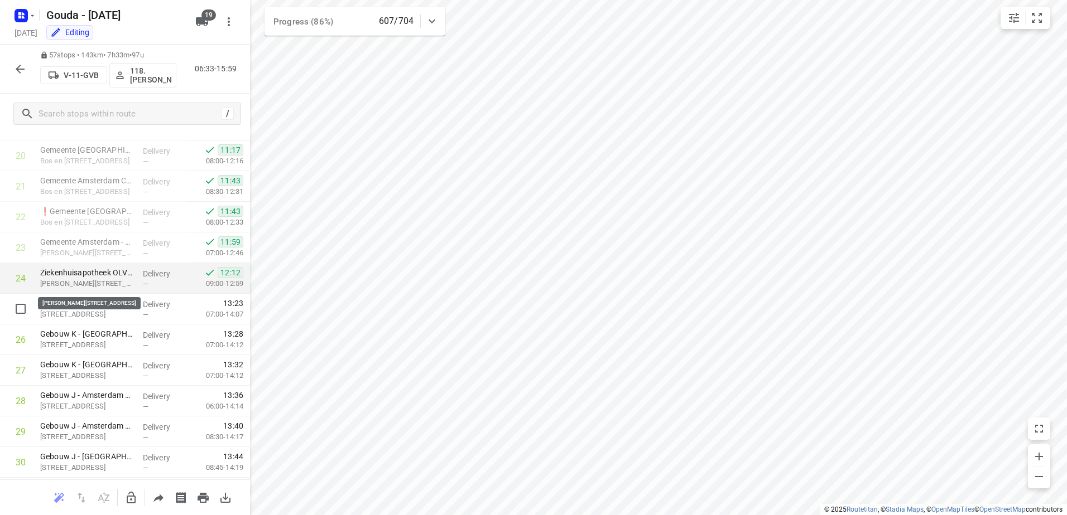
scroll to position [644, 0]
